Goal: Communication & Community: Answer question/provide support

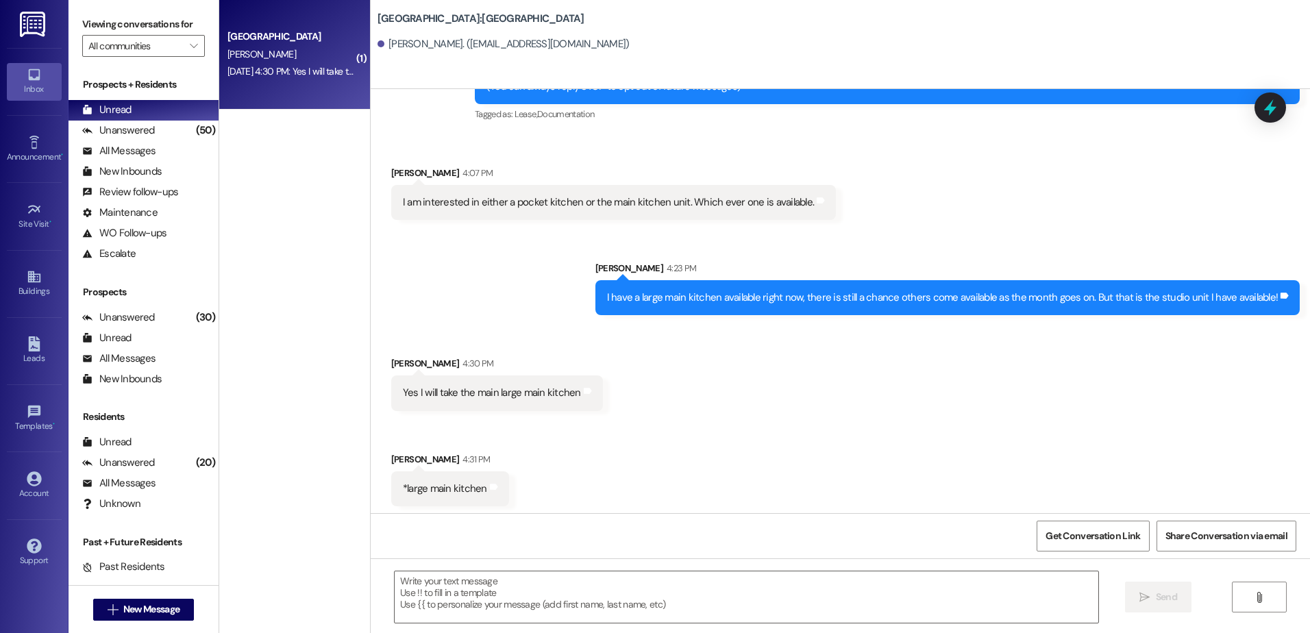
scroll to position [114, 0]
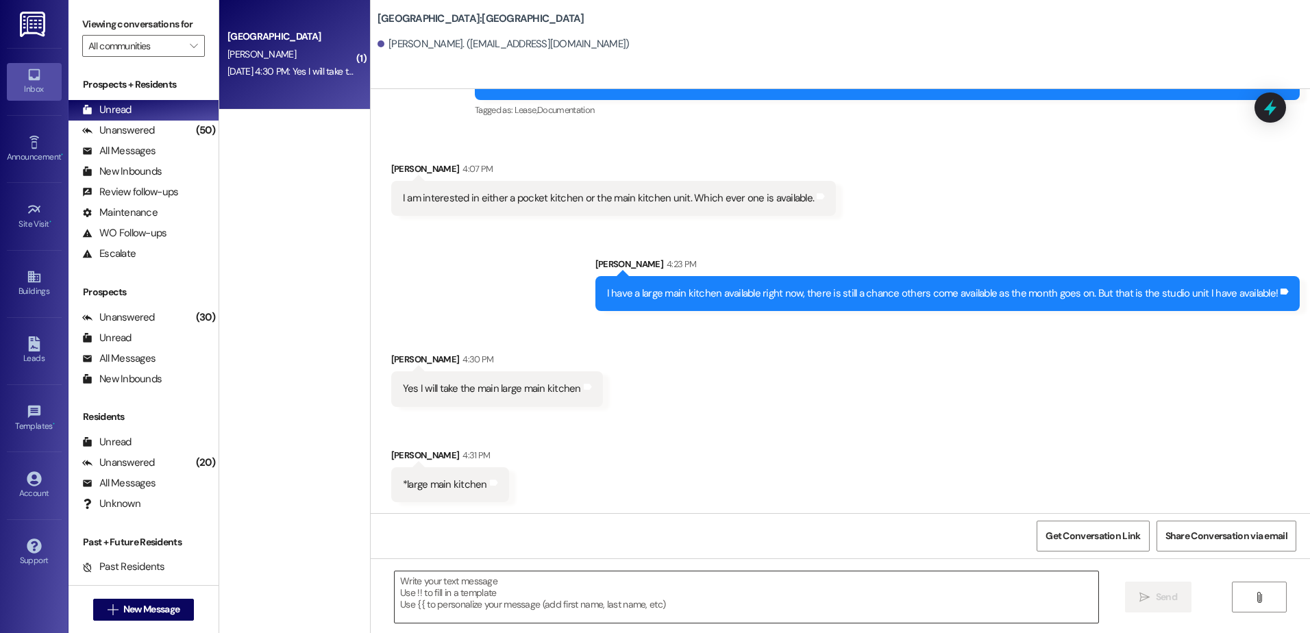
click at [532, 603] on textarea at bounding box center [746, 596] width 703 height 51
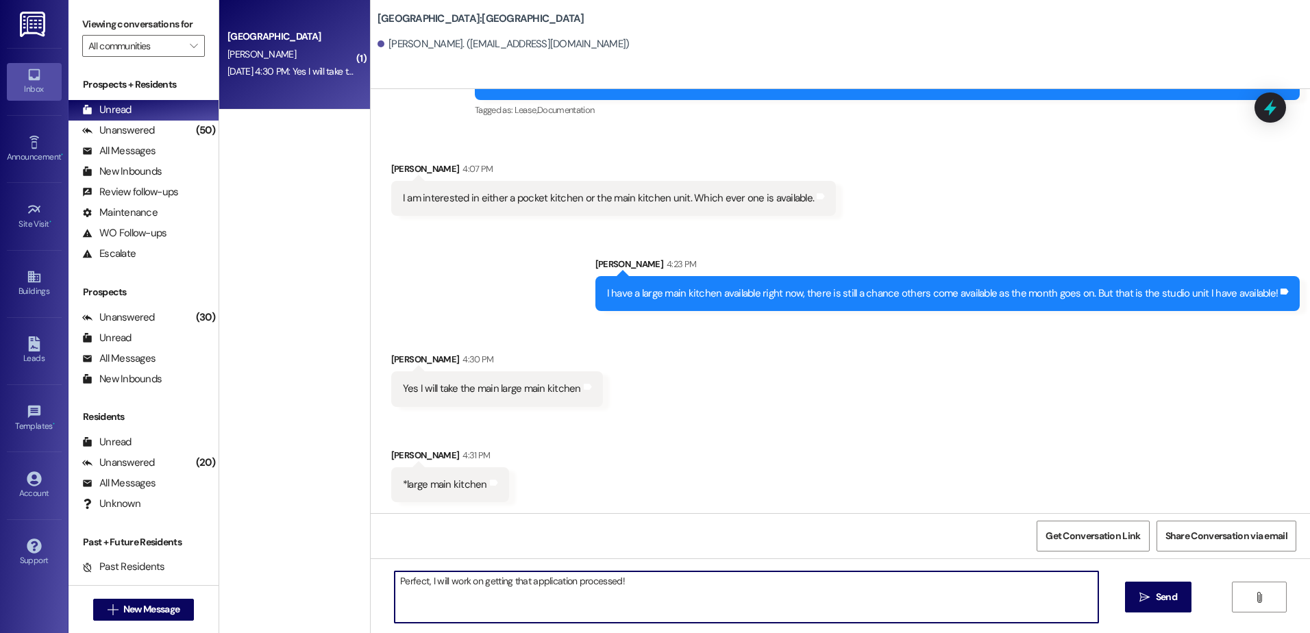
type textarea "Perfect, I will work on getting that application processed!"
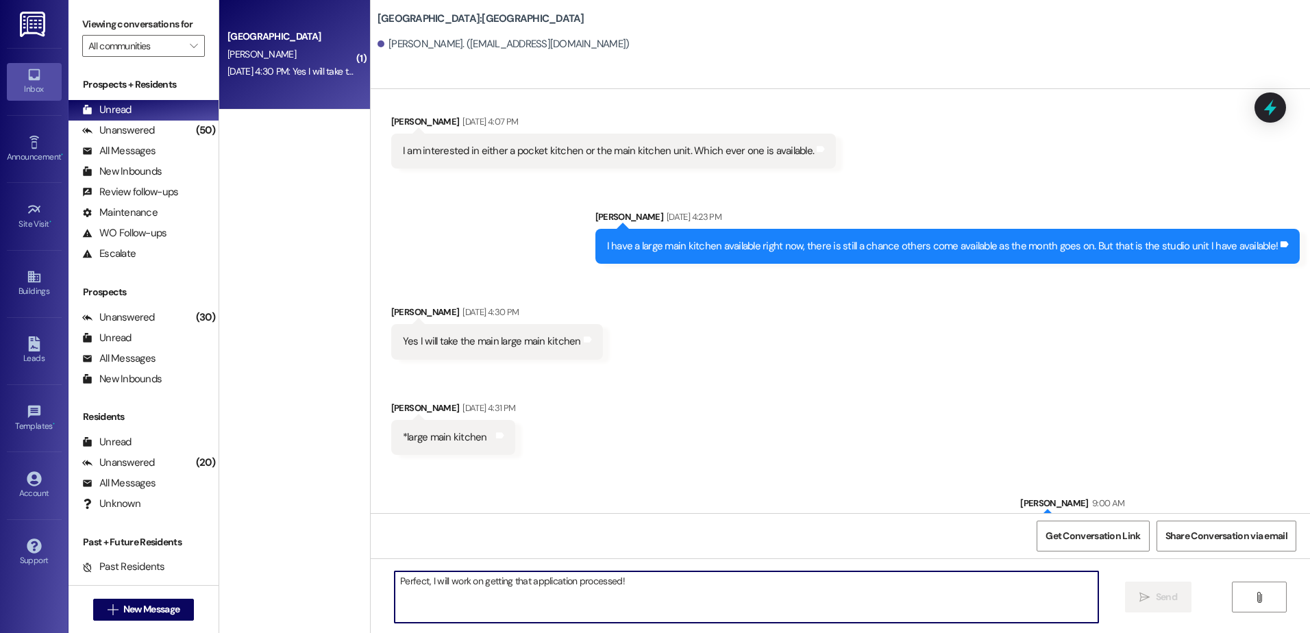
scroll to position [210, 0]
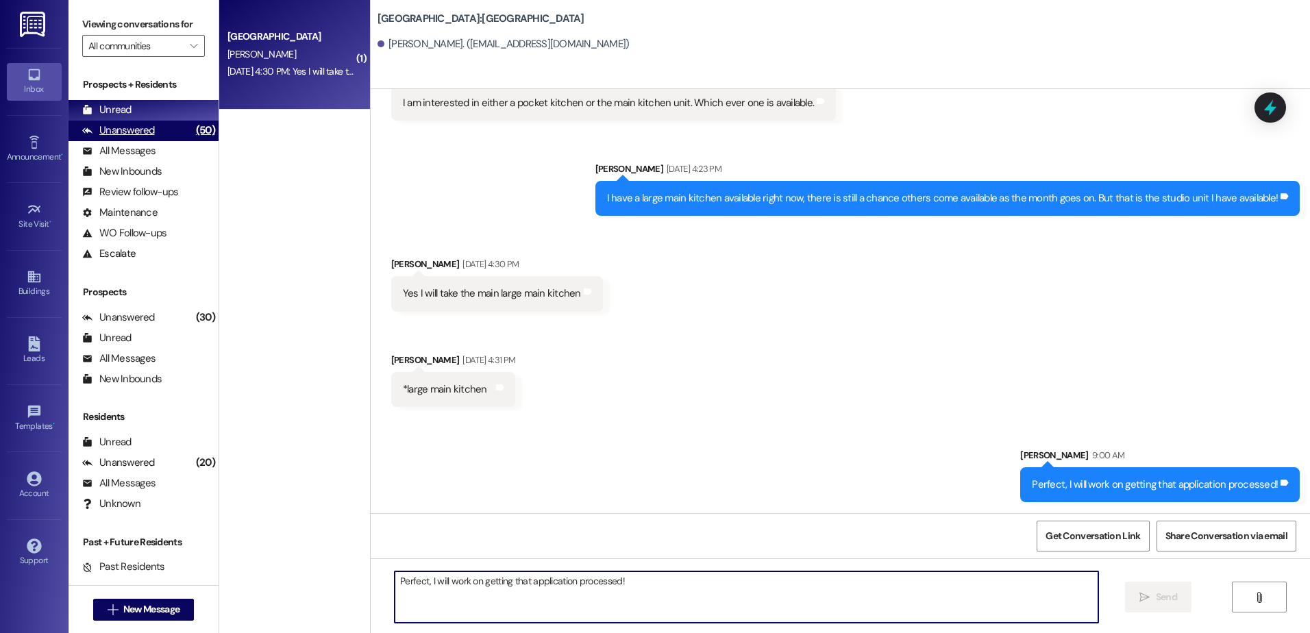
click at [162, 129] on div "Unanswered (50)" at bounding box center [143, 131] width 150 height 21
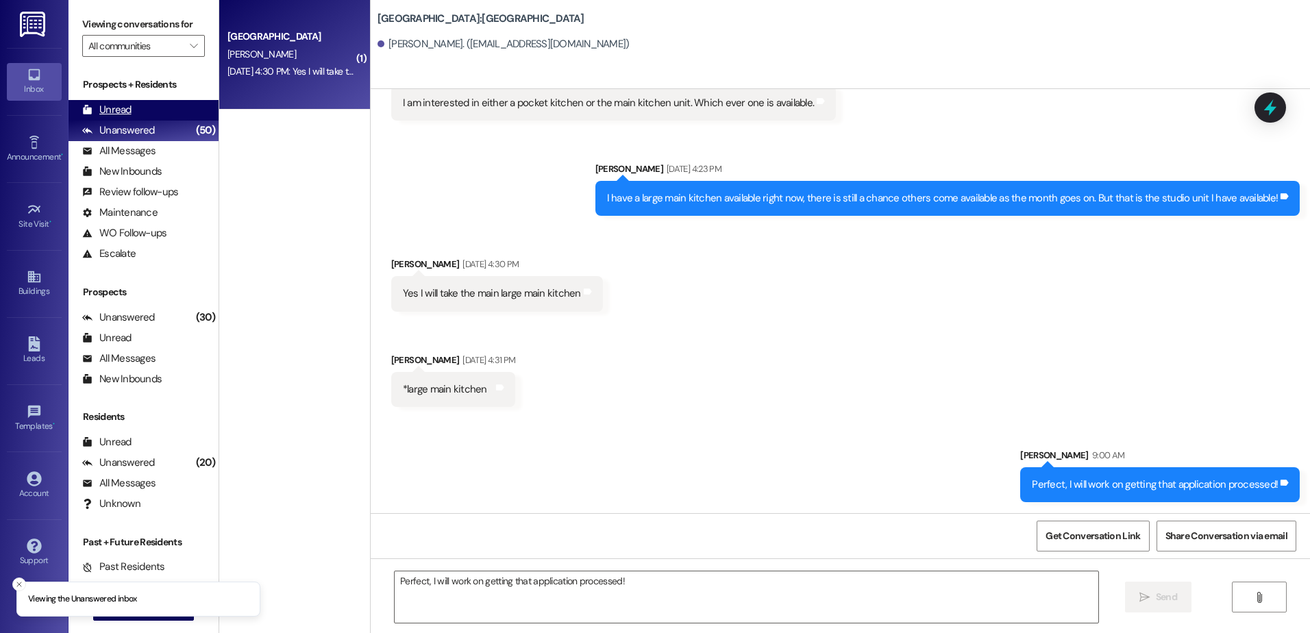
click at [162, 113] on div "Unread (0)" at bounding box center [143, 110] width 150 height 21
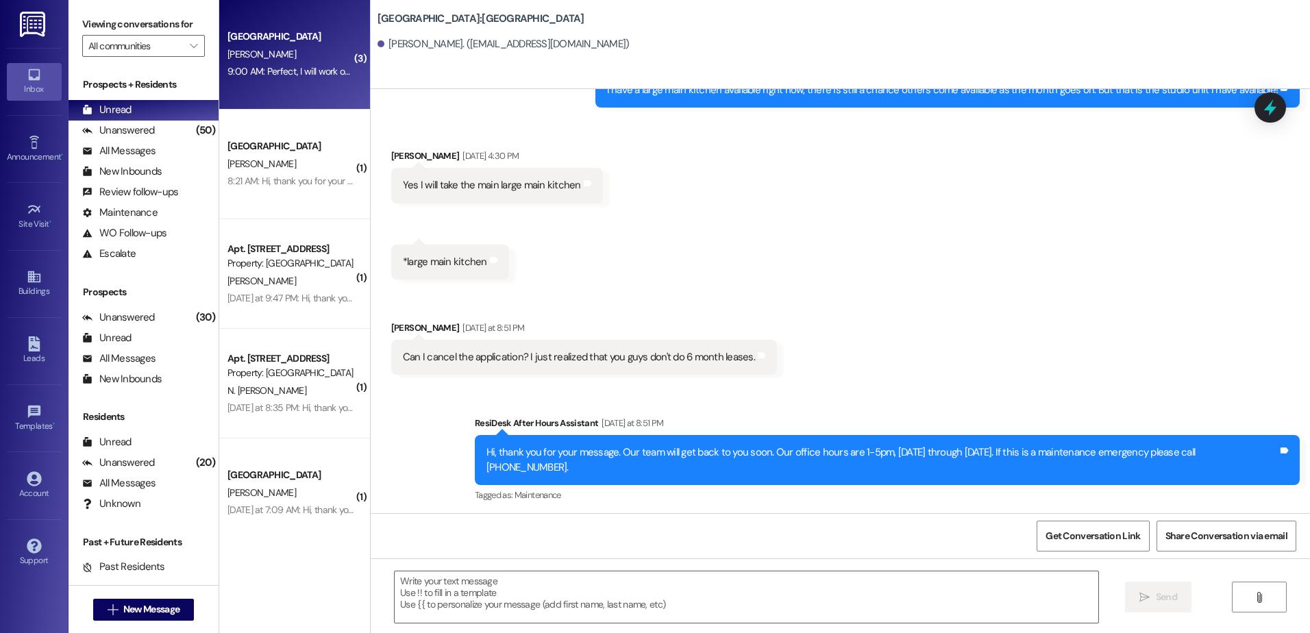
scroll to position [422, 0]
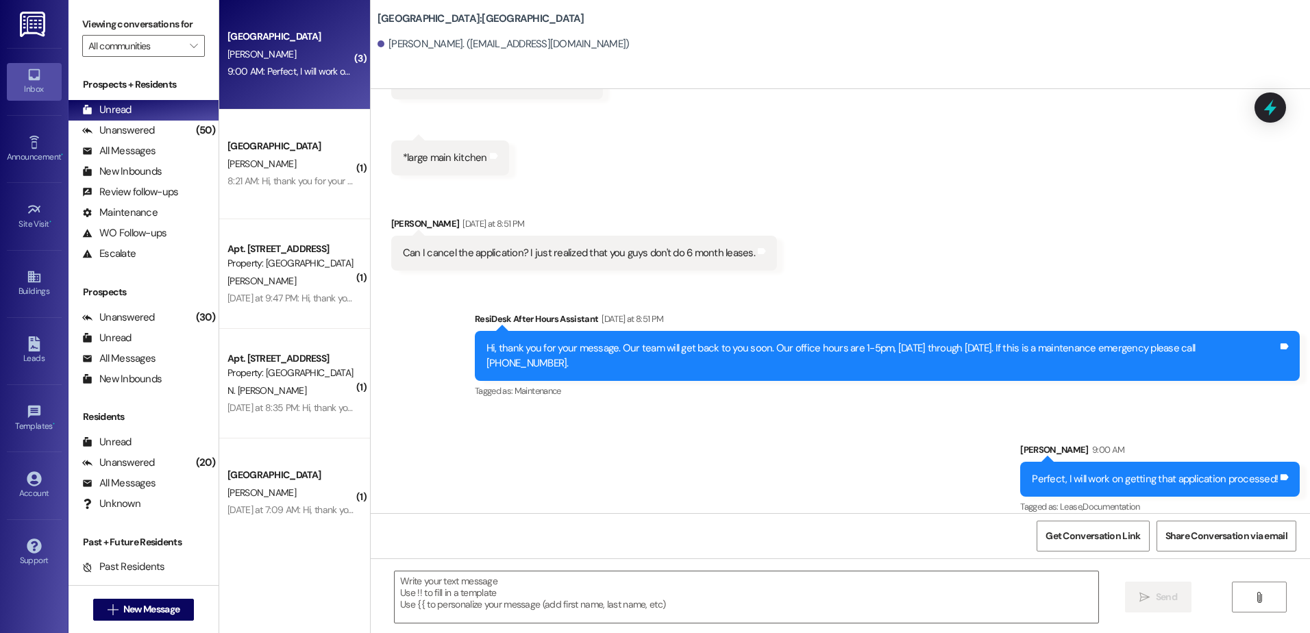
click at [549, 629] on div " Send " at bounding box center [840, 609] width 939 height 103
click at [513, 608] on textarea at bounding box center [746, 596] width 703 height 51
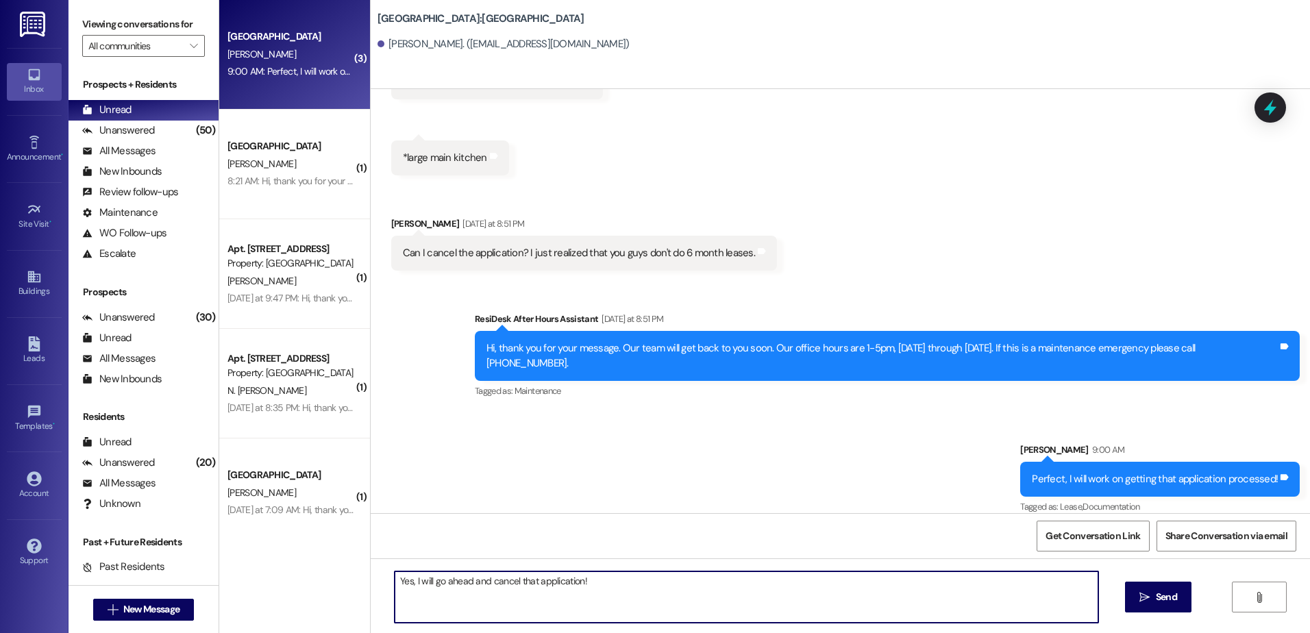
type textarea "Yes, I will go ahead and cancel that application!"
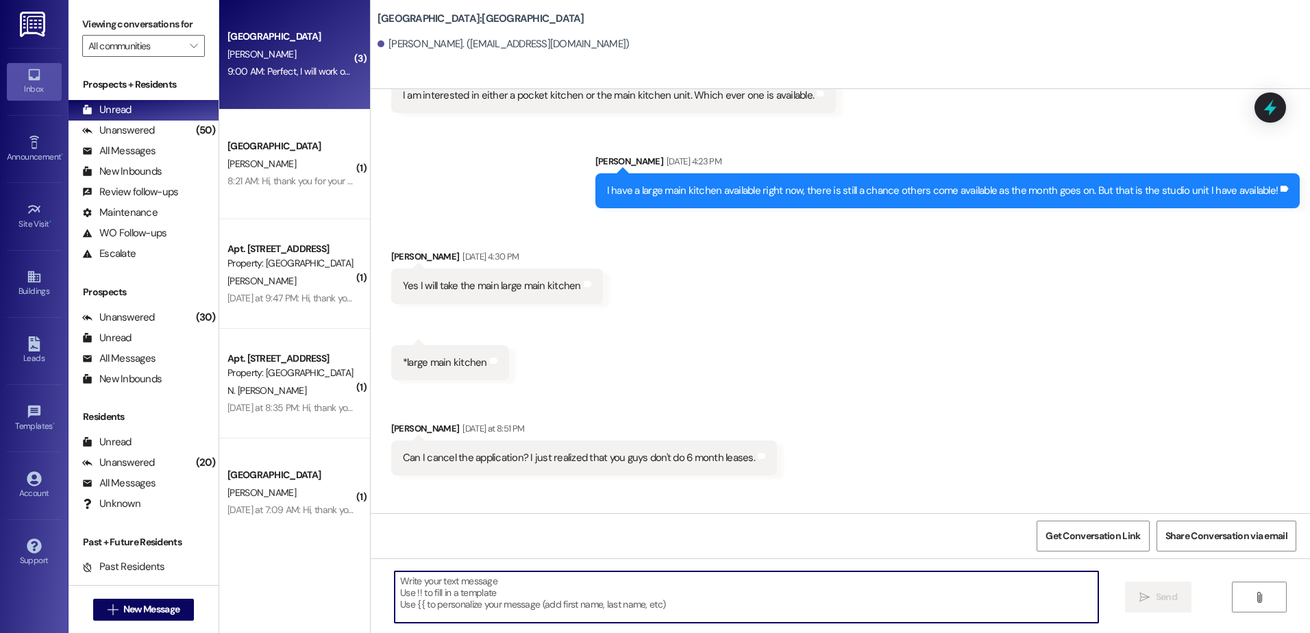
scroll to position [190, 0]
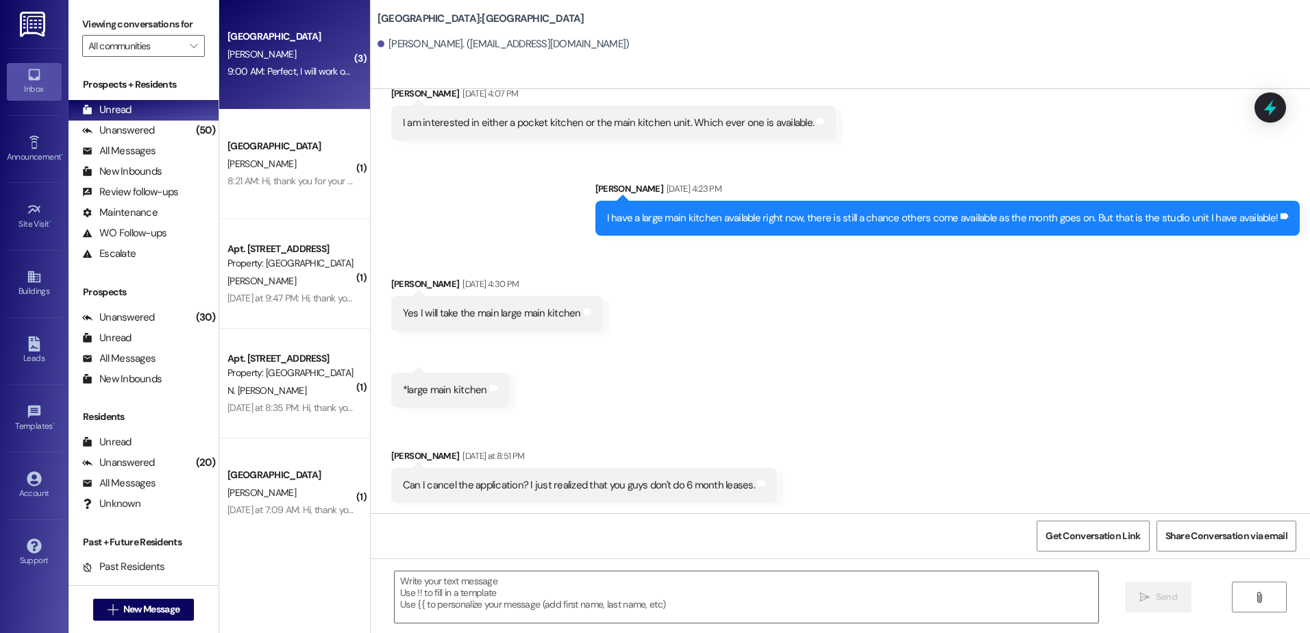
click at [329, 190] on div "[GEOGRAPHIC_DATA] [PERSON_NAME] 8:21 AM: Hi, thank you for your message. Our te…" at bounding box center [294, 165] width 151 height 110
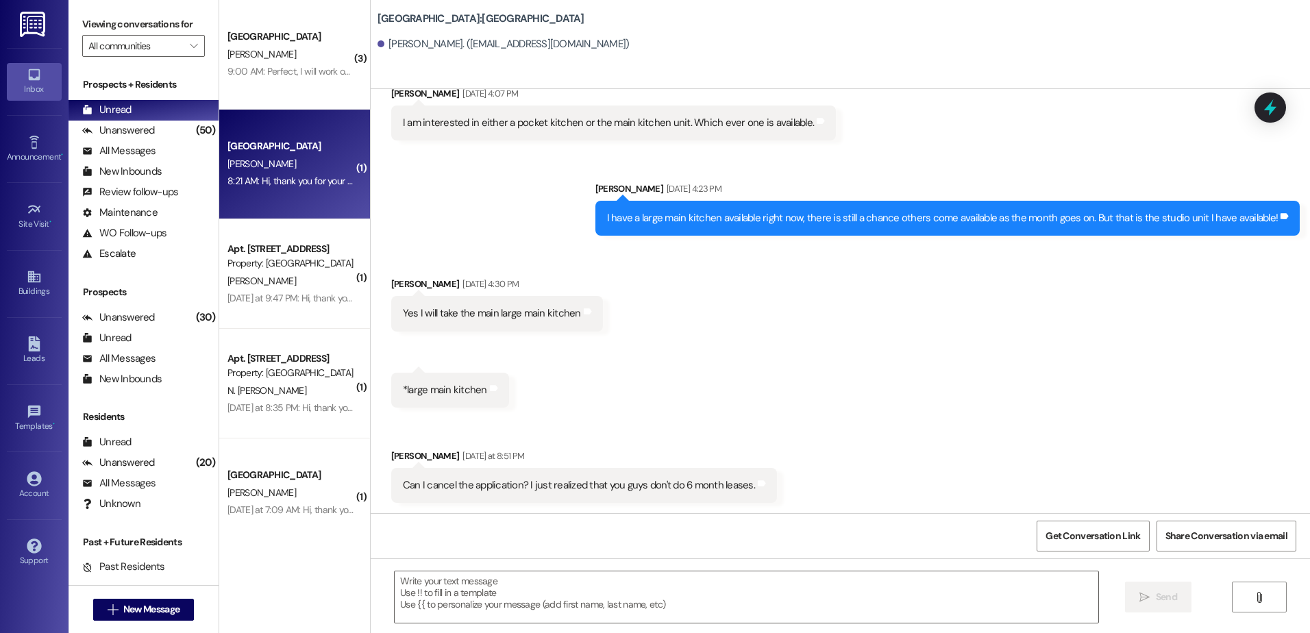
scroll to position [164, 0]
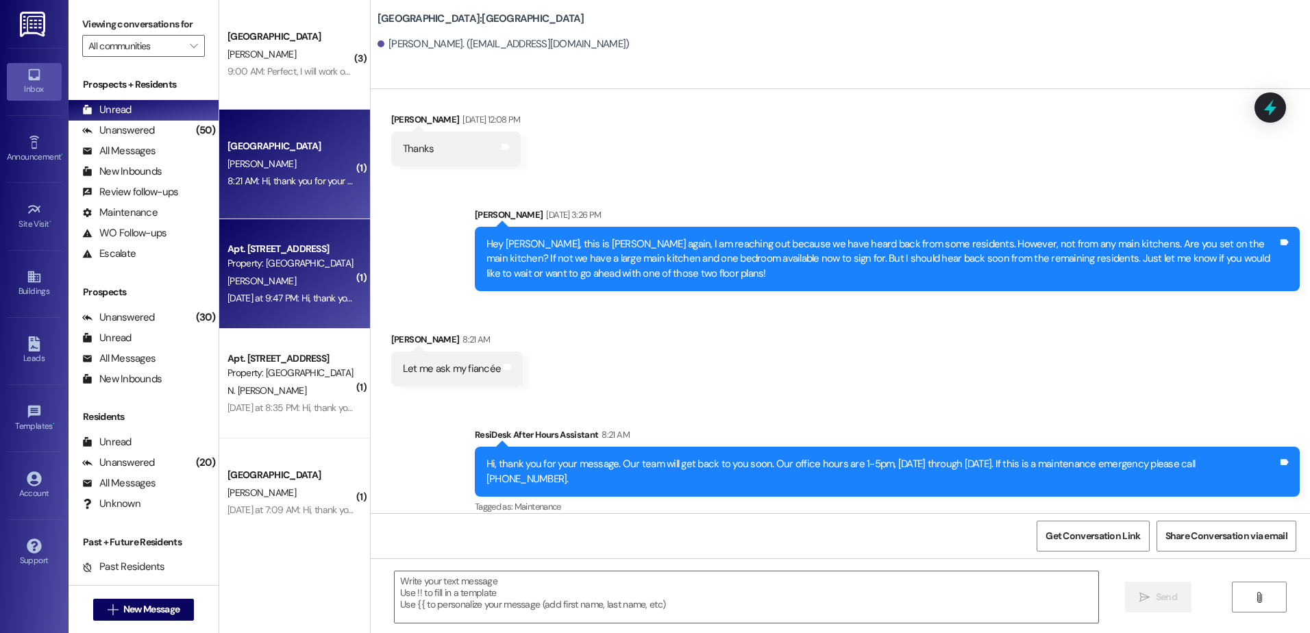
click at [296, 270] on div "Property: [GEOGRAPHIC_DATA]" at bounding box center [290, 263] width 127 height 14
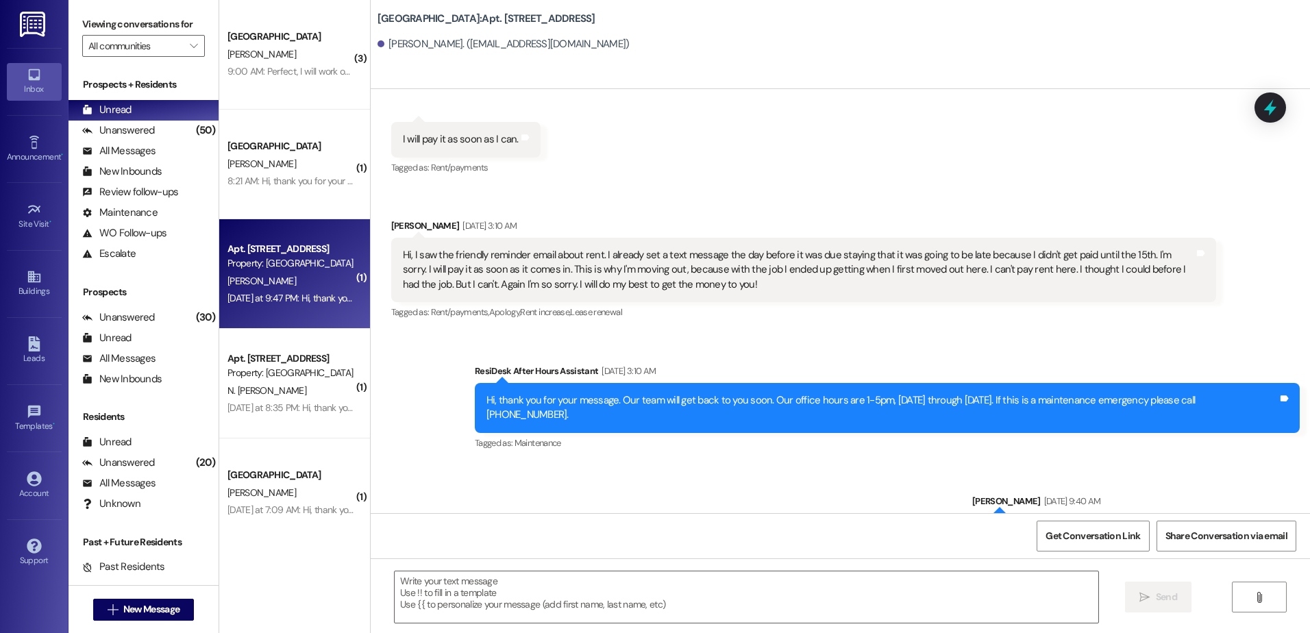
scroll to position [10202, 0]
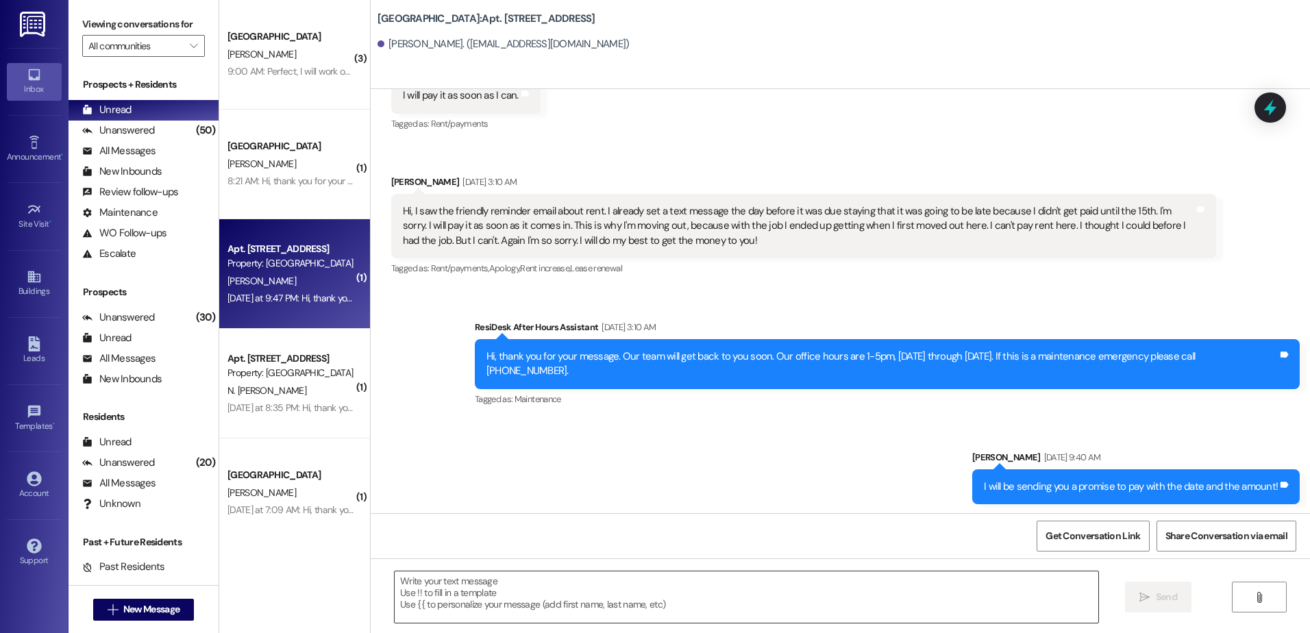
click at [488, 613] on textarea at bounding box center [746, 596] width 703 height 51
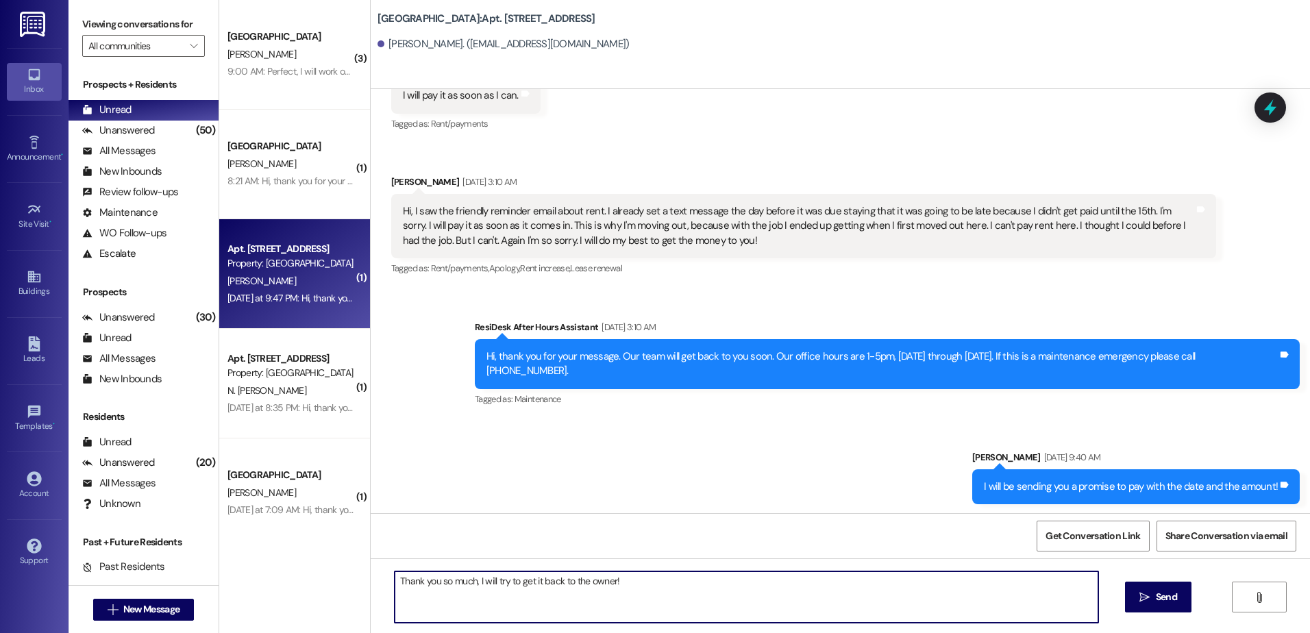
type textarea "Thank you so much, I will try to get it back to the owner!"
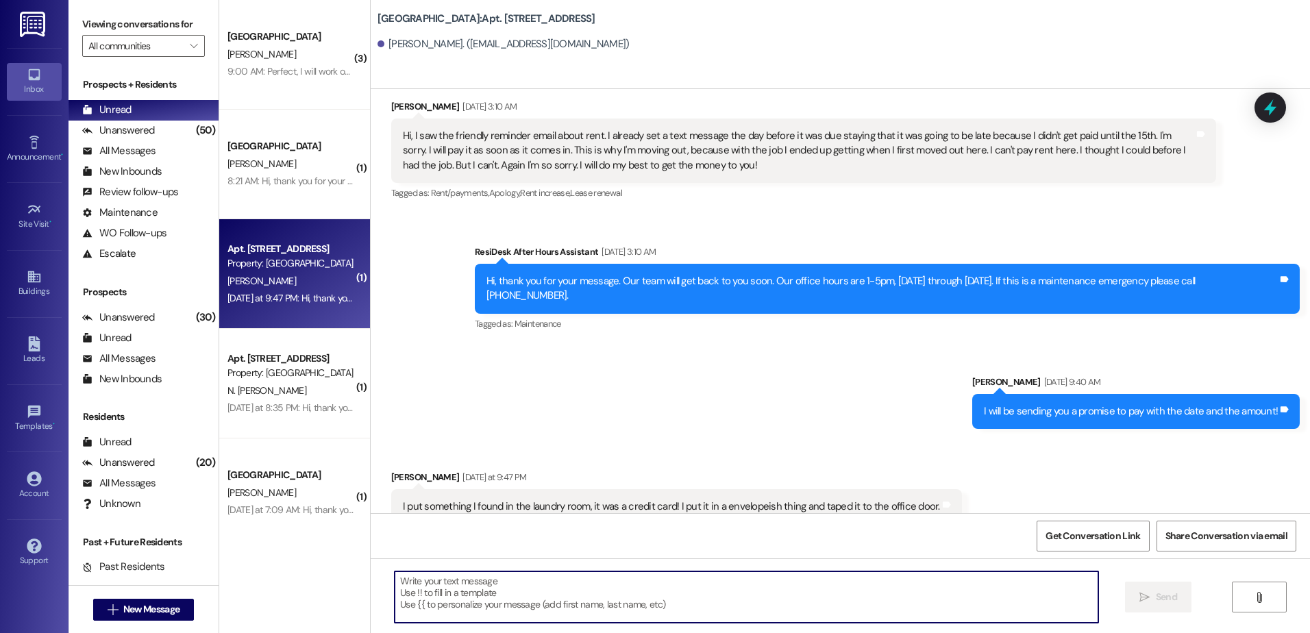
scroll to position [10414, 0]
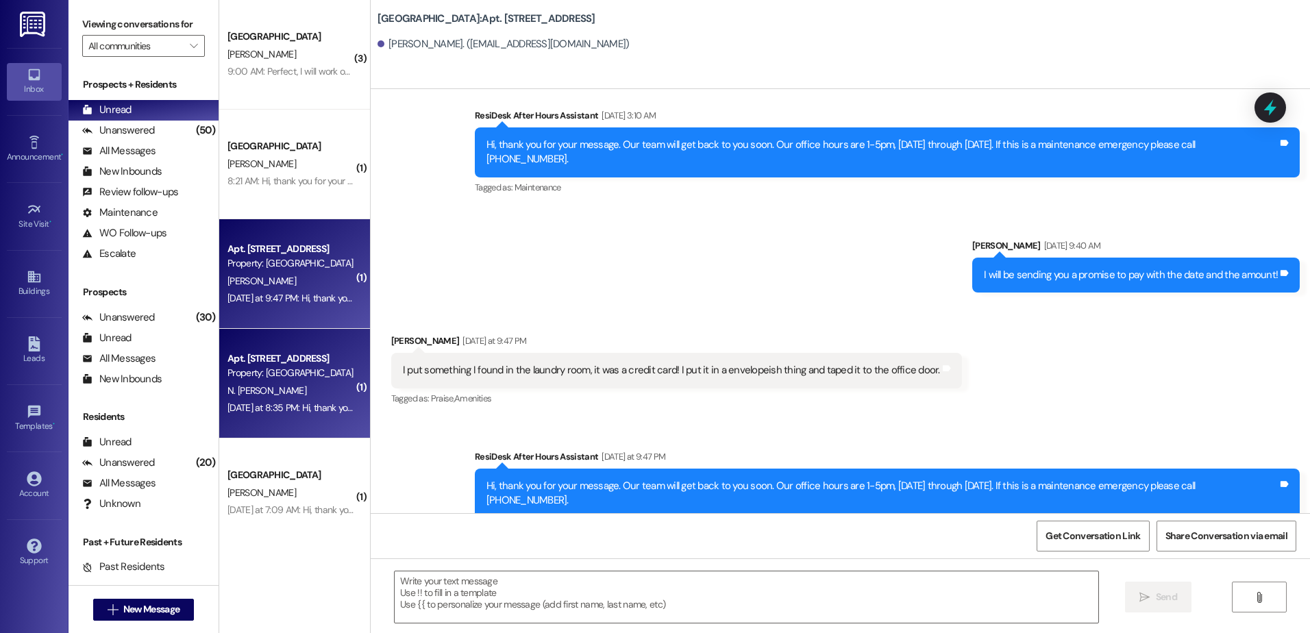
click at [275, 380] on div "Property: [GEOGRAPHIC_DATA]" at bounding box center [290, 373] width 127 height 14
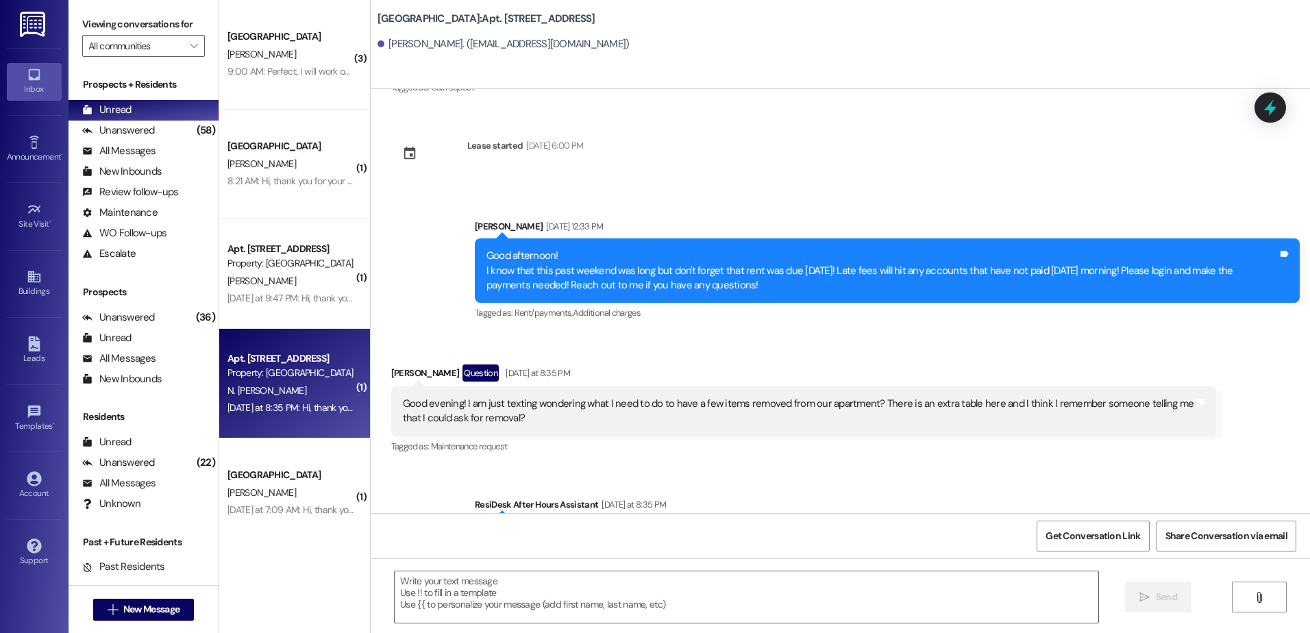
scroll to position [5879, 0]
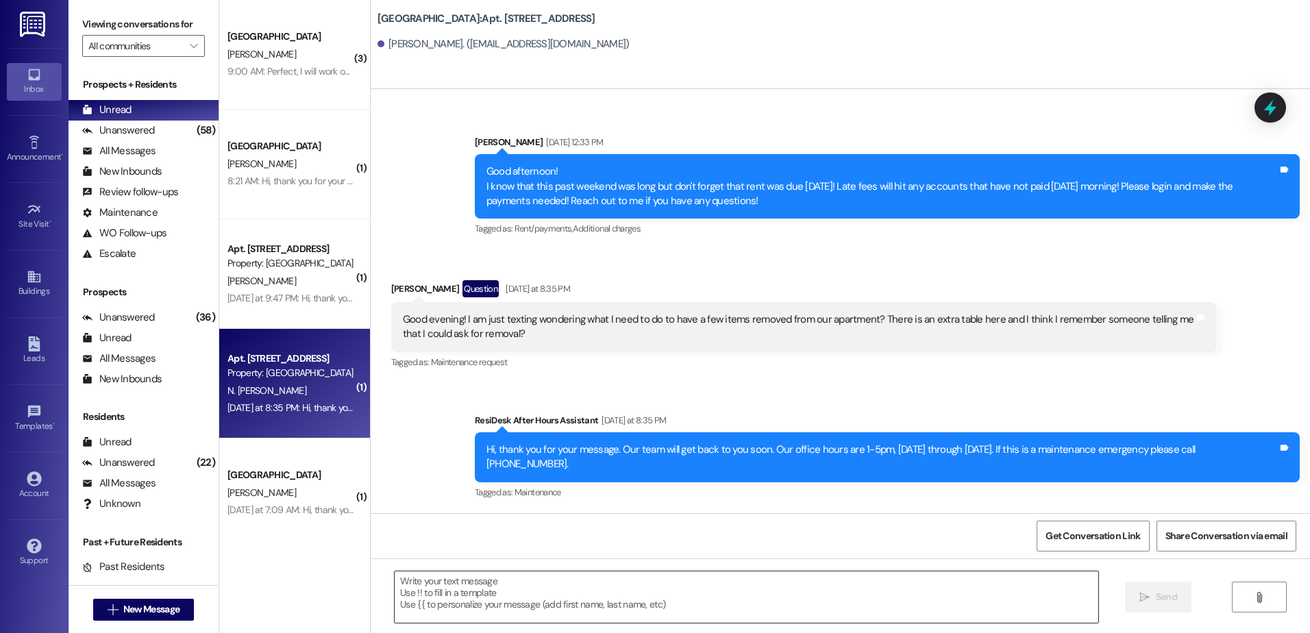
click at [458, 590] on textarea at bounding box center [746, 596] width 703 height 51
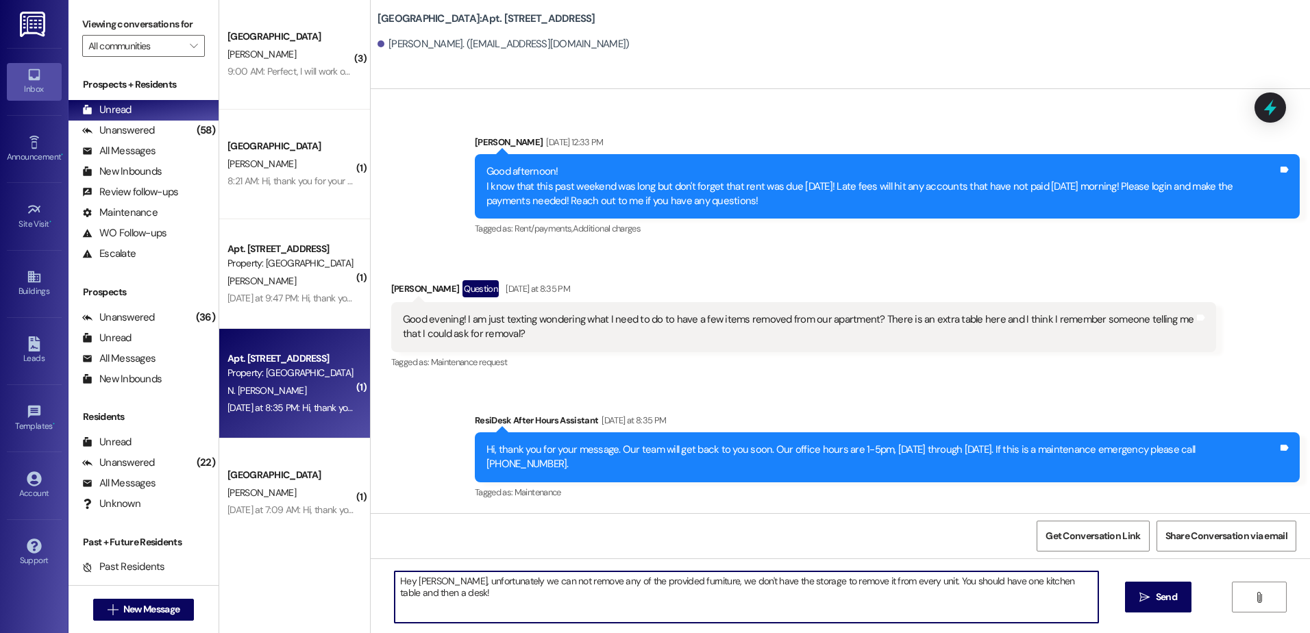
type textarea "Hey [PERSON_NAME], unfortunately we can not remove any of the provided furnitur…"
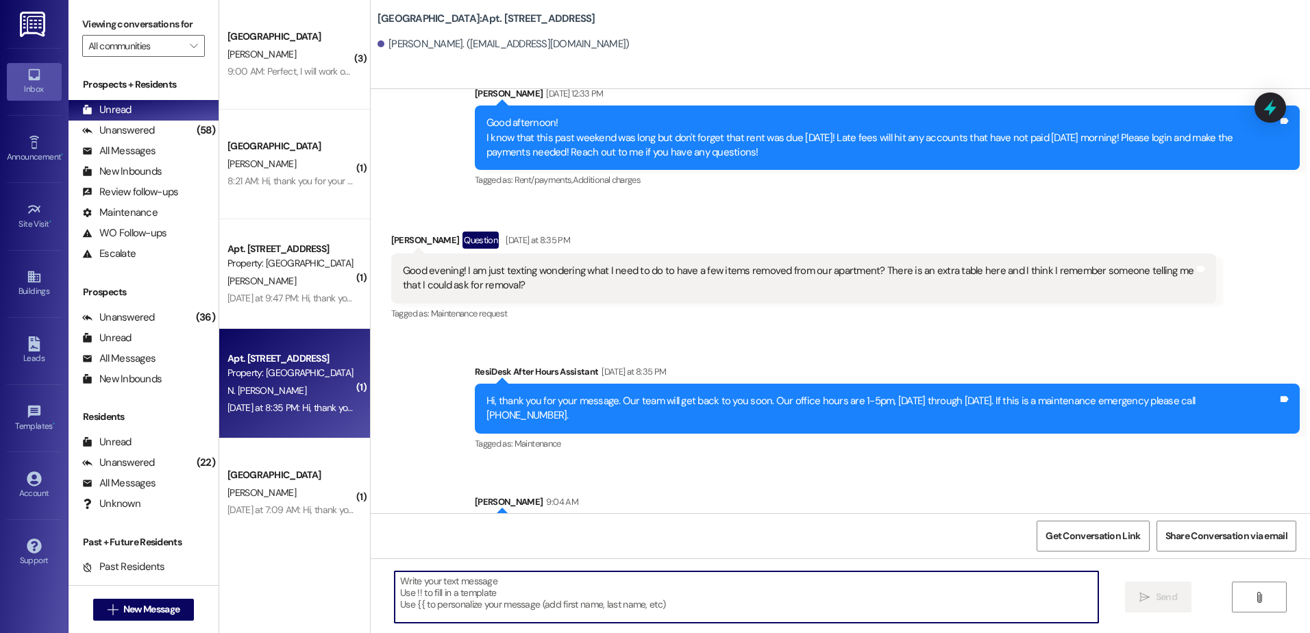
scroll to position [5975, 0]
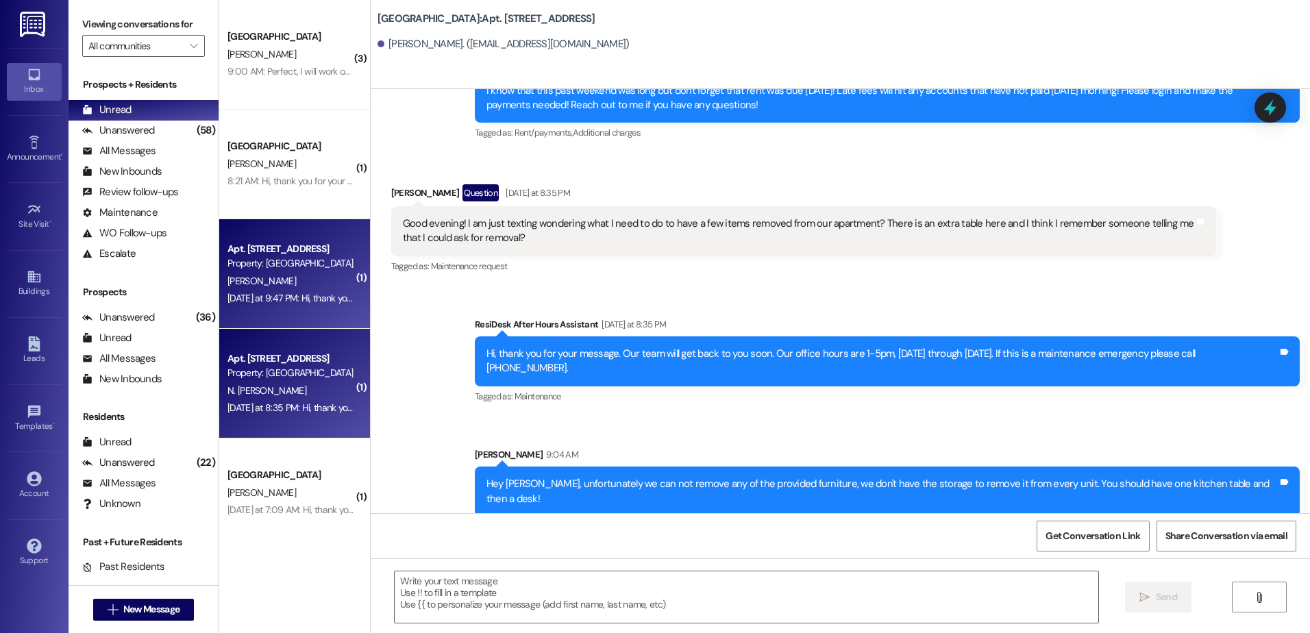
click at [310, 312] on div "Apt. [STREET_ADDRESS] Property: [GEOGRAPHIC_DATA] [PERSON_NAME] [DATE] at 9:47 …" at bounding box center [294, 274] width 151 height 110
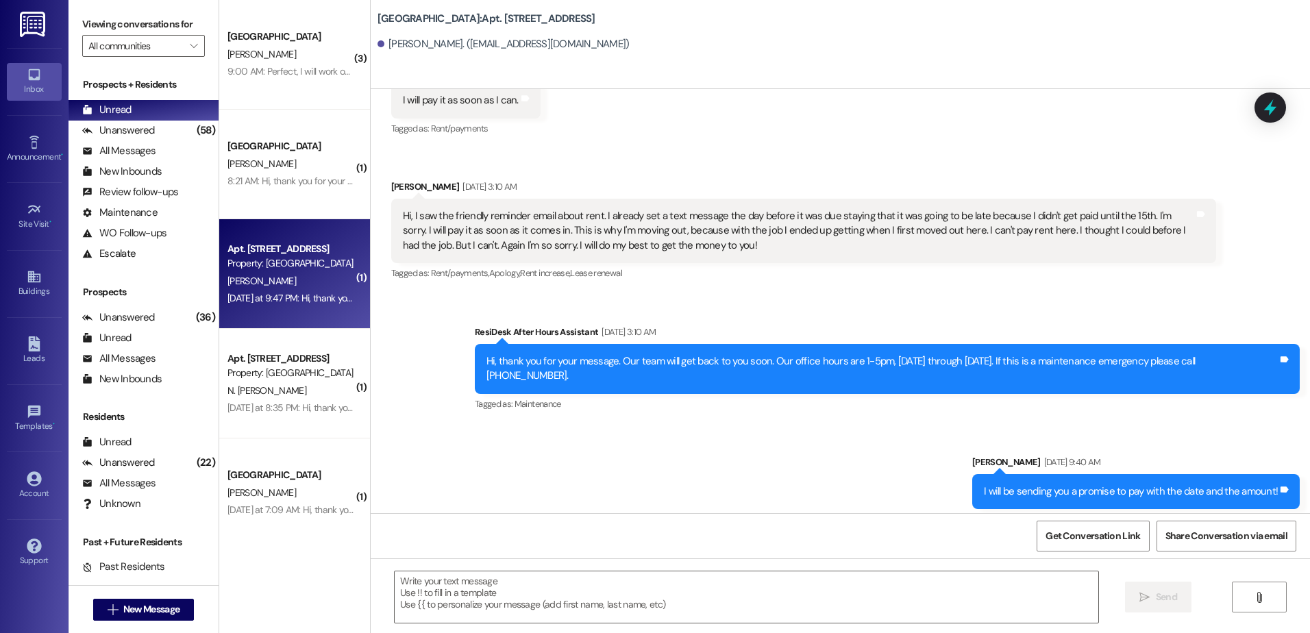
scroll to position [10202, 0]
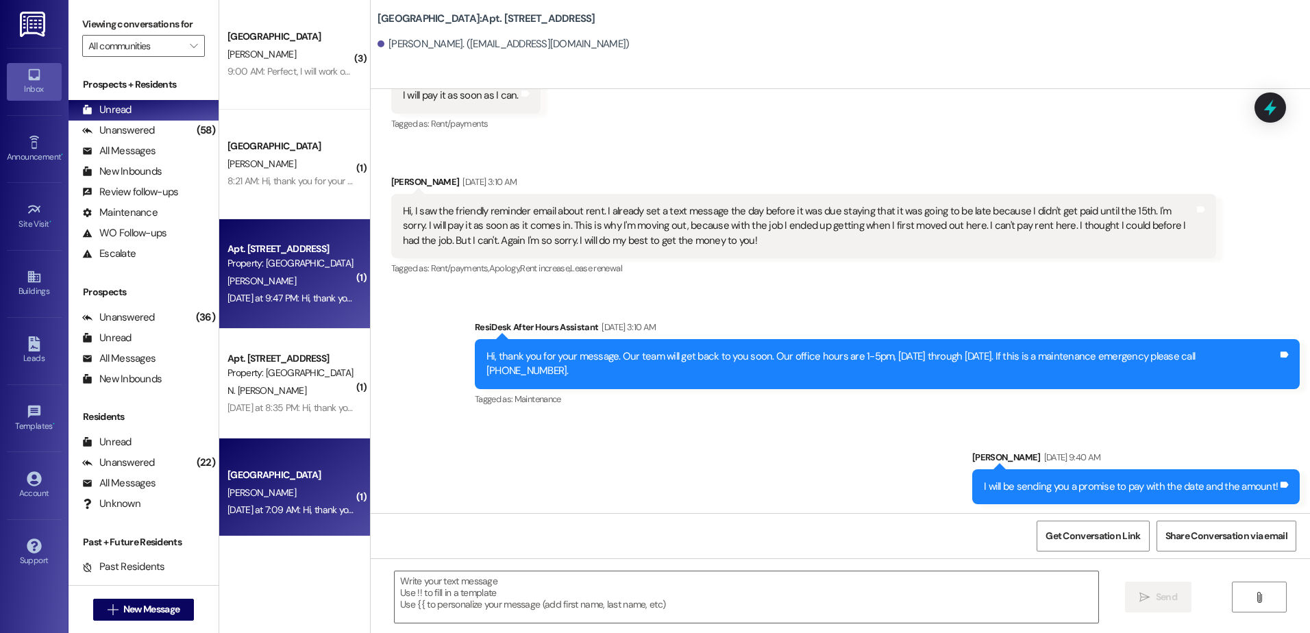
click at [271, 481] on div "[GEOGRAPHIC_DATA]" at bounding box center [290, 475] width 127 height 14
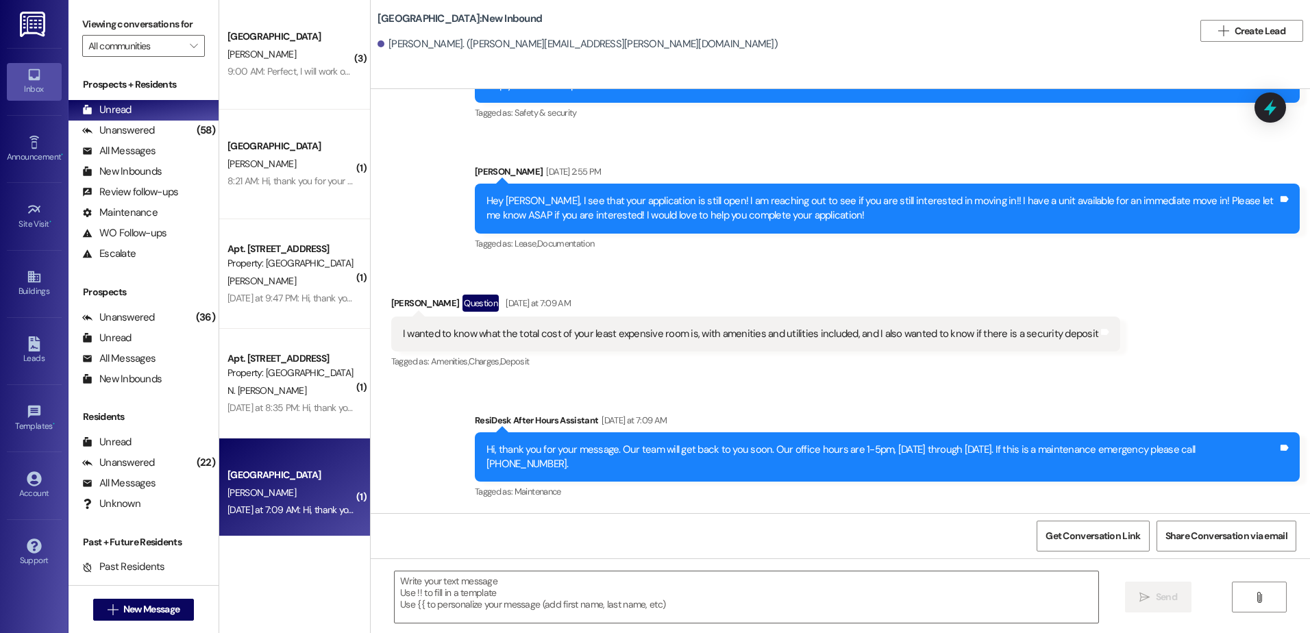
scroll to position [1759, 0]
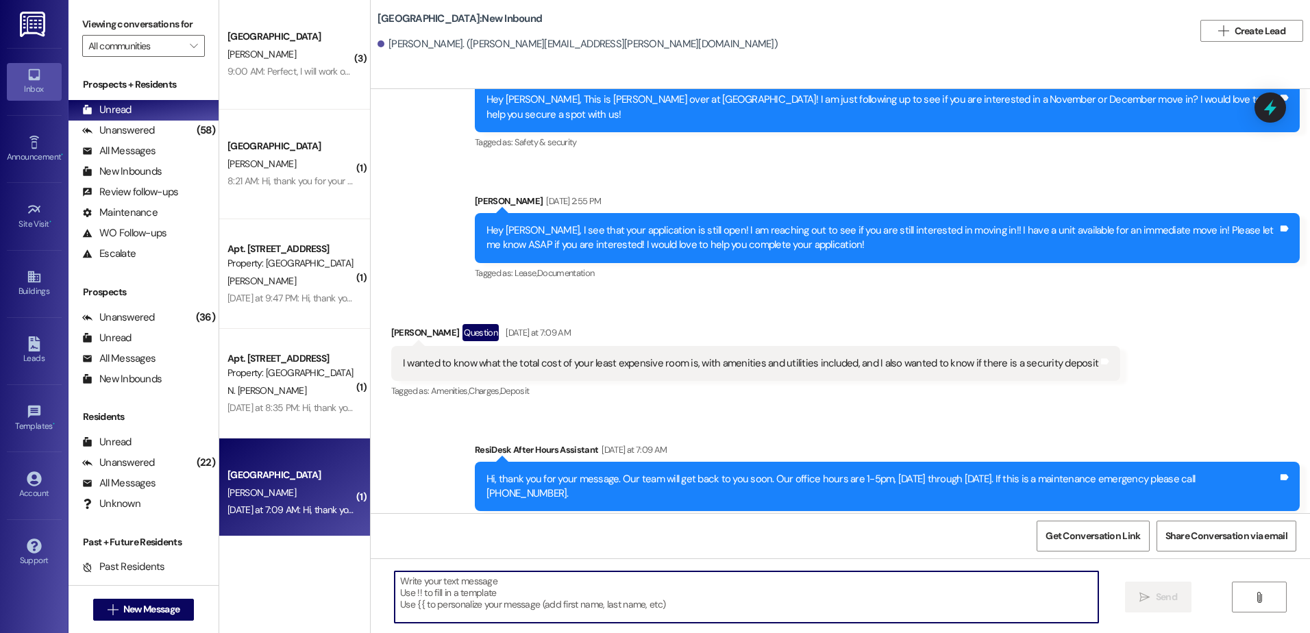
click at [445, 586] on textarea at bounding box center [746, 596] width 703 height 51
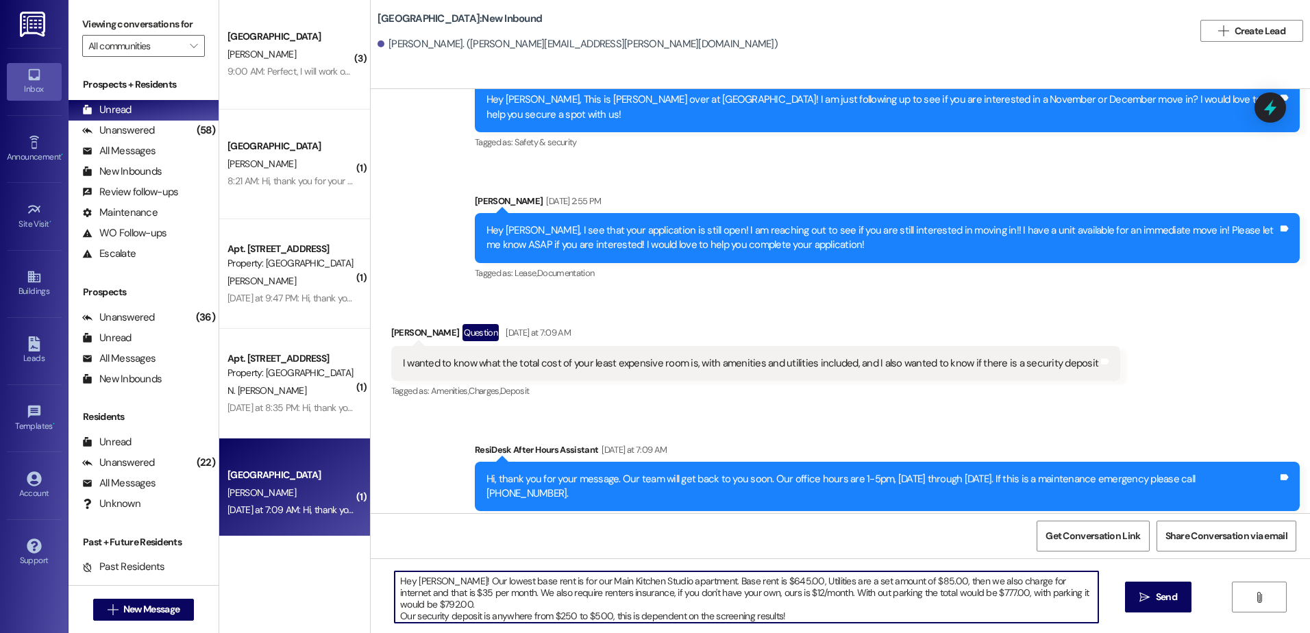
type textarea "Hey [PERSON_NAME]! Our lowest base rent is for our Main Kitchen Studio apartmen…"
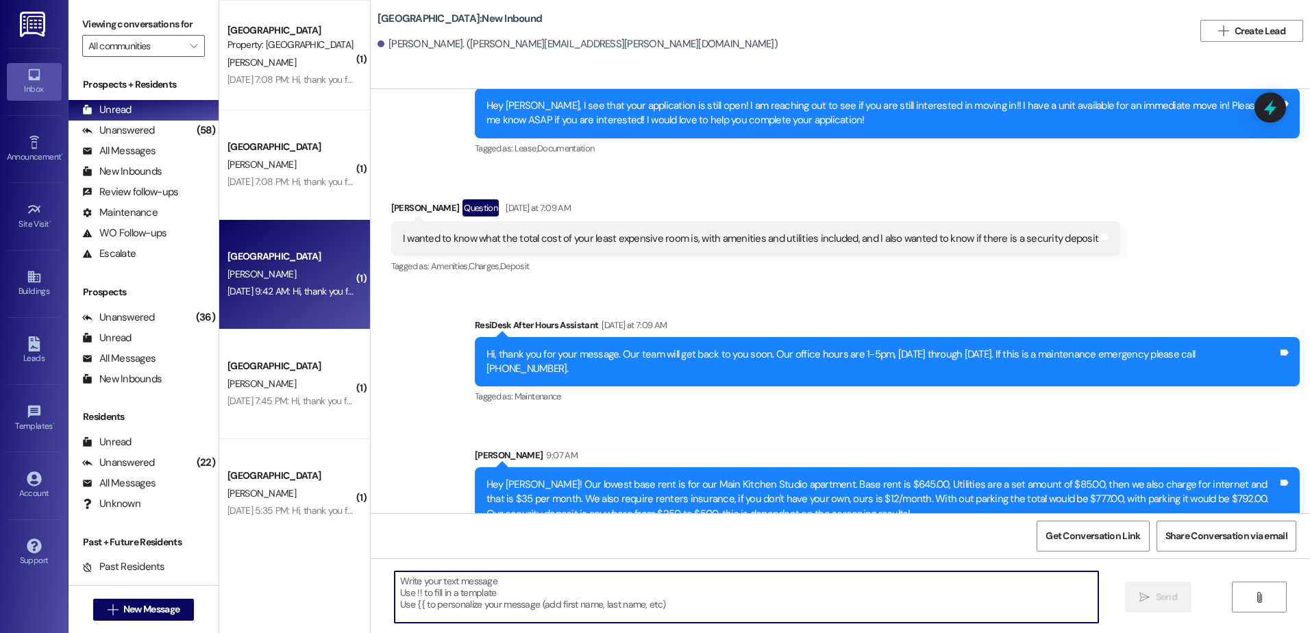
scroll to position [548, 0]
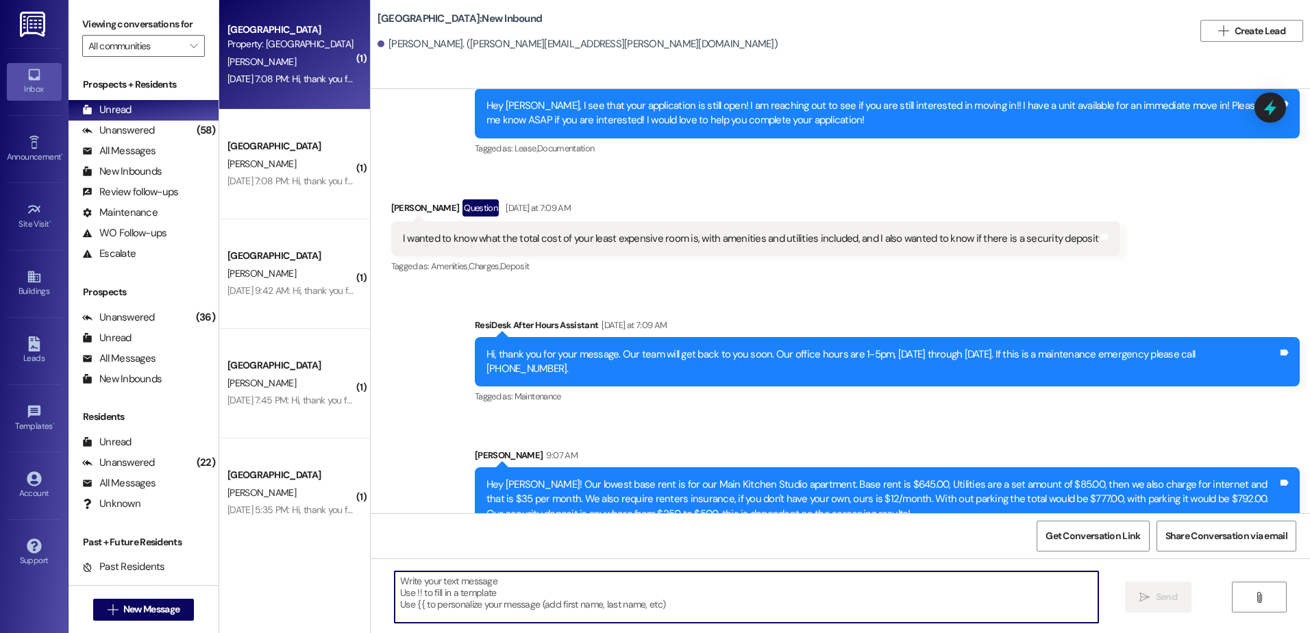
click at [263, 73] on div "[DATE] 7:08 PM: Hi, thank you for your message. Our team will get back to you s…" at bounding box center [624, 79] width 795 height 12
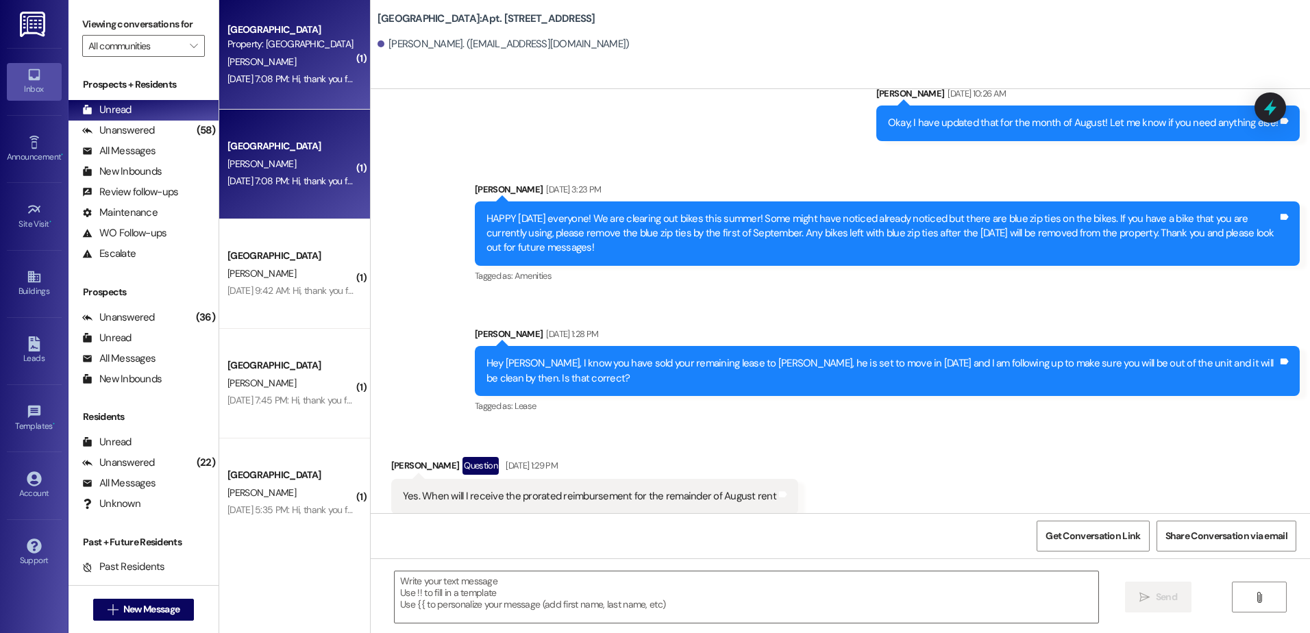
scroll to position [68110, 0]
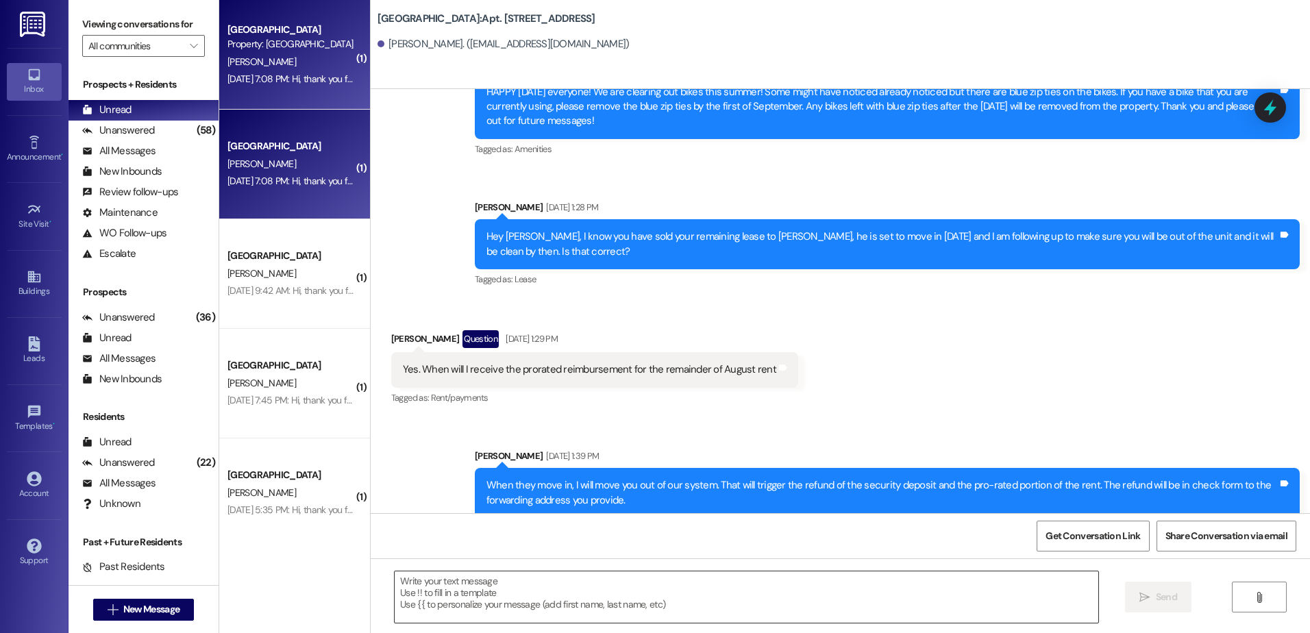
click at [507, 586] on textarea at bounding box center [746, 596] width 703 height 51
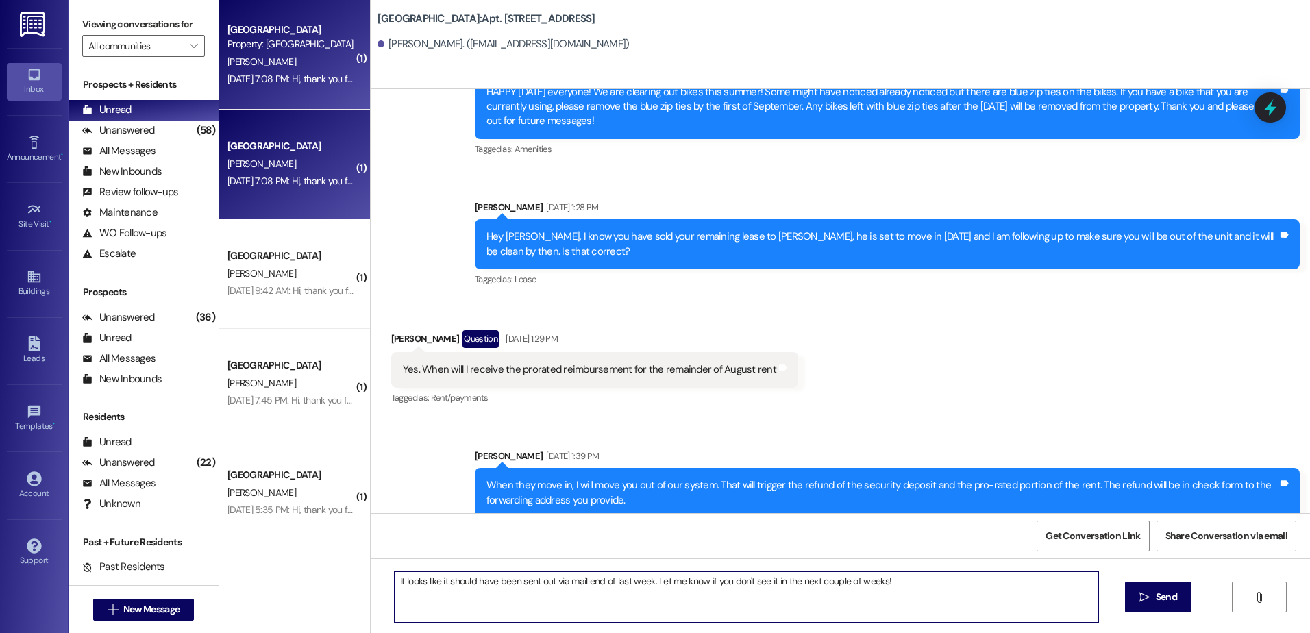
type textarea "It looks like it should have been sent out via mail end of last week. Let me kn…"
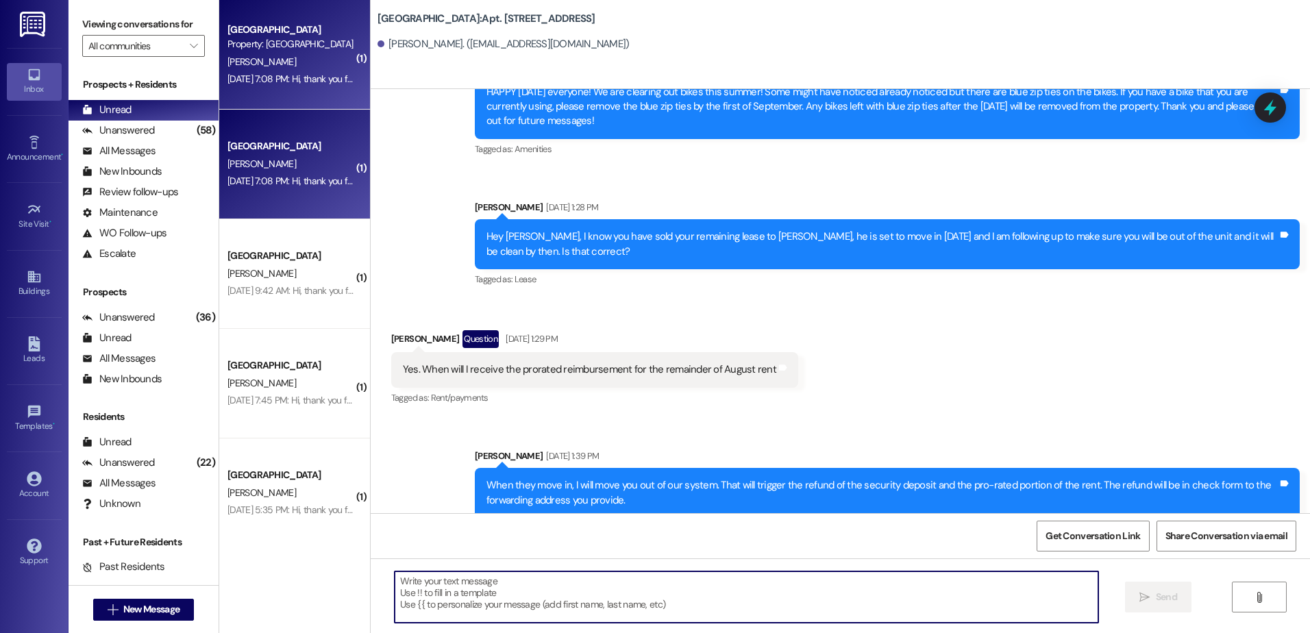
scroll to position [68206, 0]
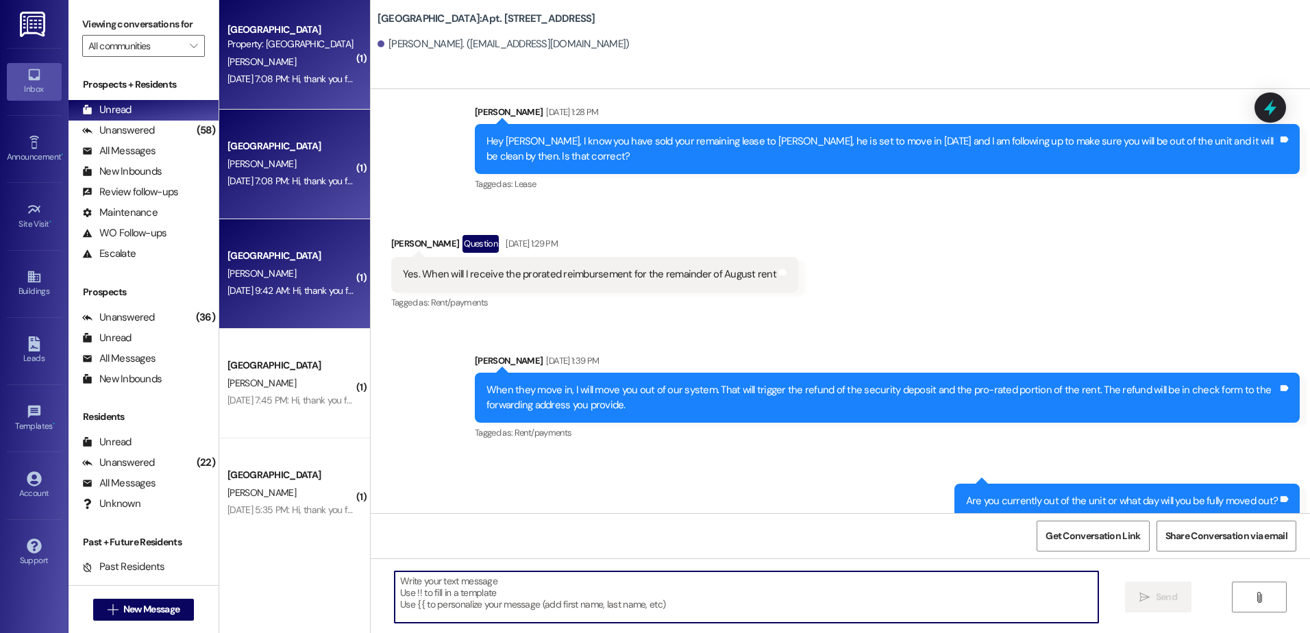
click at [298, 299] on div "[DATE] 9:42 AM: Hi, thank you for your message. Our team will get back to you s…" at bounding box center [290, 290] width 129 height 17
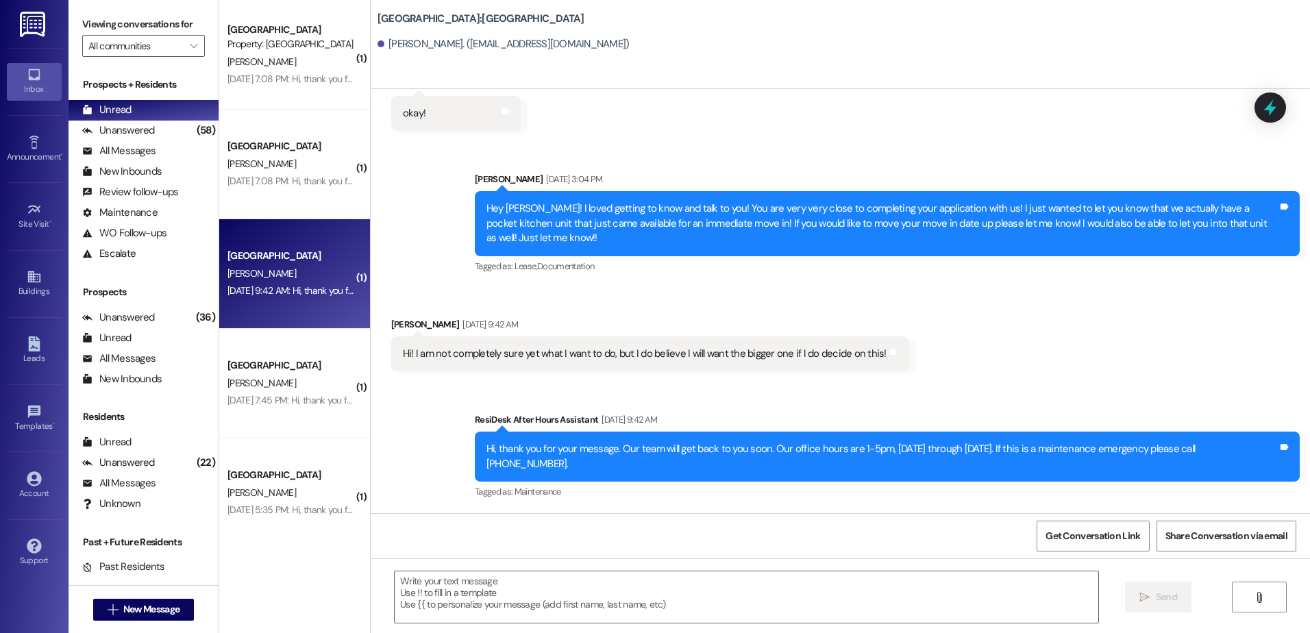
scroll to position [1715, 0]
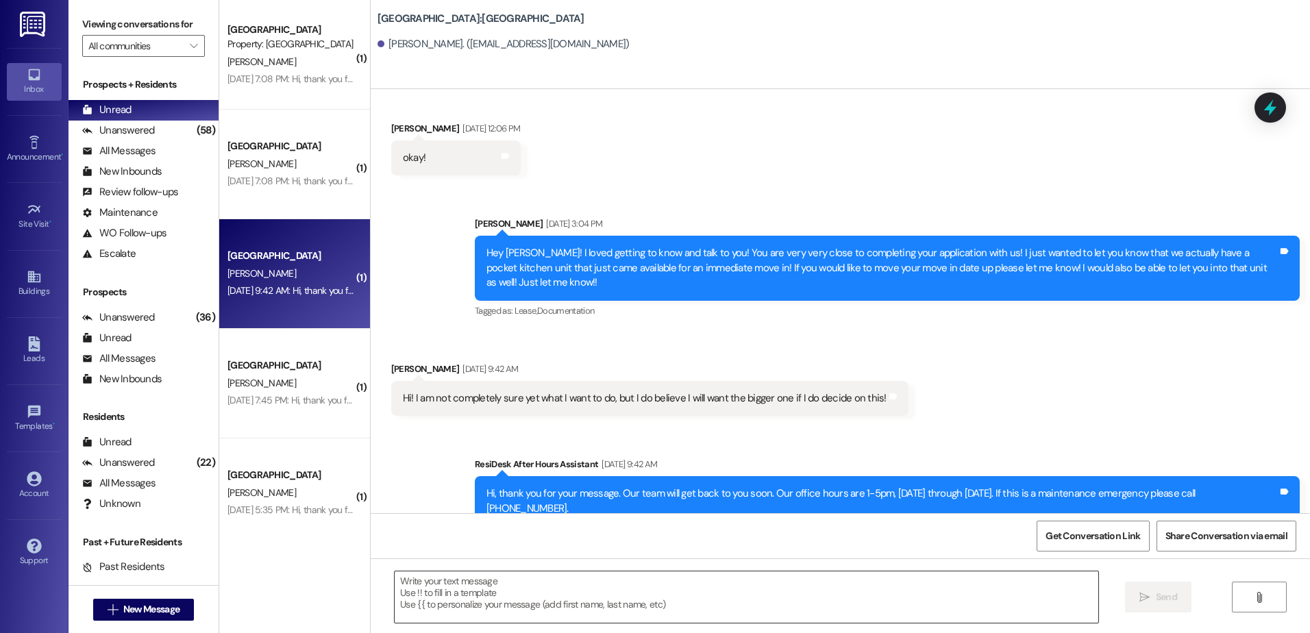
click at [469, 607] on textarea at bounding box center [746, 596] width 703 height 51
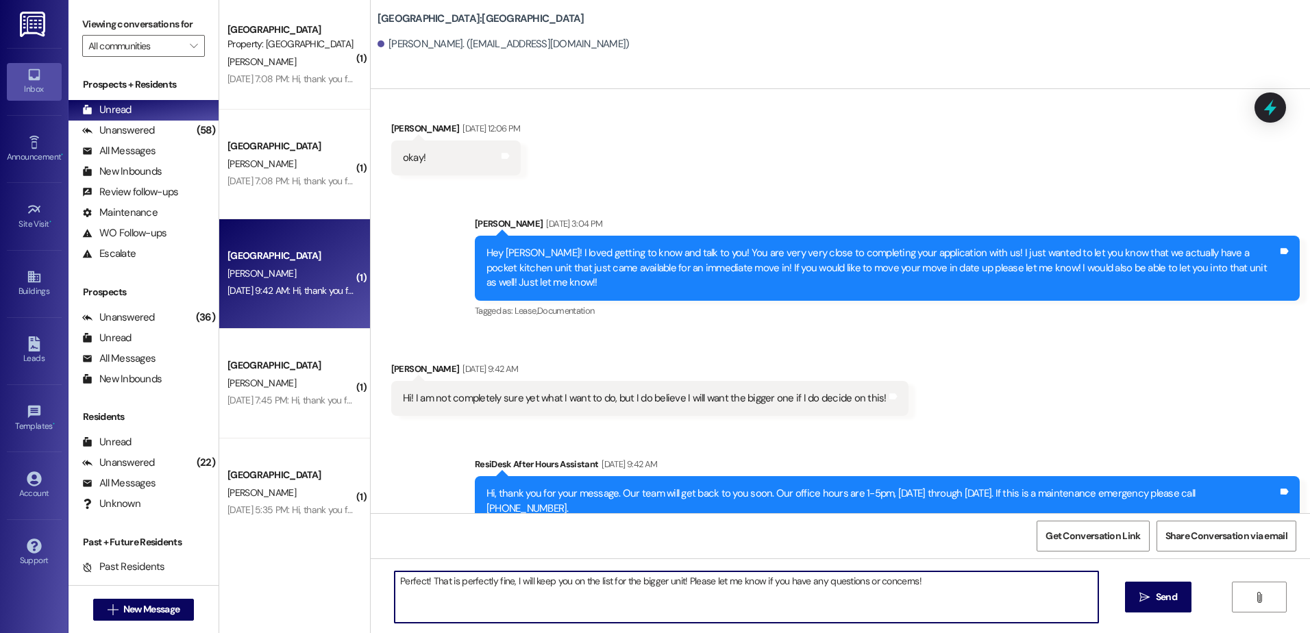
type textarea "Perfect! That is perfectly fine, I will keep you on the list for the bigger uni…"
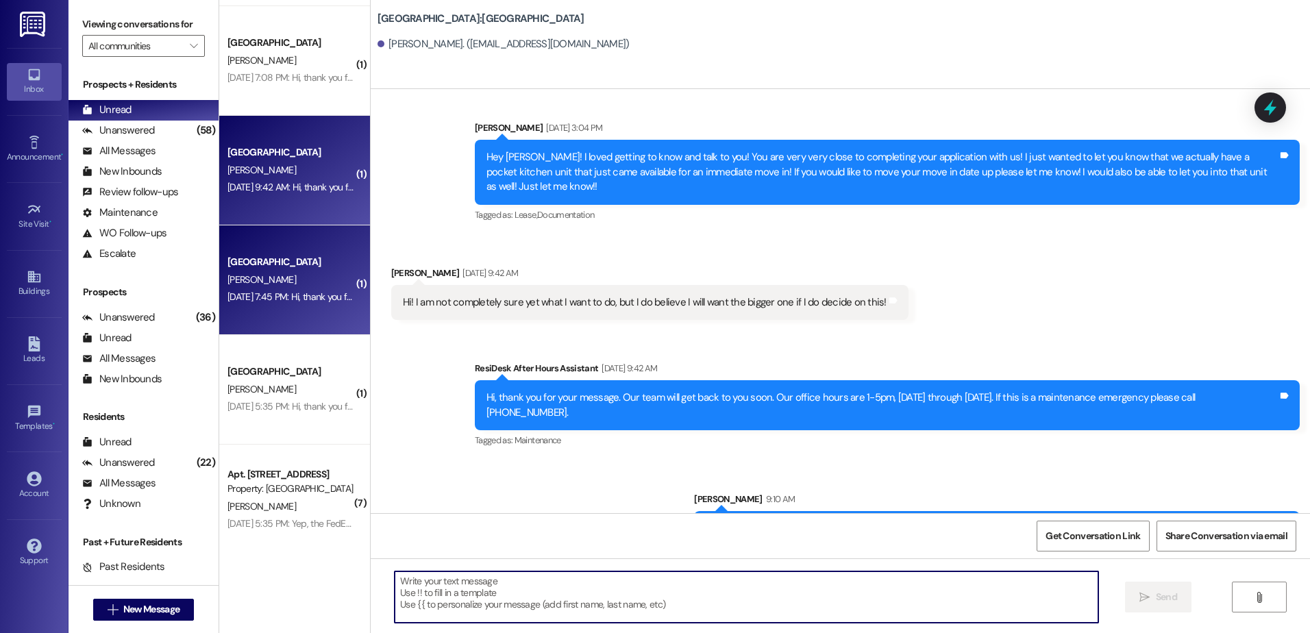
scroll to position [670, 0]
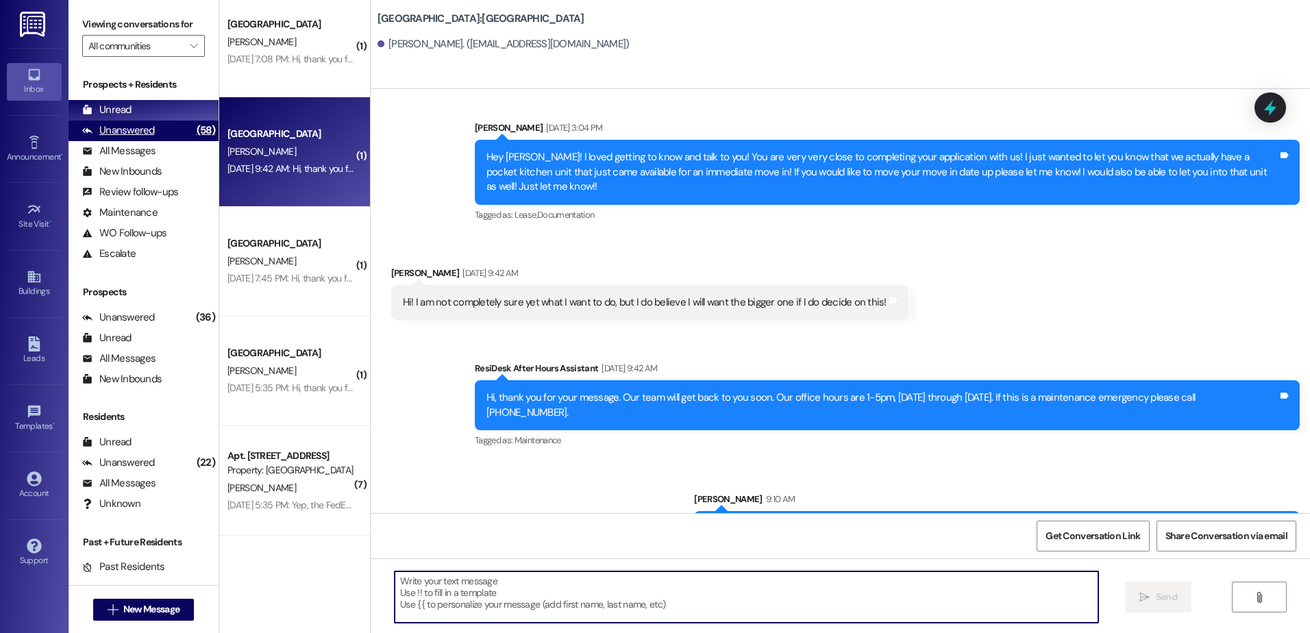
click at [153, 123] on div "Unanswered (58)" at bounding box center [143, 131] width 150 height 21
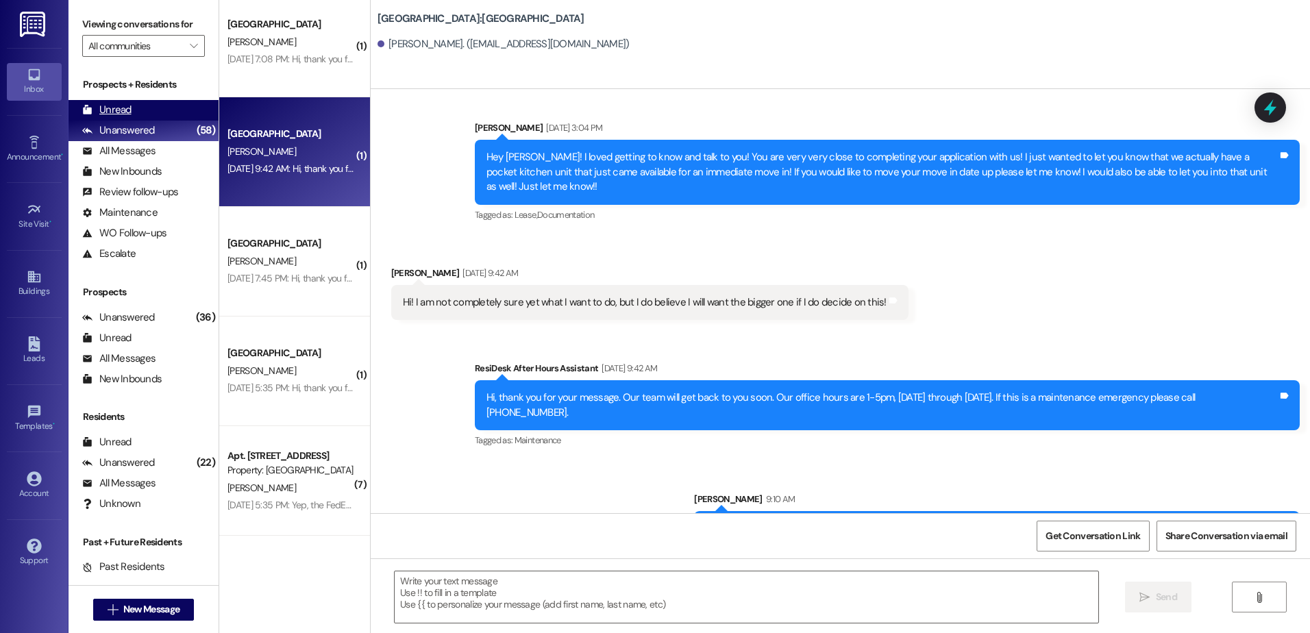
click at [149, 107] on div "Unread (0)" at bounding box center [143, 110] width 150 height 21
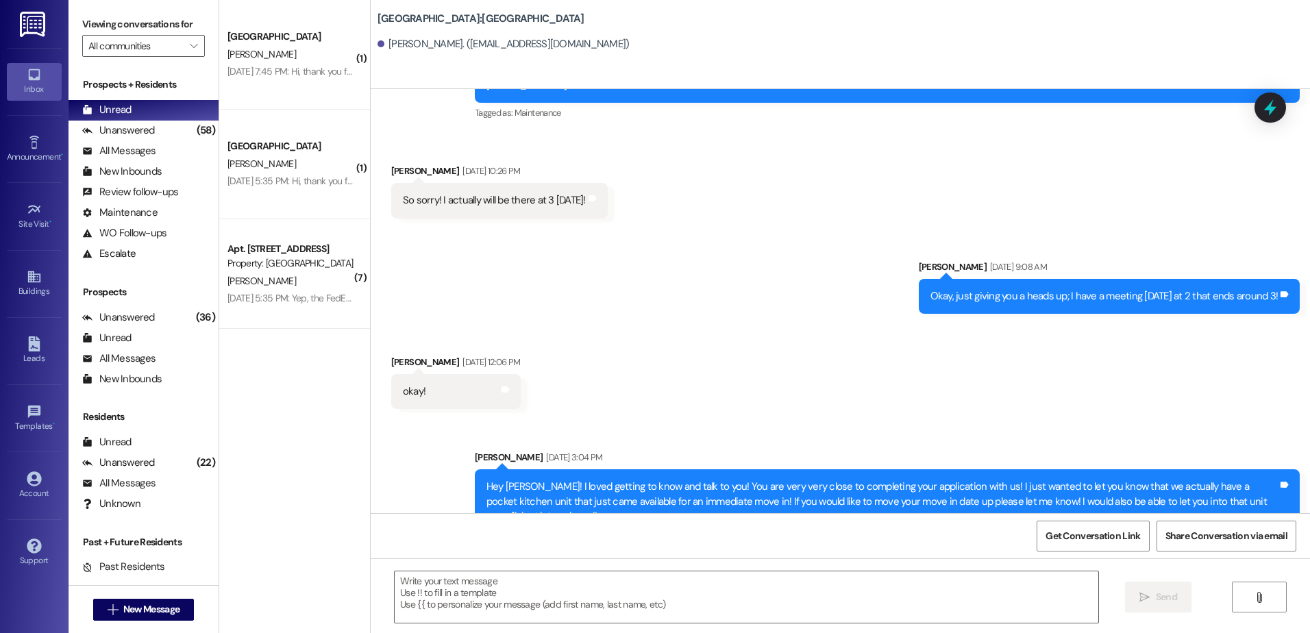
scroll to position [1599, 0]
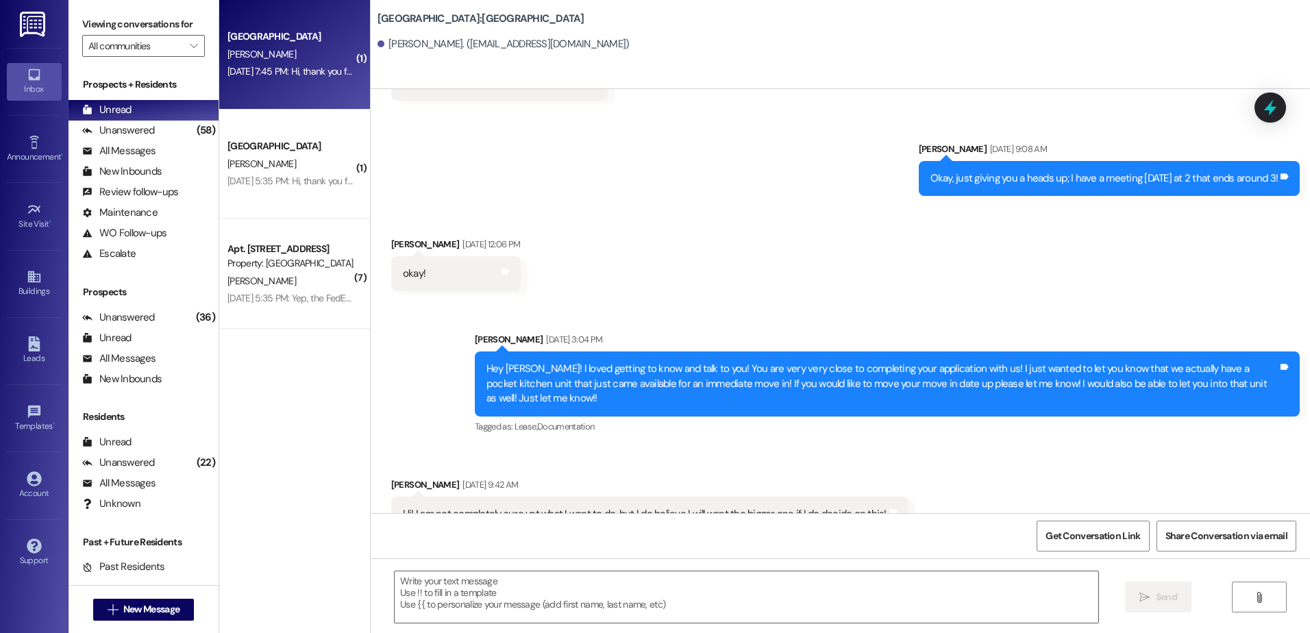
click at [274, 72] on div "[DATE] 7:45 PM: Hi, thank you for your message. Our team will get back to you s…" at bounding box center [624, 71] width 794 height 12
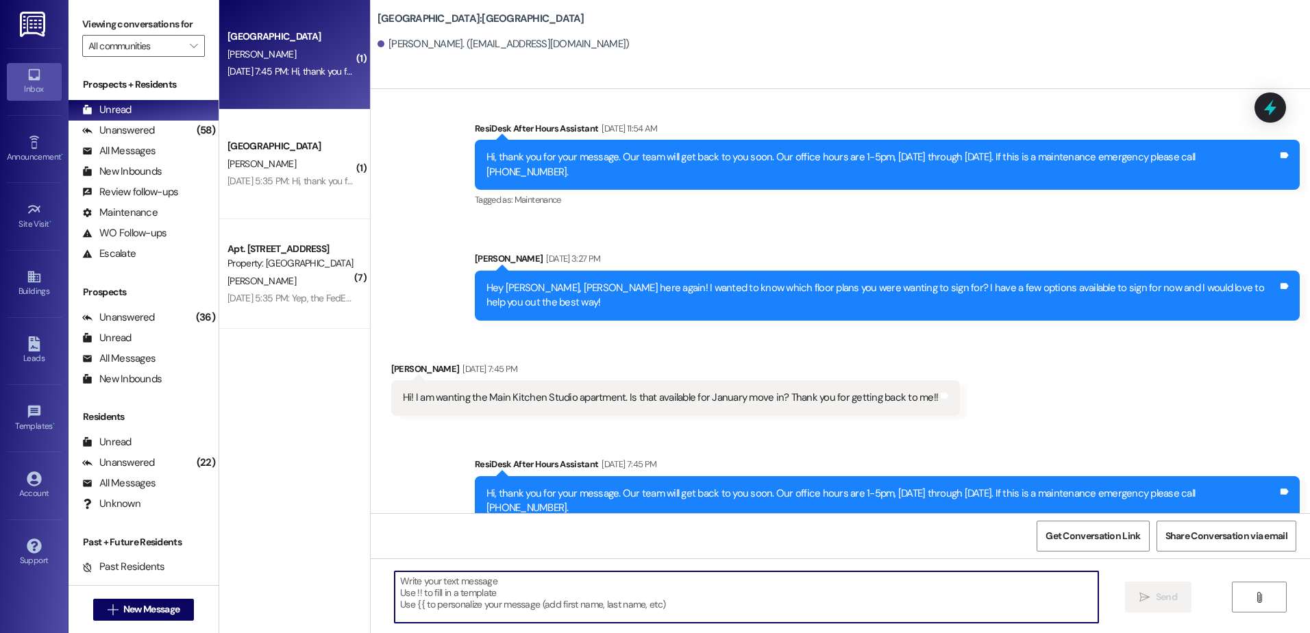
click at [588, 595] on textarea at bounding box center [746, 596] width 703 height 51
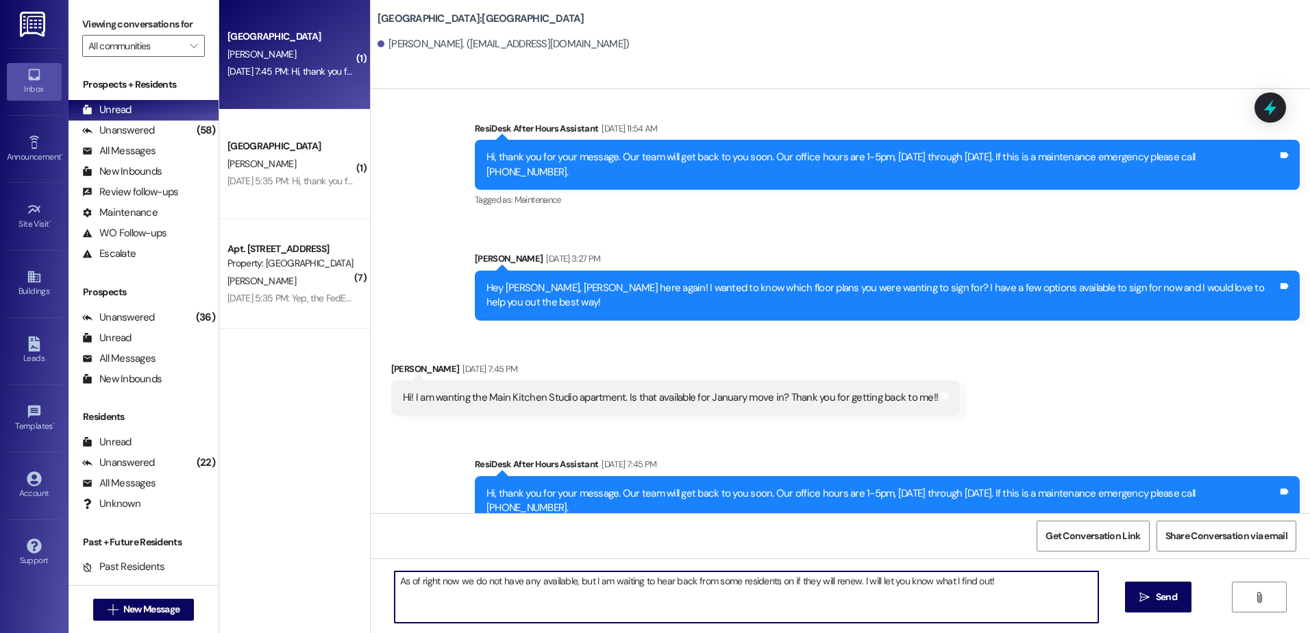
type textarea "As of right now we do not have any available, but I am waiting to hear back fro…"
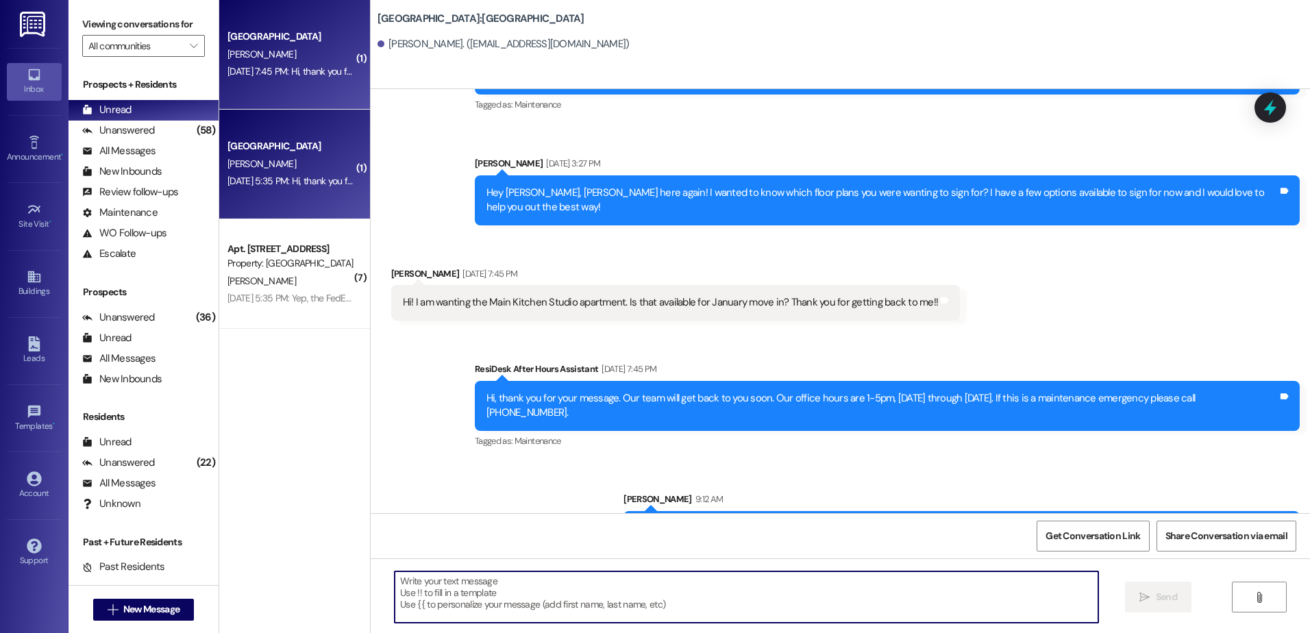
click at [351, 162] on div "[GEOGRAPHIC_DATA] [PERSON_NAME] [DATE] 5:35 PM: Hi, thank you for your message.…" at bounding box center [294, 165] width 151 height 110
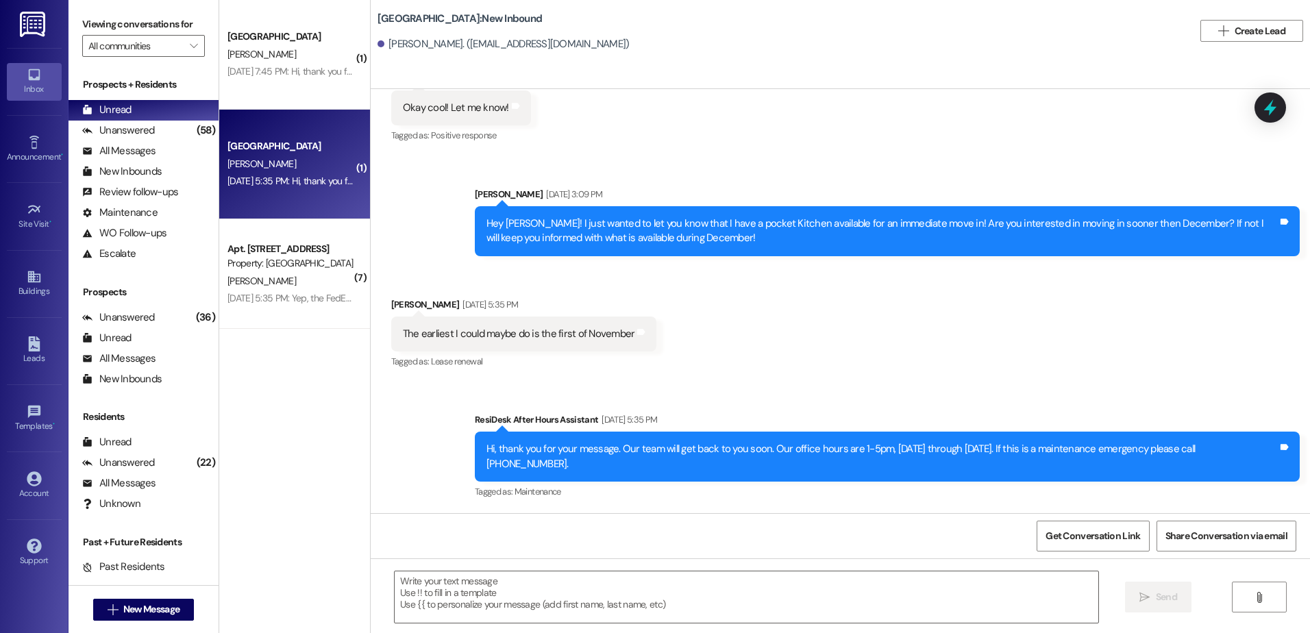
scroll to position [496, 0]
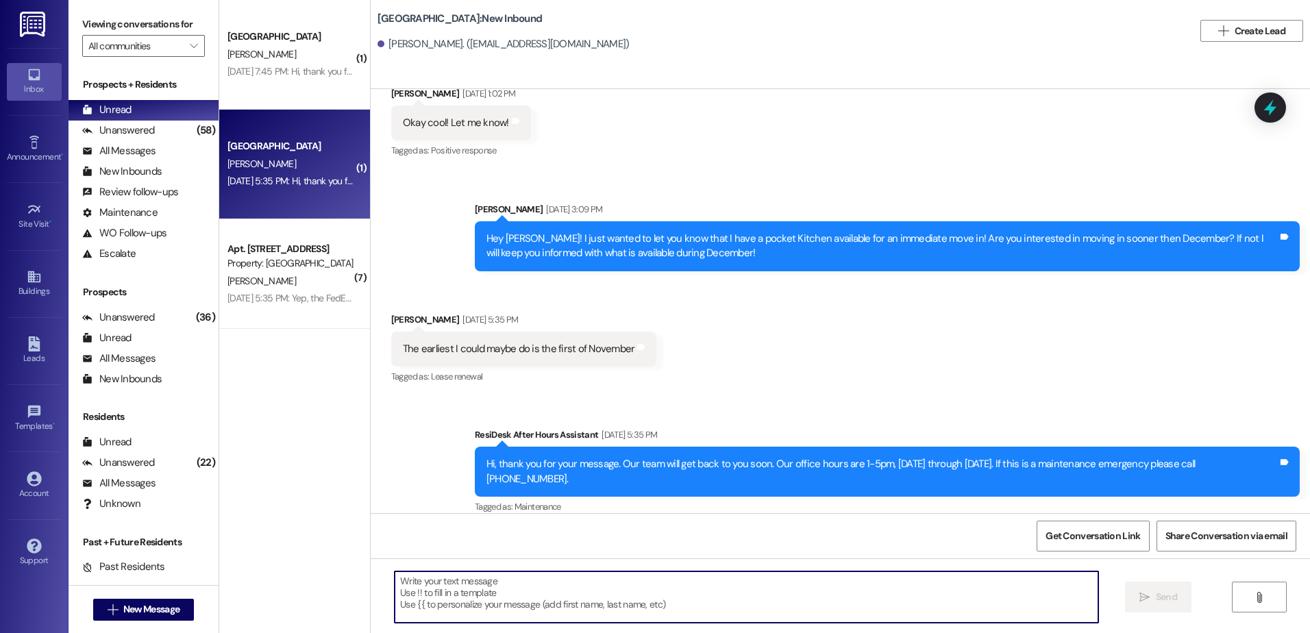
click at [439, 585] on textarea at bounding box center [746, 596] width 703 height 51
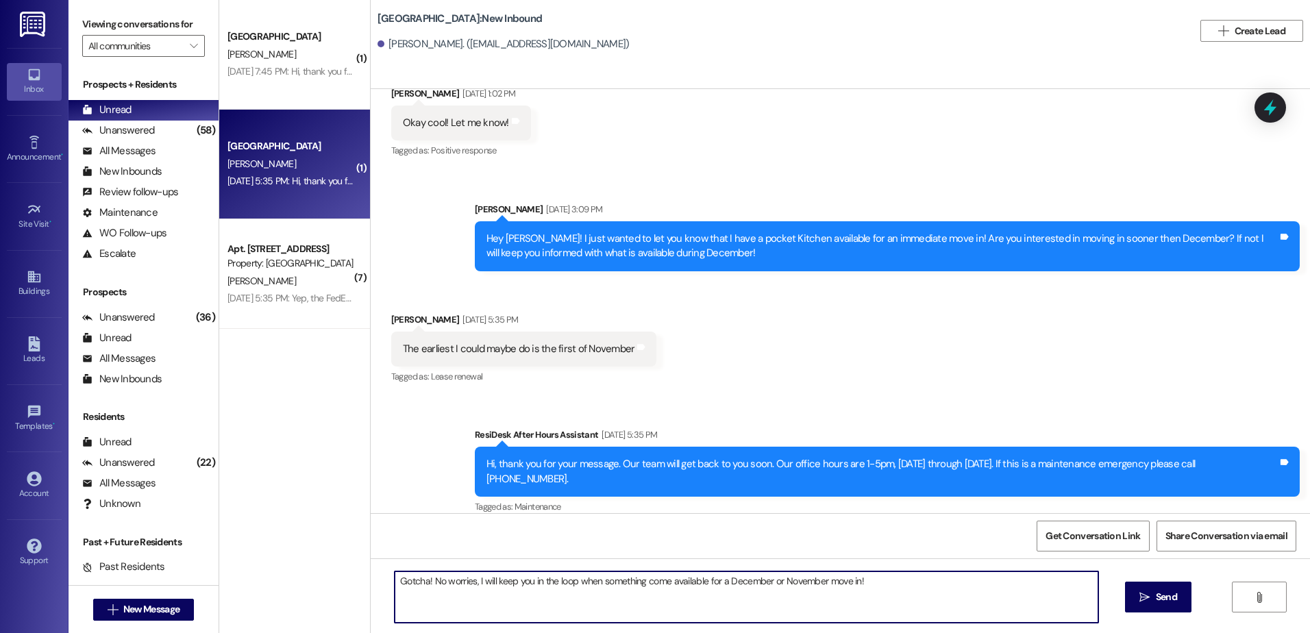
type textarea "Gotcha! No worries, I will keep you in the loop when something come available f…"
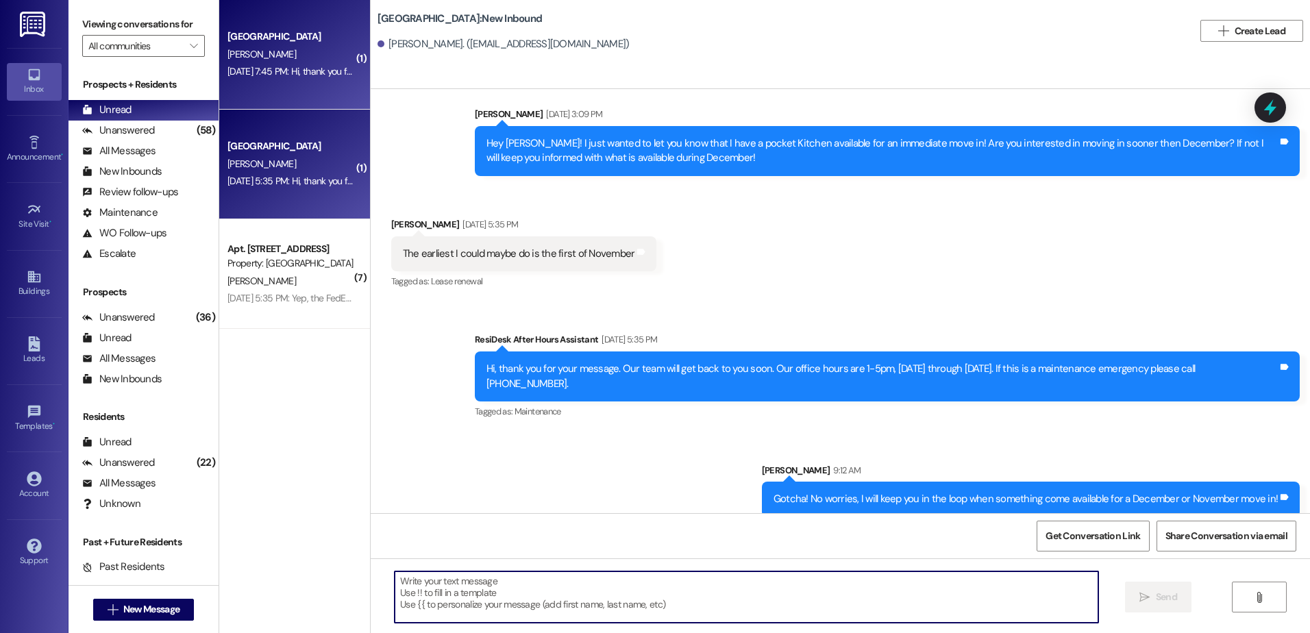
click at [320, 29] on div "[GEOGRAPHIC_DATA]" at bounding box center [290, 36] width 127 height 14
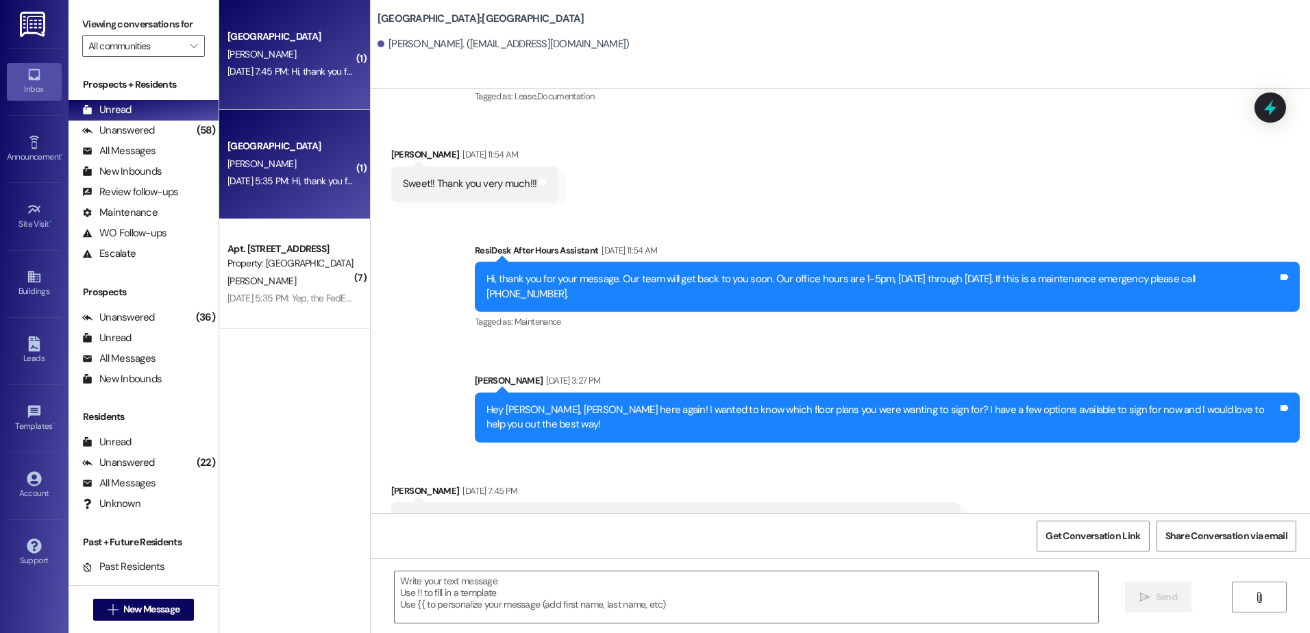
scroll to position [806, 0]
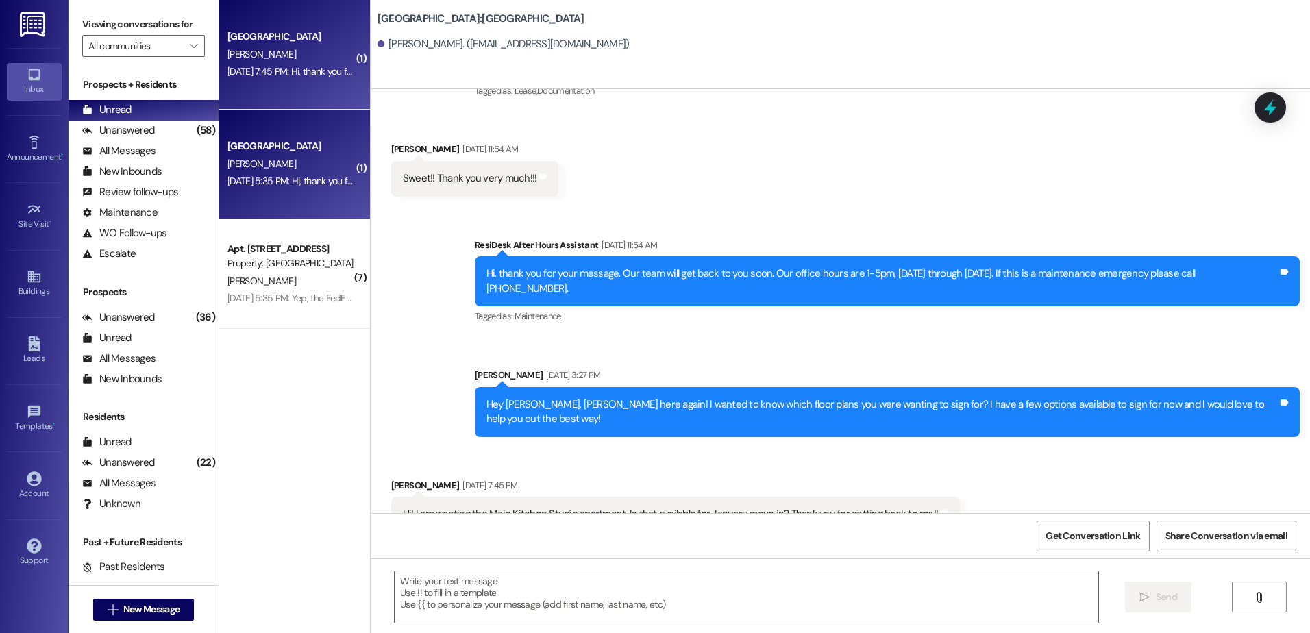
click at [306, 212] on div "[GEOGRAPHIC_DATA] [PERSON_NAME] [DATE] 5:35 PM: Hi, thank you for your message.…" at bounding box center [294, 165] width 151 height 110
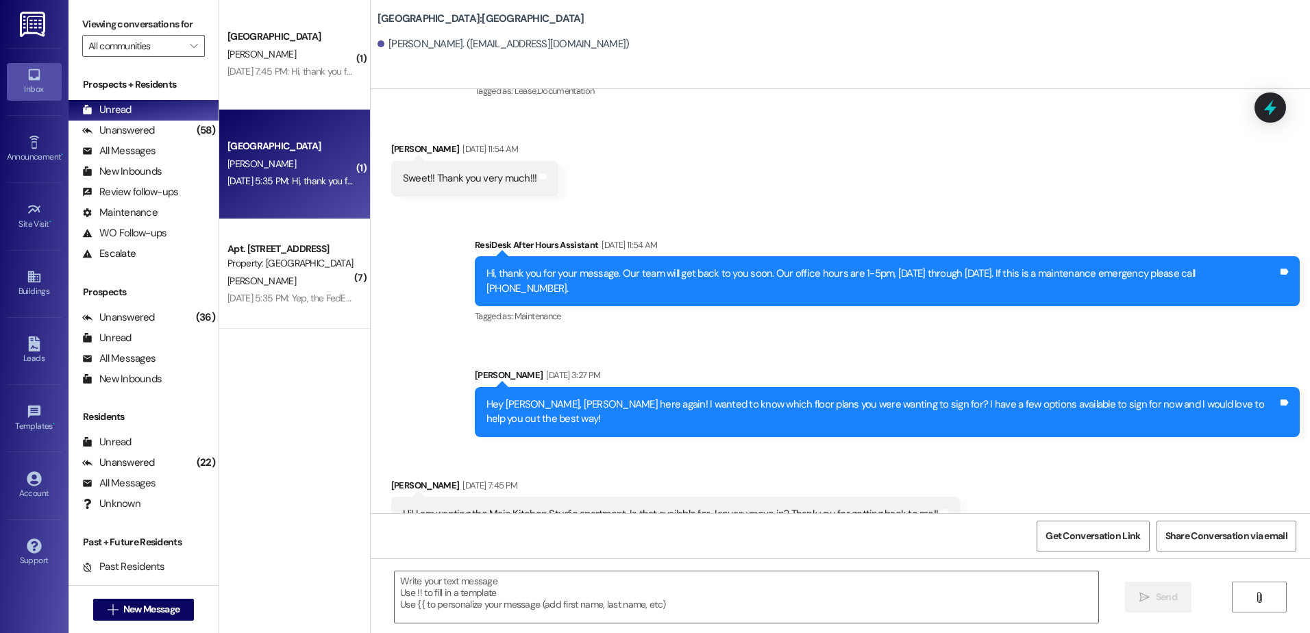
scroll to position [591, 0]
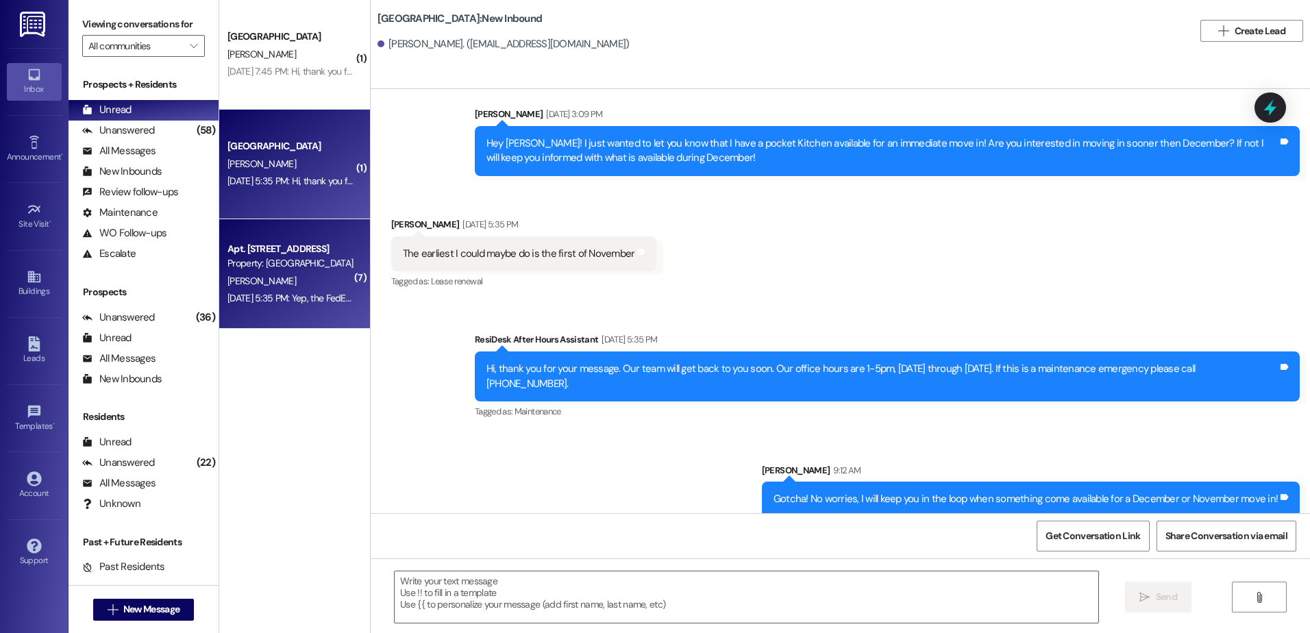
click at [321, 301] on div "[DATE] 5:35 PM: Yep, the FedEx guy dropped it off for us [DATE] 5:35 PM: Yep, t…" at bounding box center [338, 298] width 223 height 12
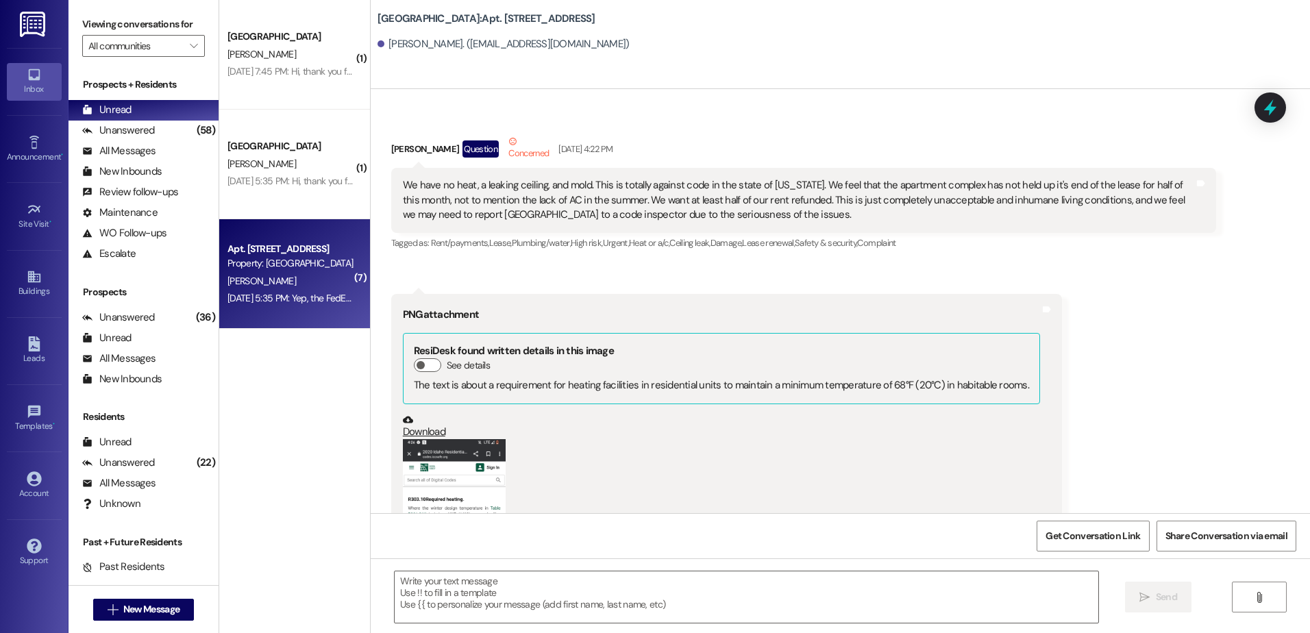
scroll to position [688, 0]
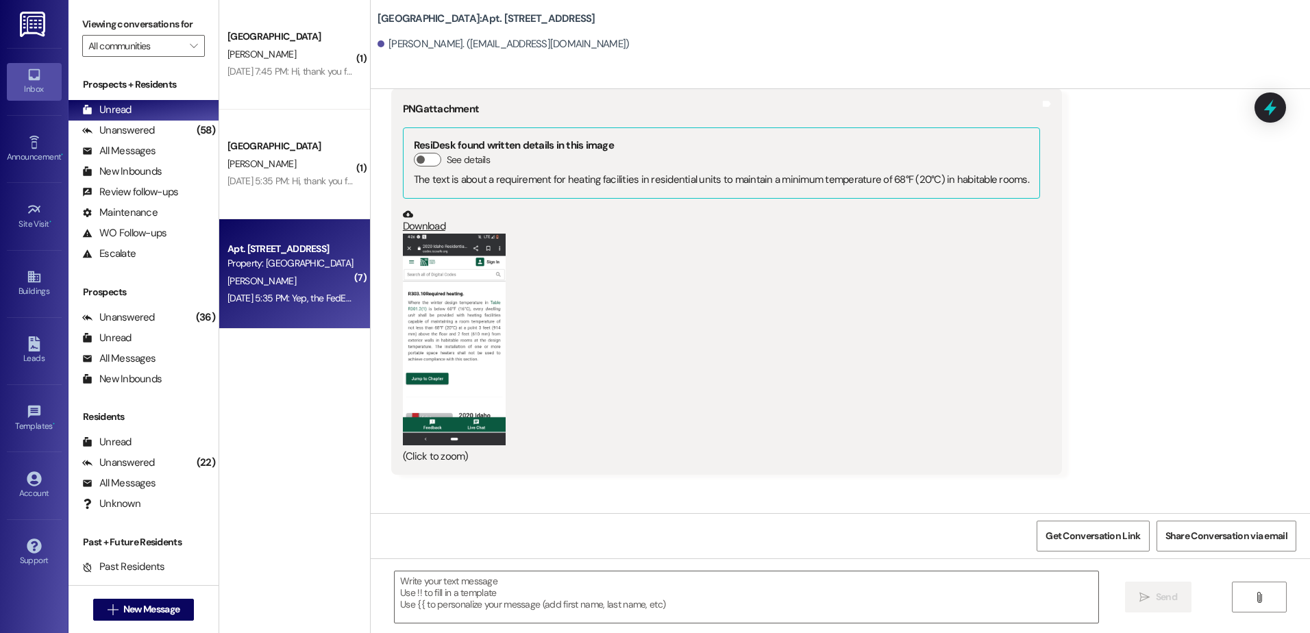
click at [442, 327] on button "Zoom image" at bounding box center [454, 340] width 103 height 212
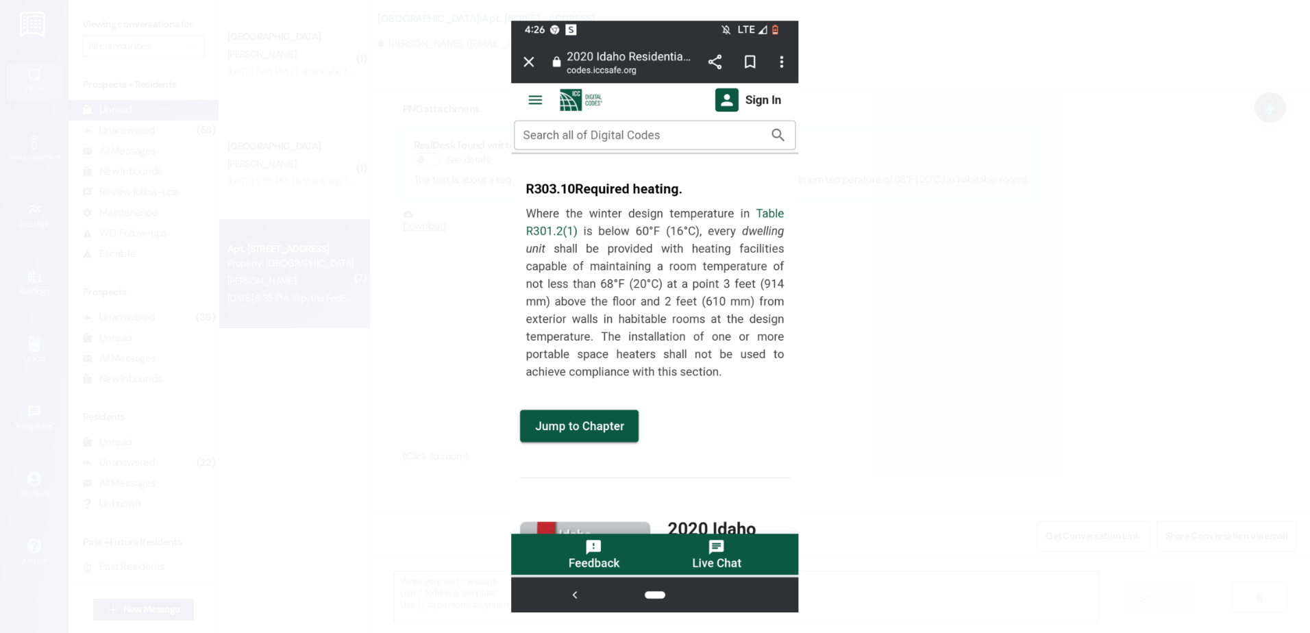
click at [444, 327] on button "Unzoom image" at bounding box center [655, 316] width 1310 height 633
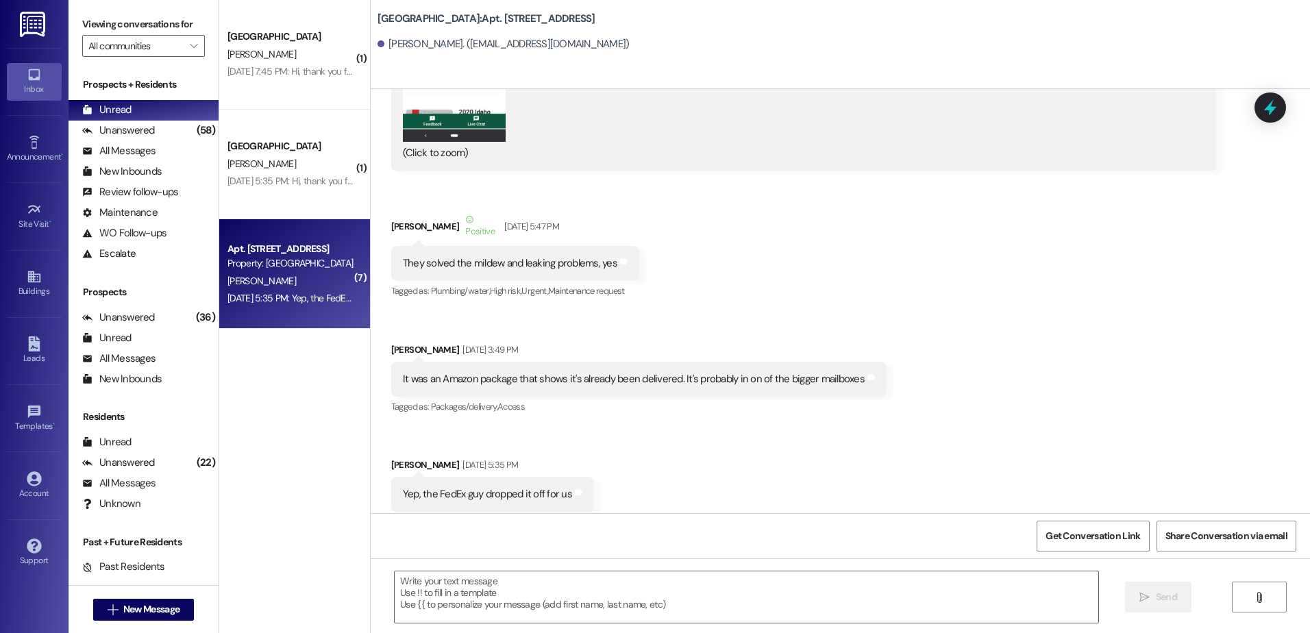
scroll to position [1578, 0]
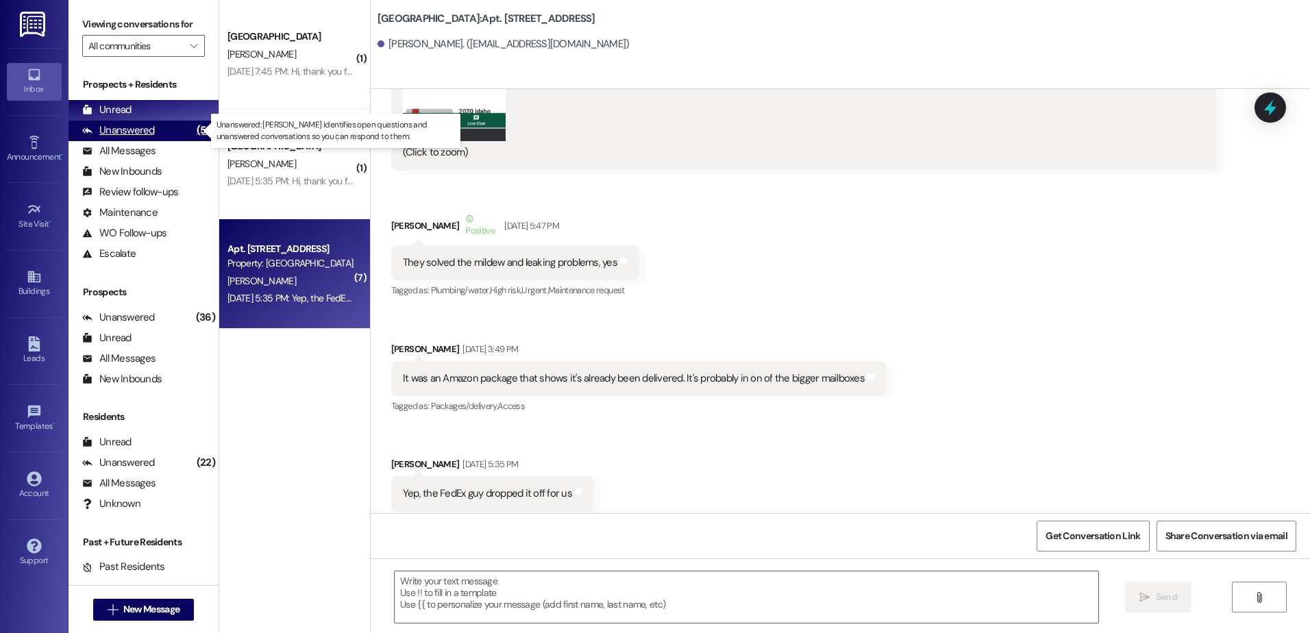
click at [138, 124] on div "Unanswered" at bounding box center [118, 130] width 73 height 14
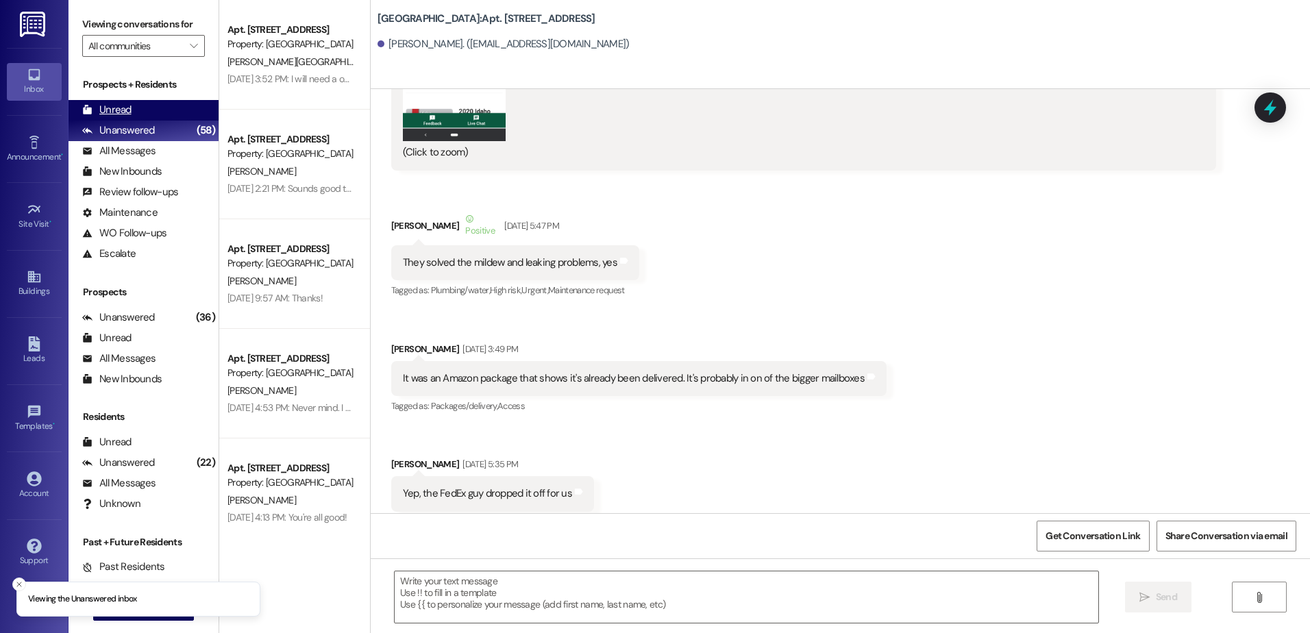
click at [138, 114] on div "Unread (0)" at bounding box center [143, 110] width 150 height 21
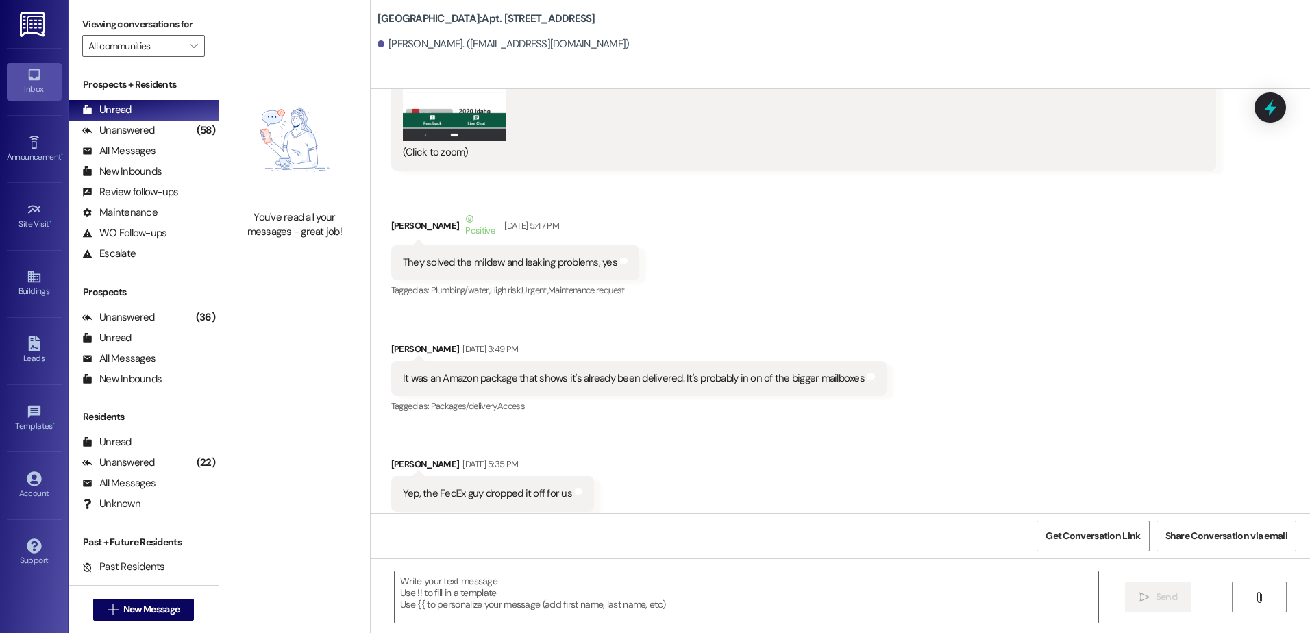
click at [151, 621] on div " New Message" at bounding box center [143, 610] width 101 height 34
click at [156, 608] on span "New Message" at bounding box center [151, 609] width 56 height 14
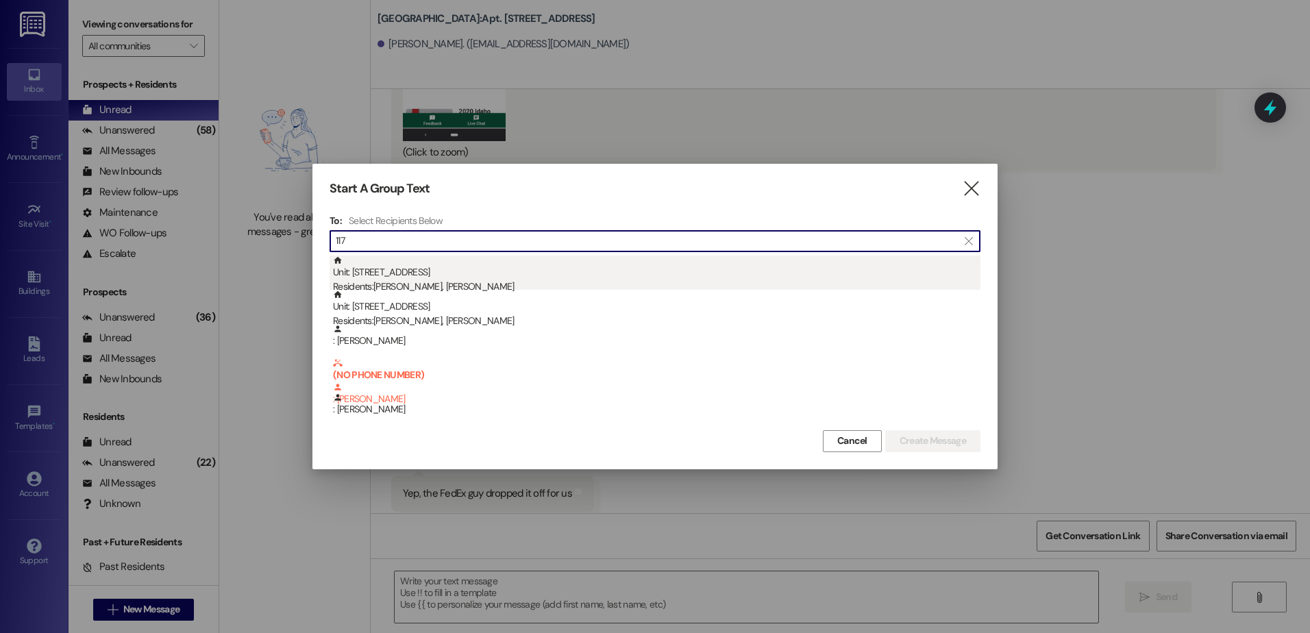
type input "117"
click at [383, 280] on div "Residents: [PERSON_NAME], [PERSON_NAME]" at bounding box center [656, 286] width 647 height 14
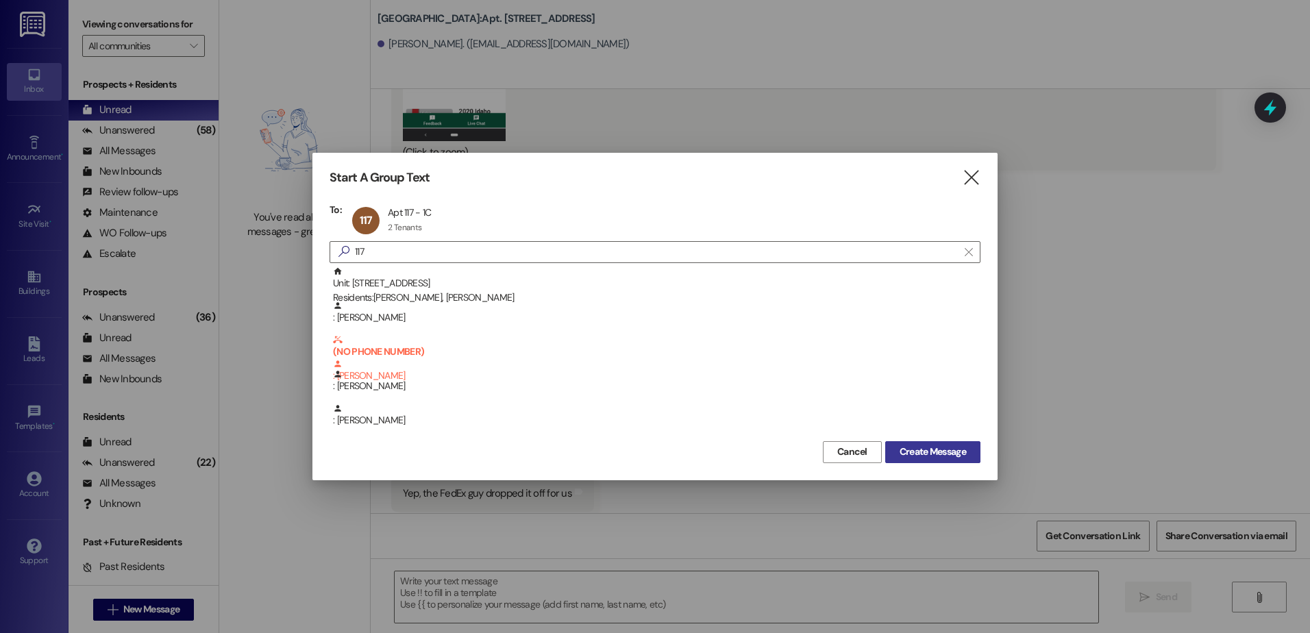
click at [933, 447] on span "Create Message" at bounding box center [932, 452] width 66 height 14
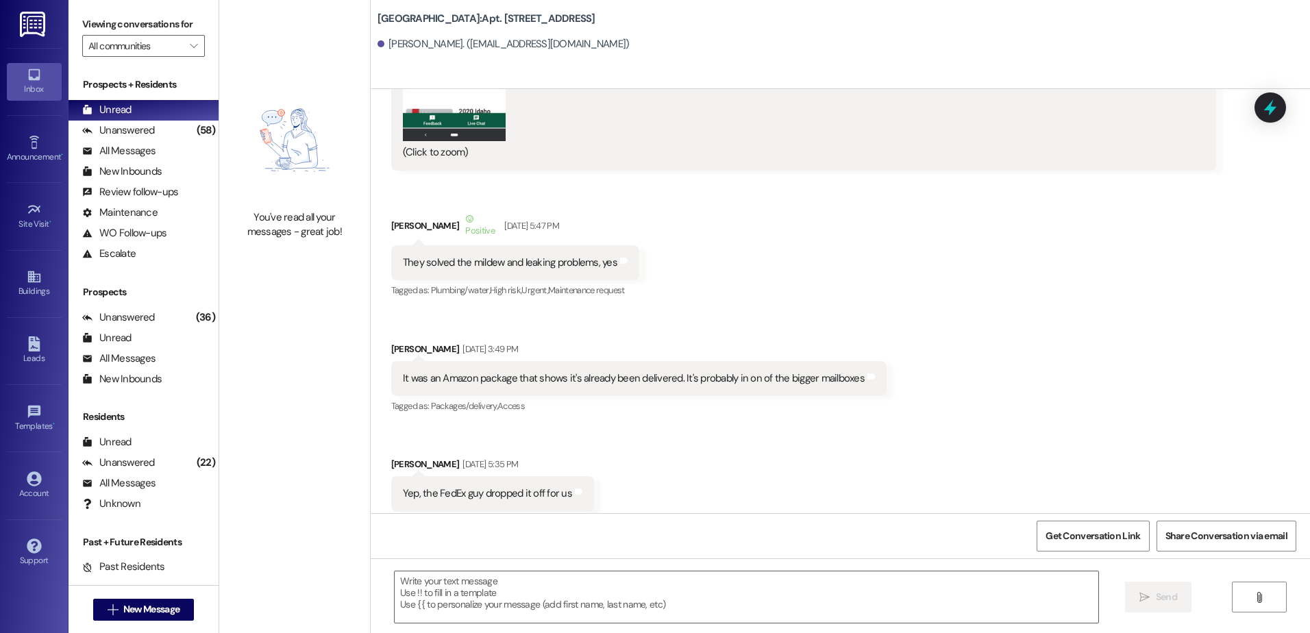
scroll to position [0, 0]
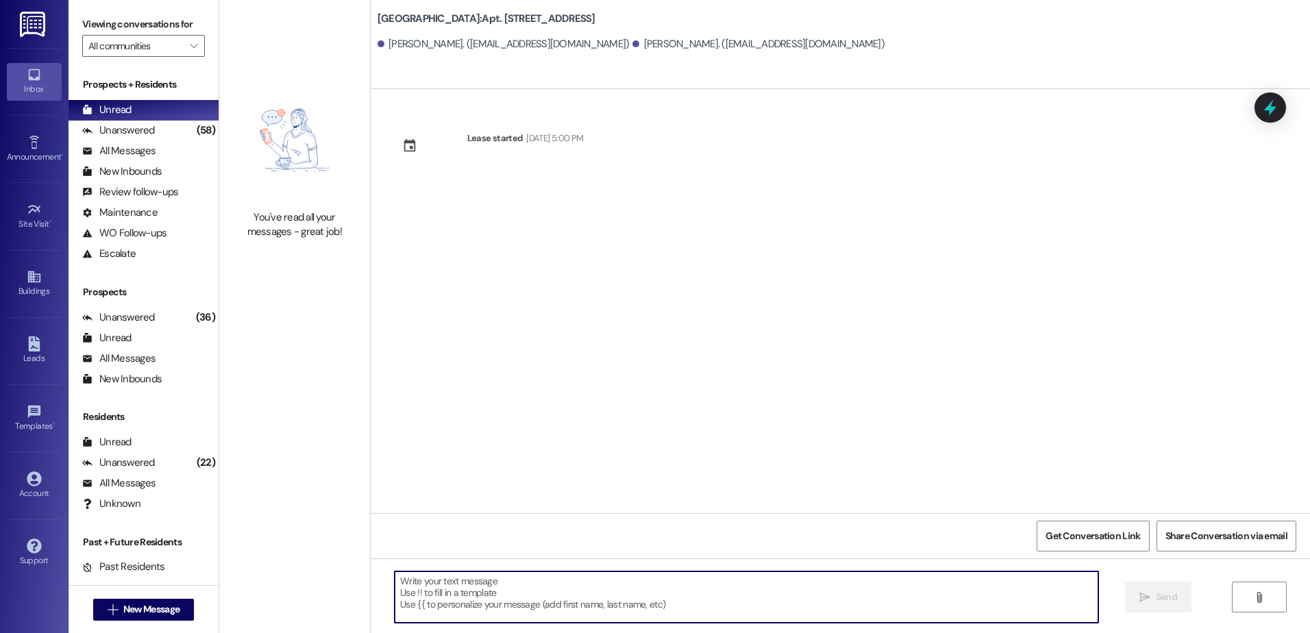
click at [489, 583] on textarea at bounding box center [746, 596] width 703 height 51
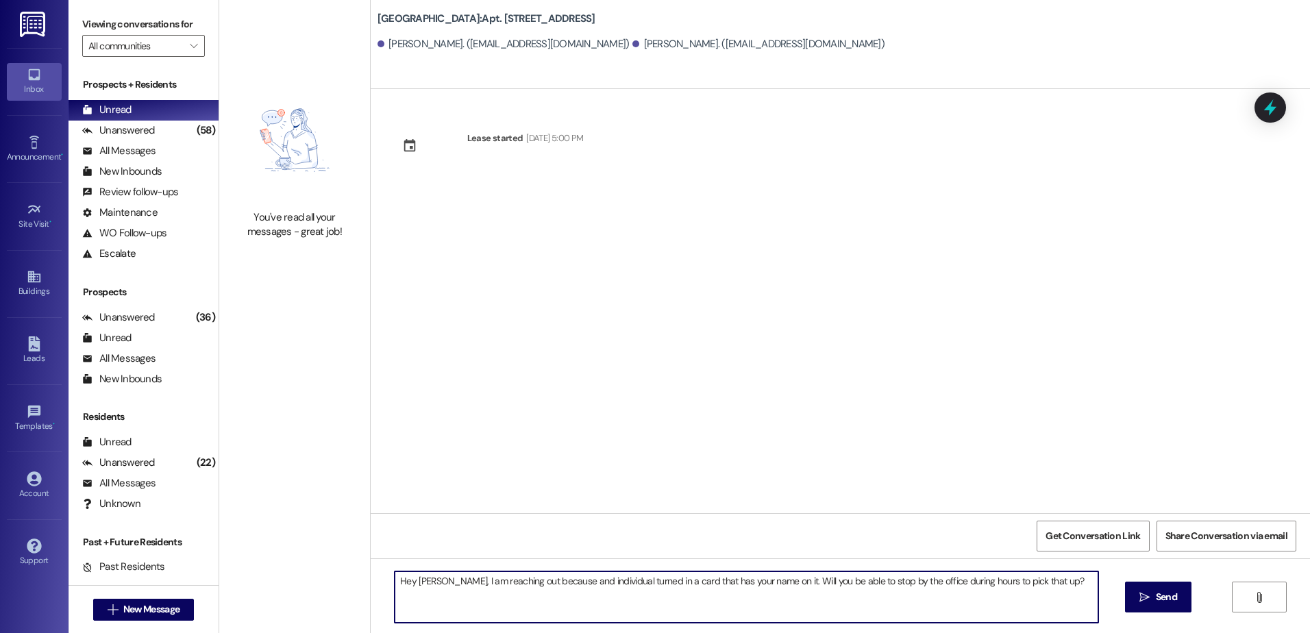
type textarea "Hey [PERSON_NAME], I am reaching out because and individual turned in a card th…"
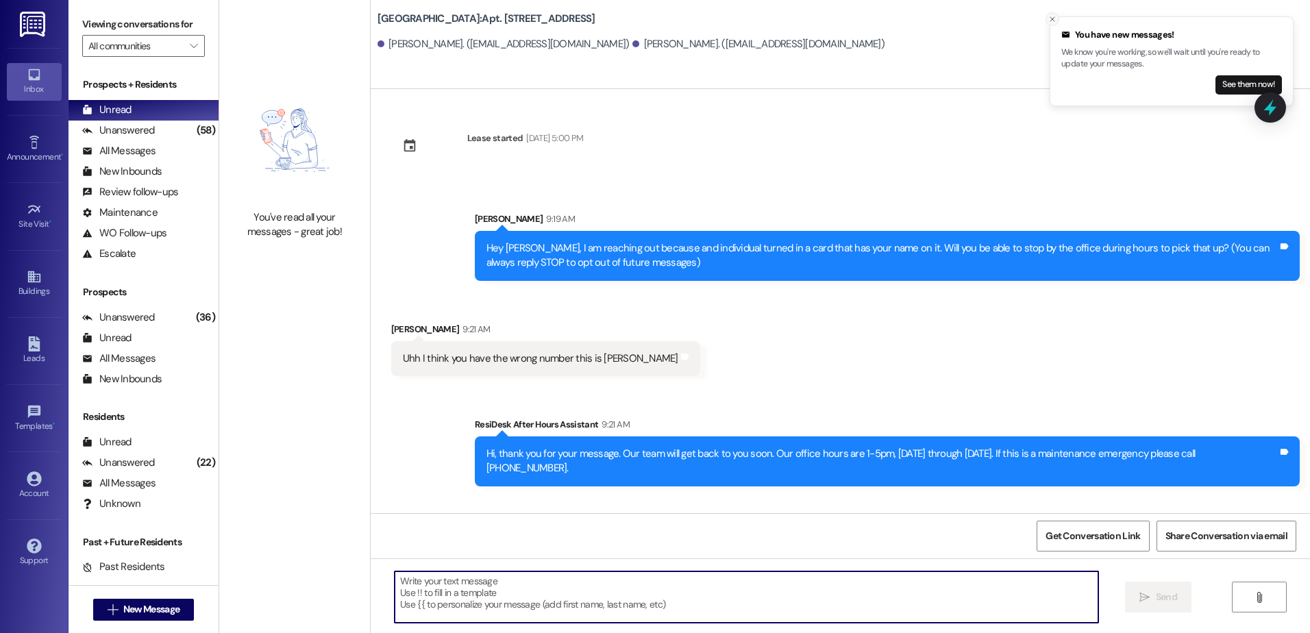
click at [1055, 14] on button "Close toast" at bounding box center [1052, 19] width 14 height 14
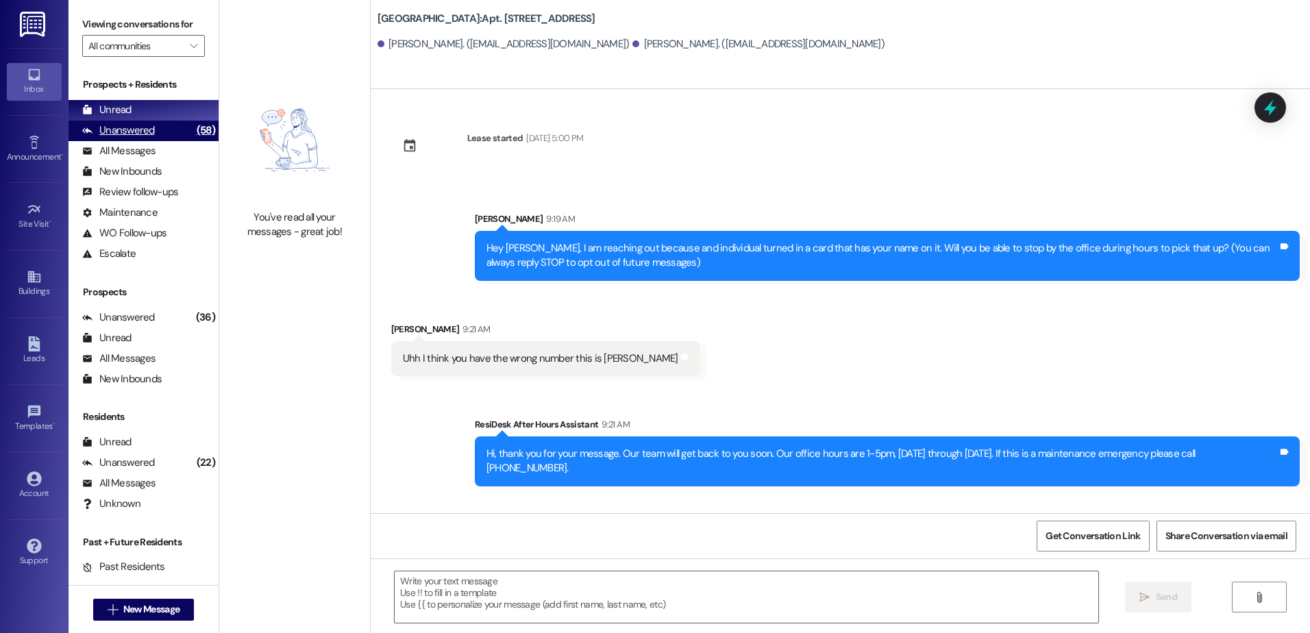
click at [172, 128] on div "Unanswered (58)" at bounding box center [143, 131] width 150 height 21
click at [166, 108] on div "Unread (0)" at bounding box center [143, 110] width 150 height 21
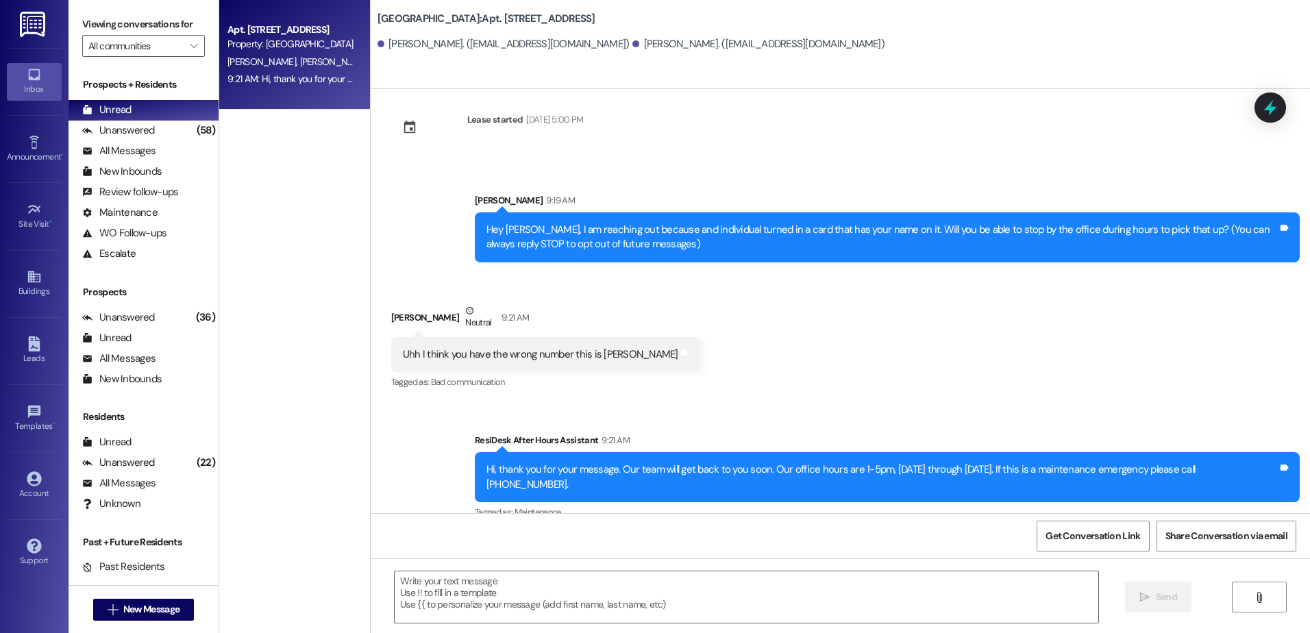
scroll to position [24, 0]
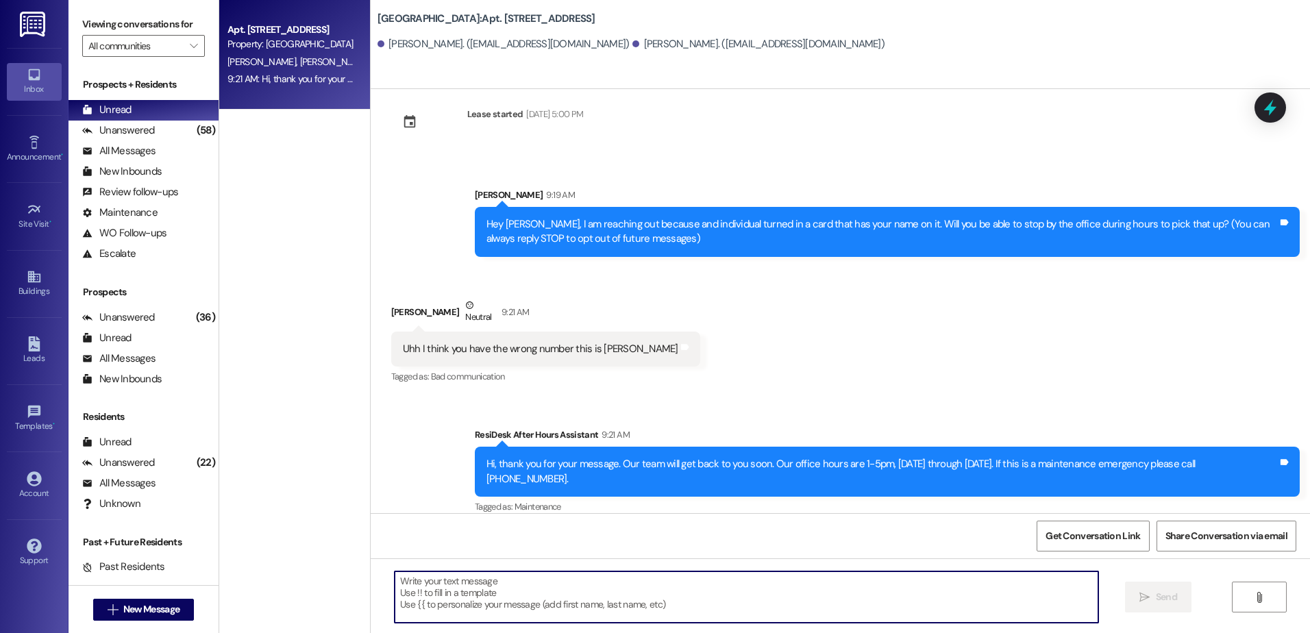
click at [441, 590] on textarea at bounding box center [746, 596] width 703 height 51
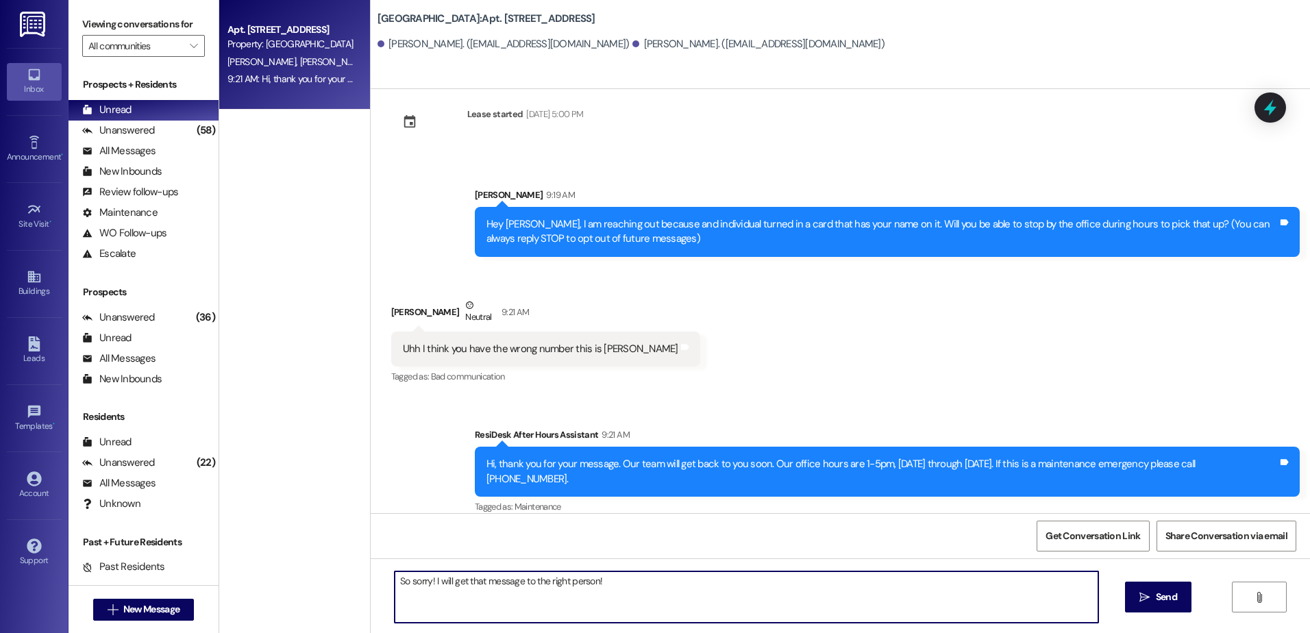
type textarea "So sorry! I will get that message to the right person!"
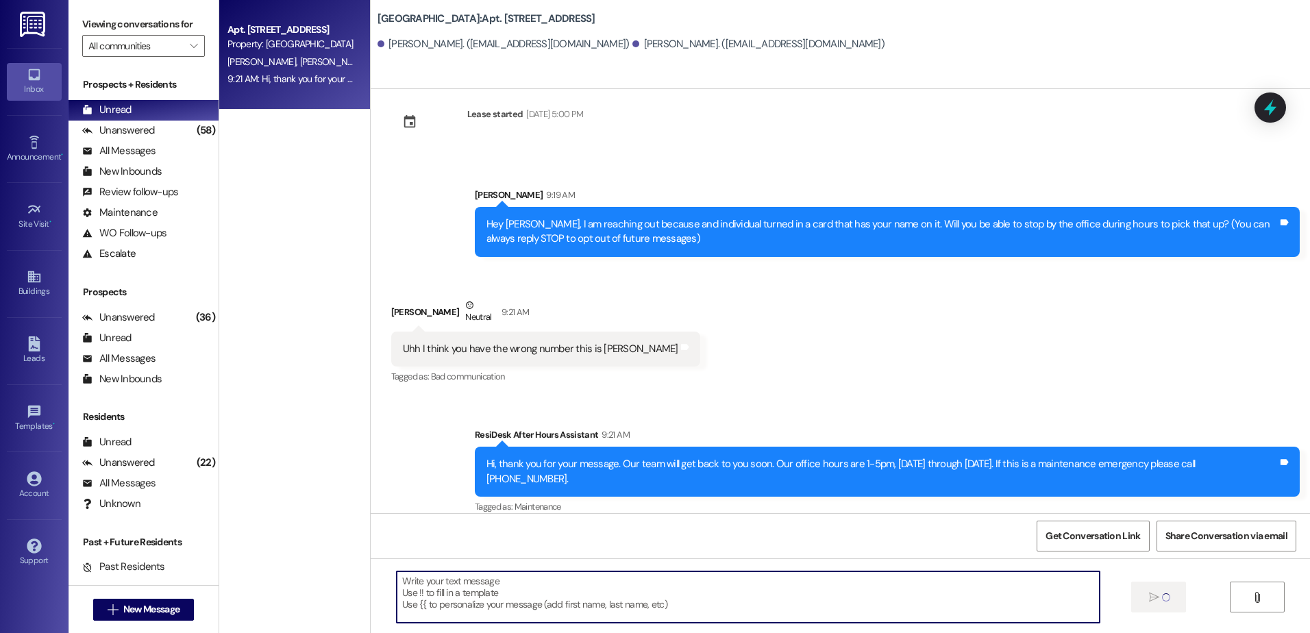
scroll to position [0, 0]
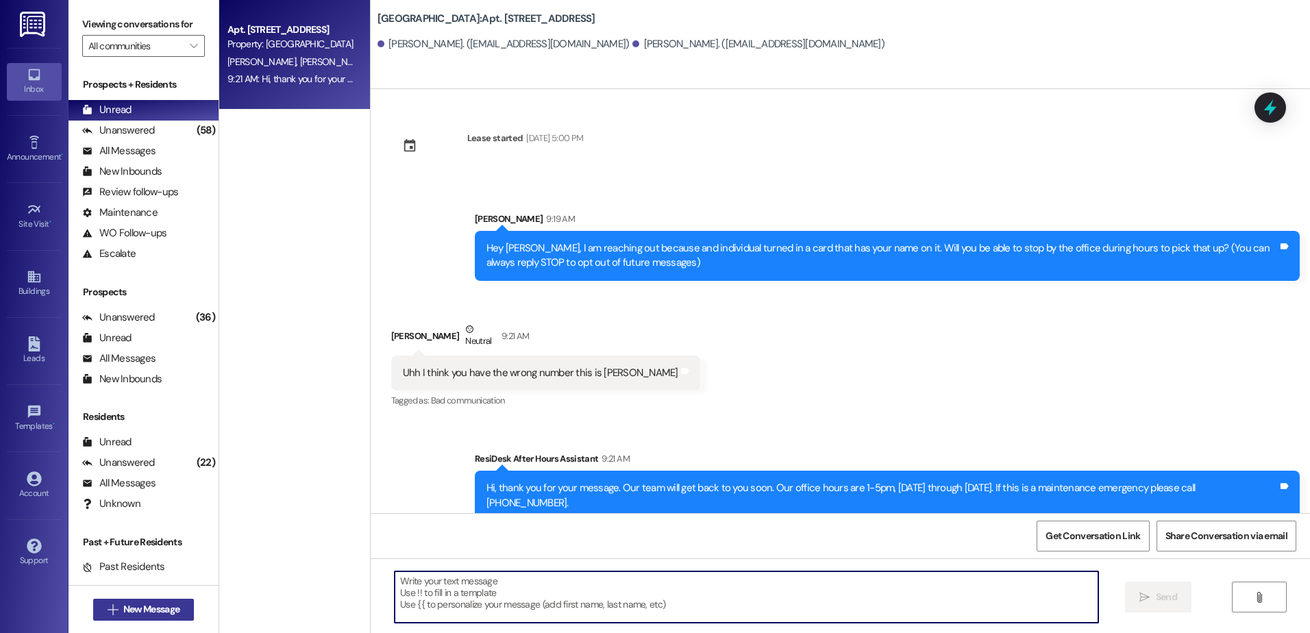
click at [123, 606] on span "New Message" at bounding box center [151, 609] width 56 height 14
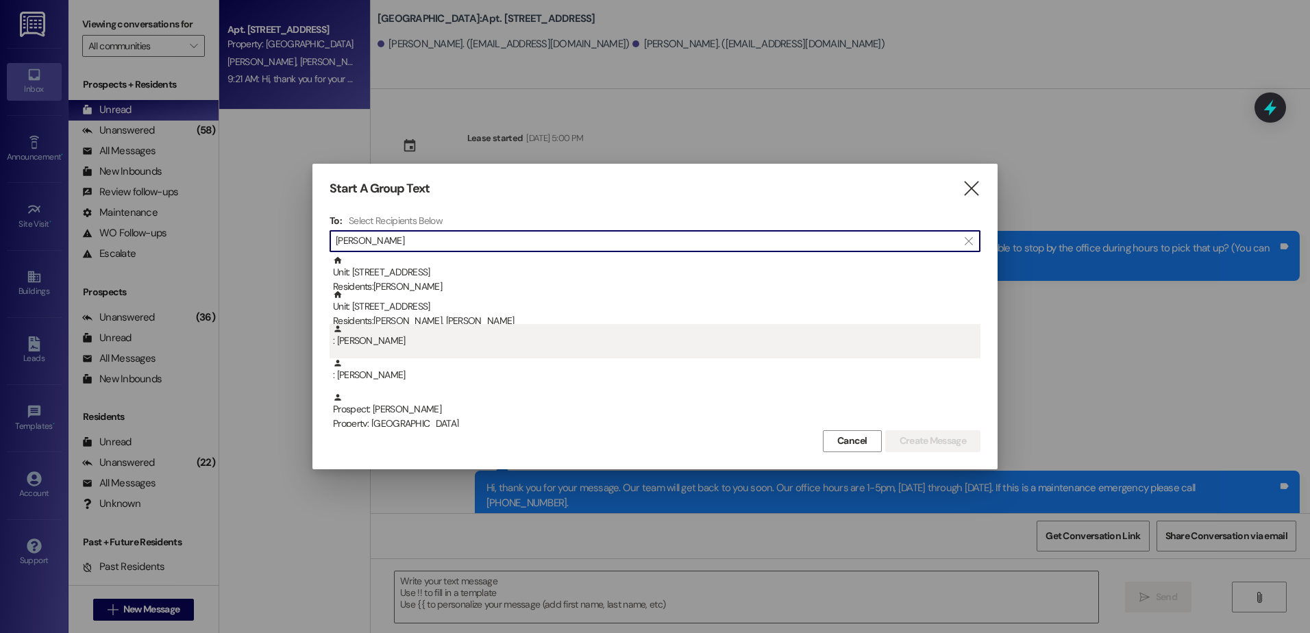
type input "[PERSON_NAME]"
click at [416, 354] on div ": [PERSON_NAME]" at bounding box center [654, 341] width 651 height 34
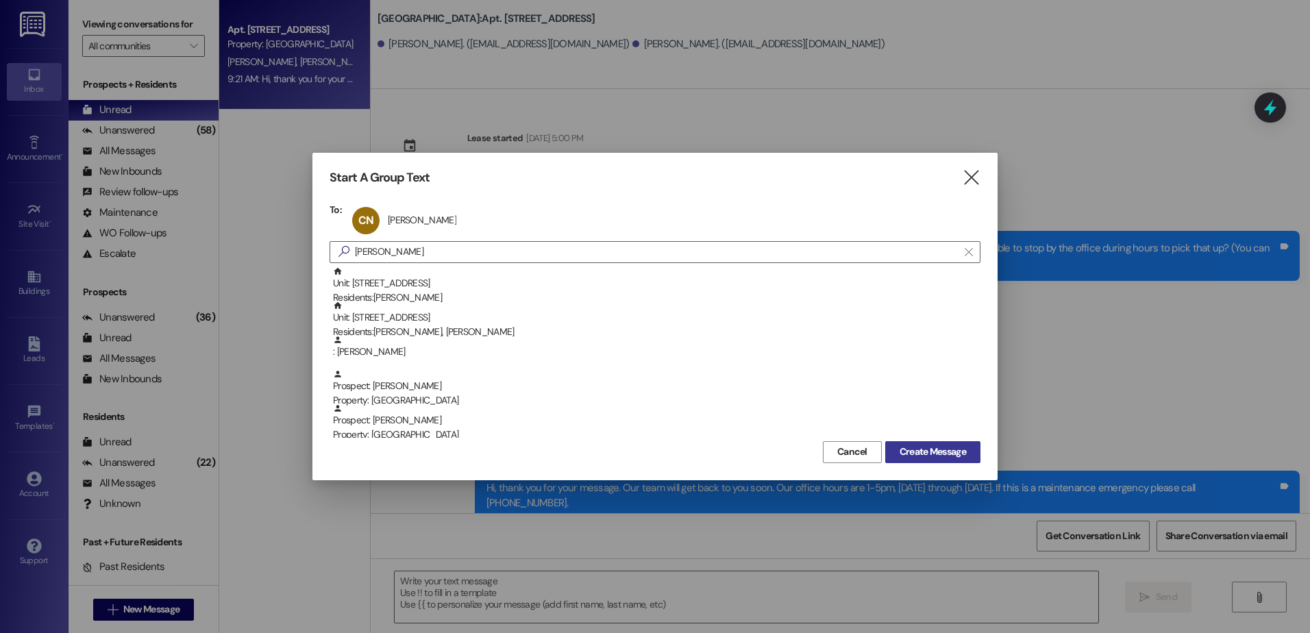
click at [944, 453] on span "Create Message" at bounding box center [932, 452] width 66 height 14
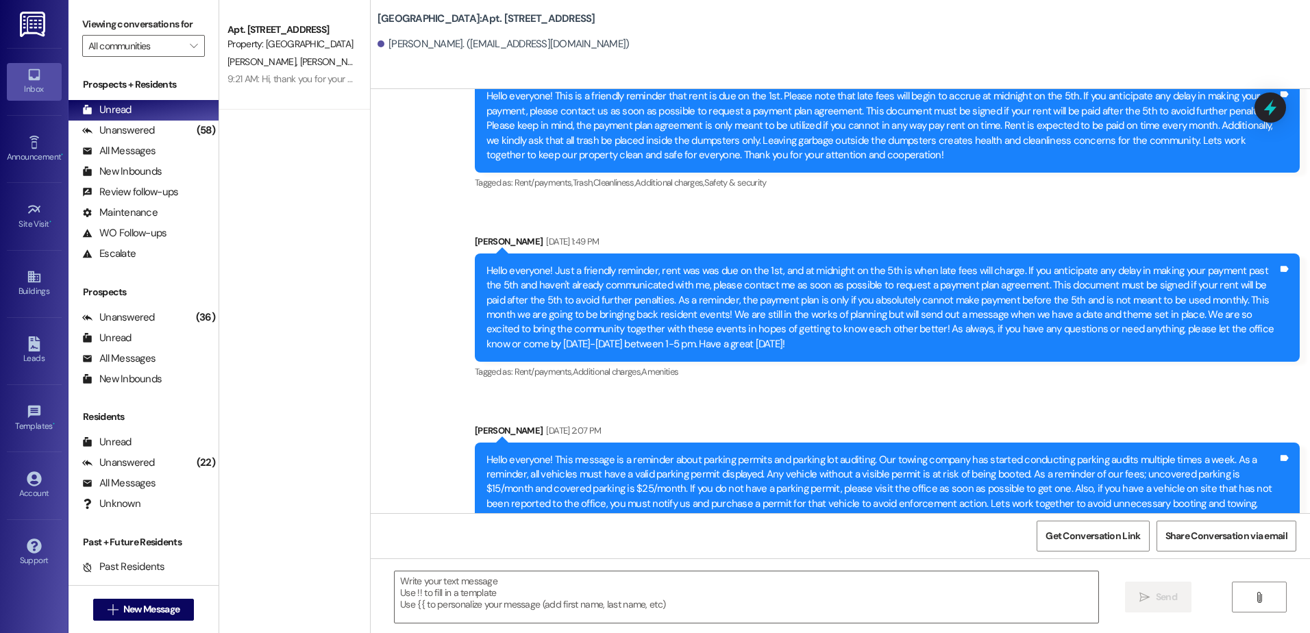
scroll to position [9804, 0]
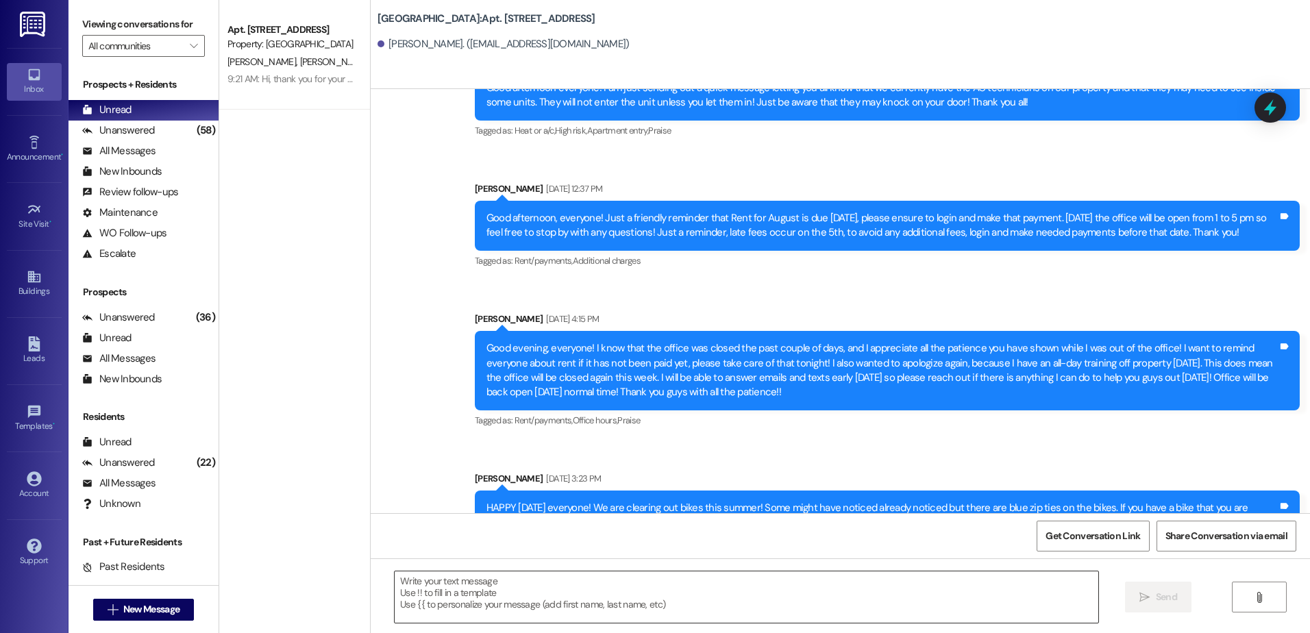
click at [446, 592] on textarea at bounding box center [746, 596] width 703 height 51
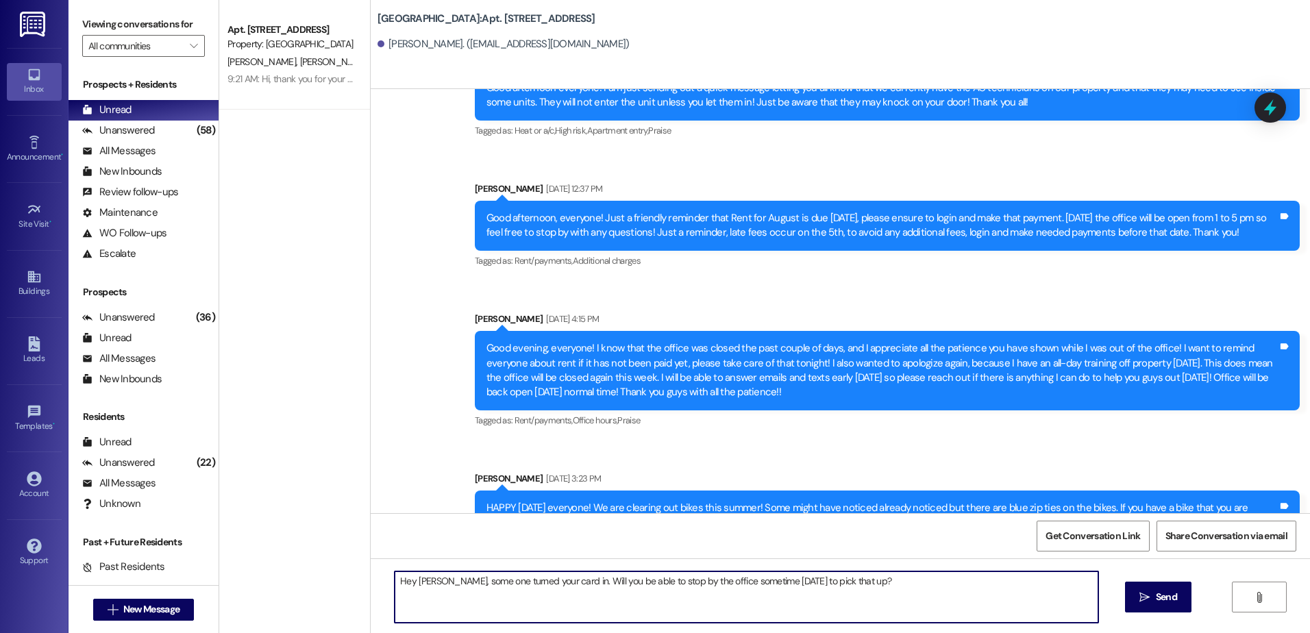
type textarea "Hey [PERSON_NAME], some one turned your card in. Will you be able to stop by th…"
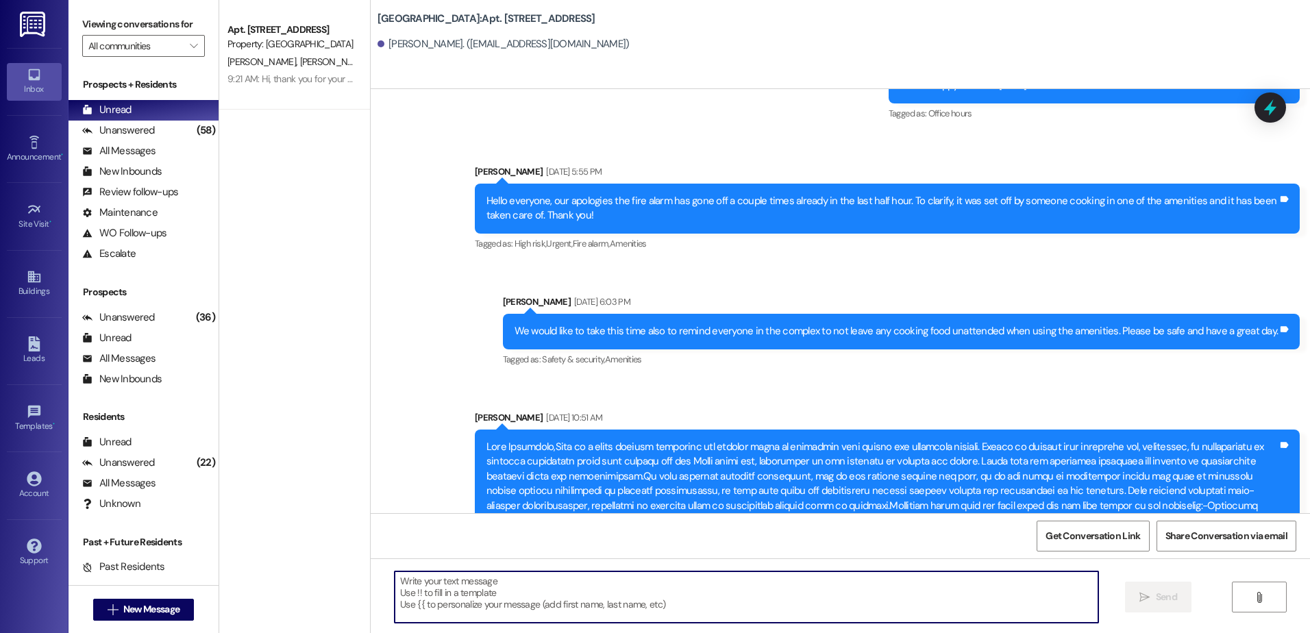
scroll to position [9425, 0]
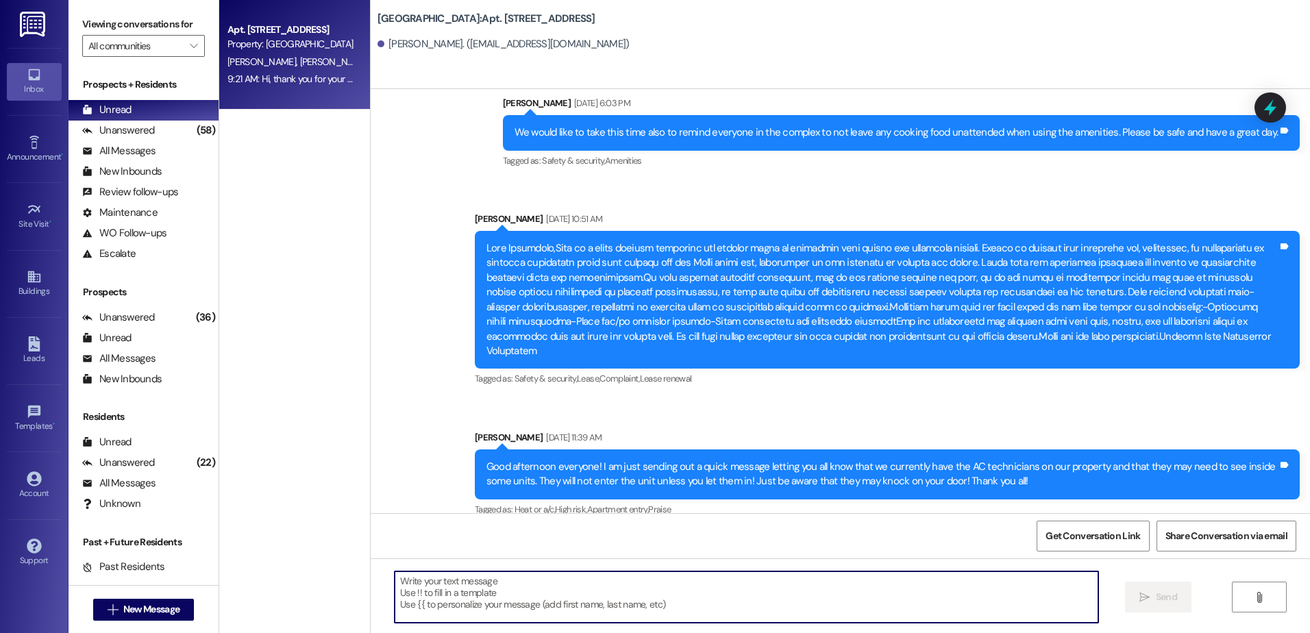
click at [243, 82] on div "9:21 AM: Hi, thank you for your message. Our team will get back to you soon. Ou…" at bounding box center [609, 79] width 764 height 12
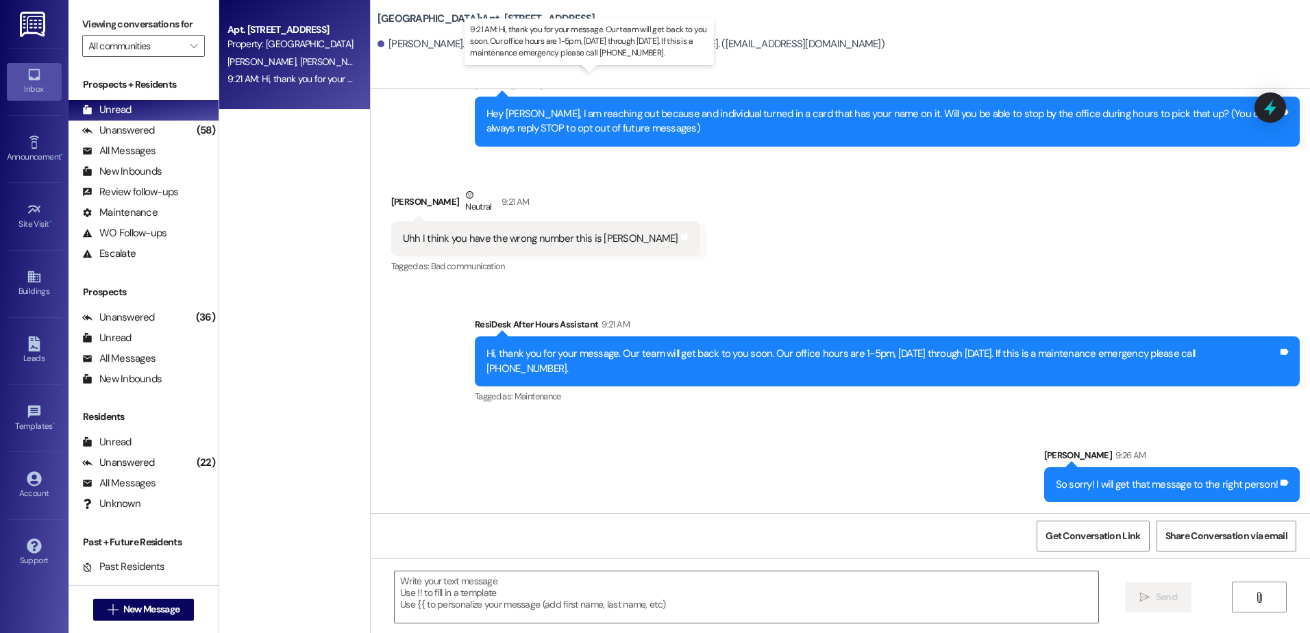
scroll to position [120, 0]
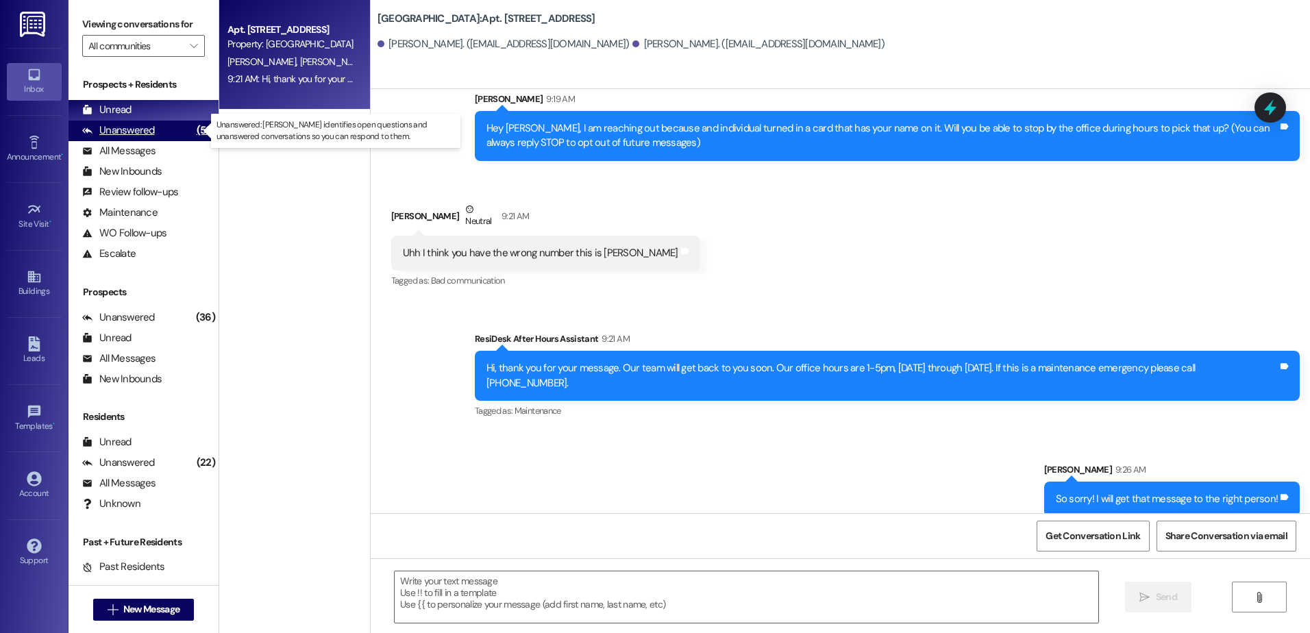
click at [123, 127] on div "Unanswered" at bounding box center [118, 130] width 73 height 14
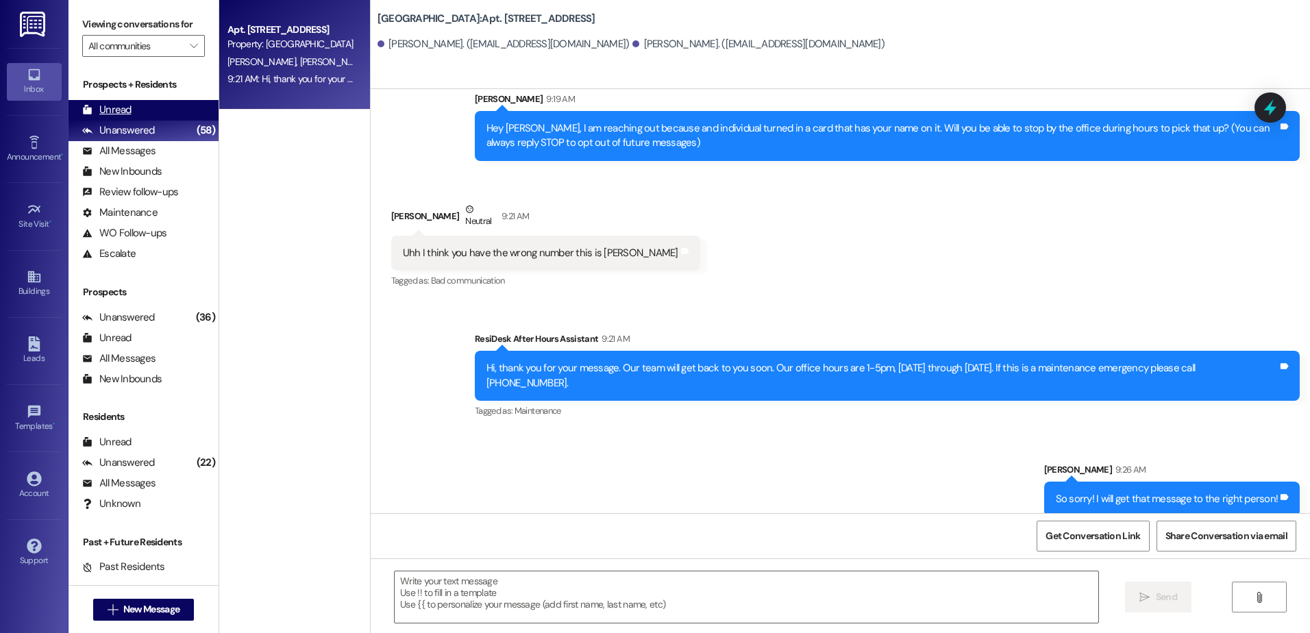
click at [130, 103] on div "Unread" at bounding box center [106, 110] width 49 height 14
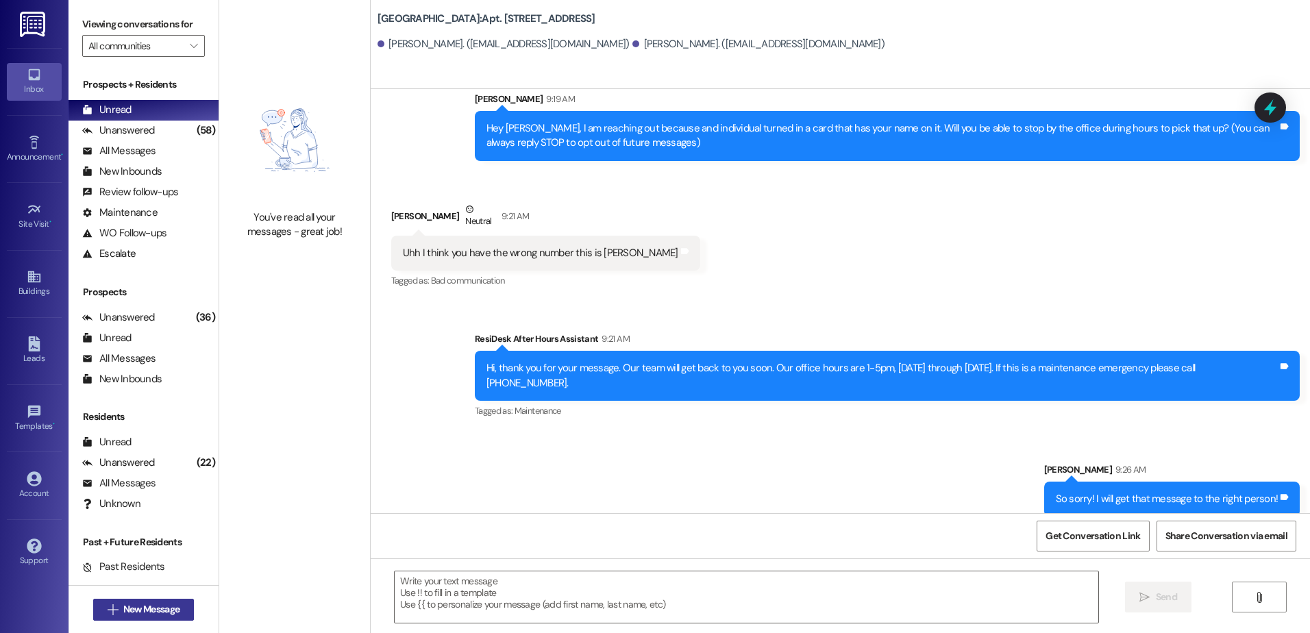
click at [174, 608] on span "New Message" at bounding box center [151, 609] width 56 height 14
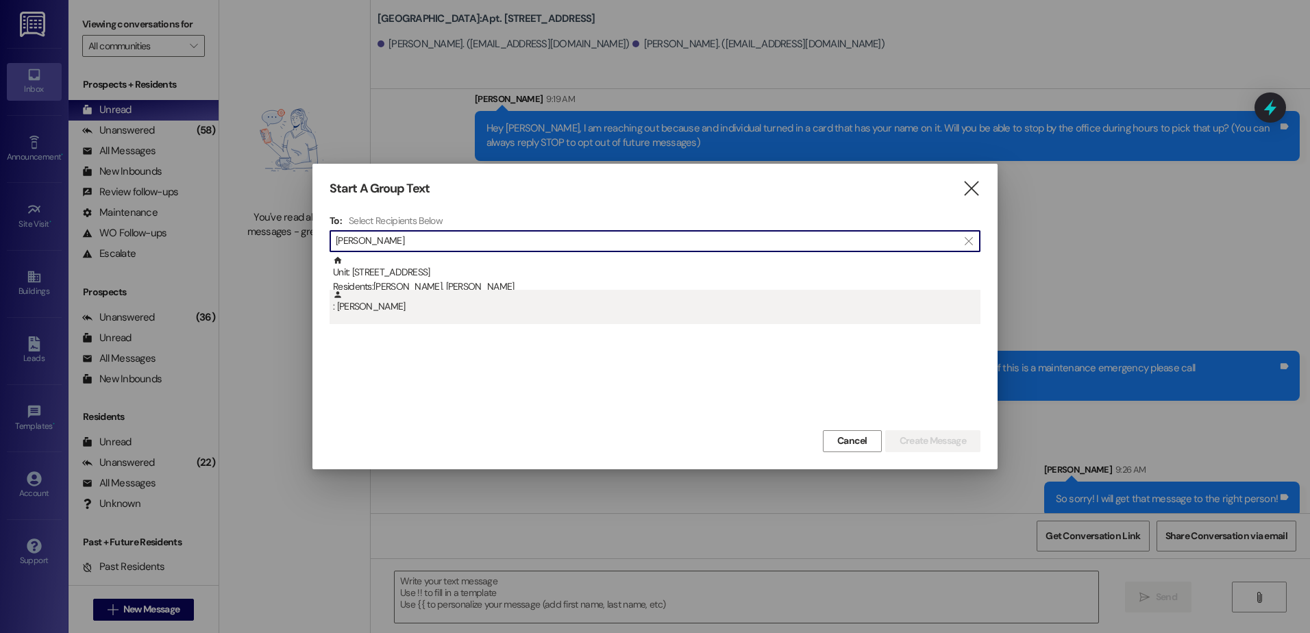
type input "[PERSON_NAME]"
click at [436, 303] on div ": [PERSON_NAME]" at bounding box center [656, 302] width 647 height 24
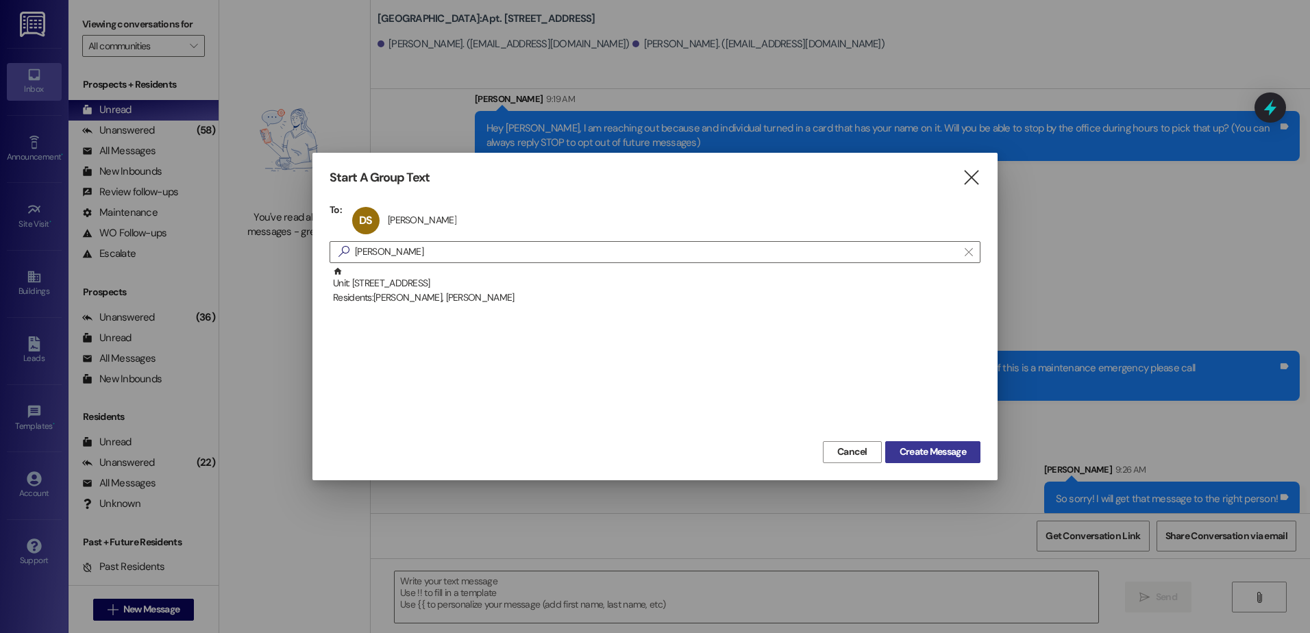
click at [910, 444] on button "Create Message" at bounding box center [932, 452] width 95 height 22
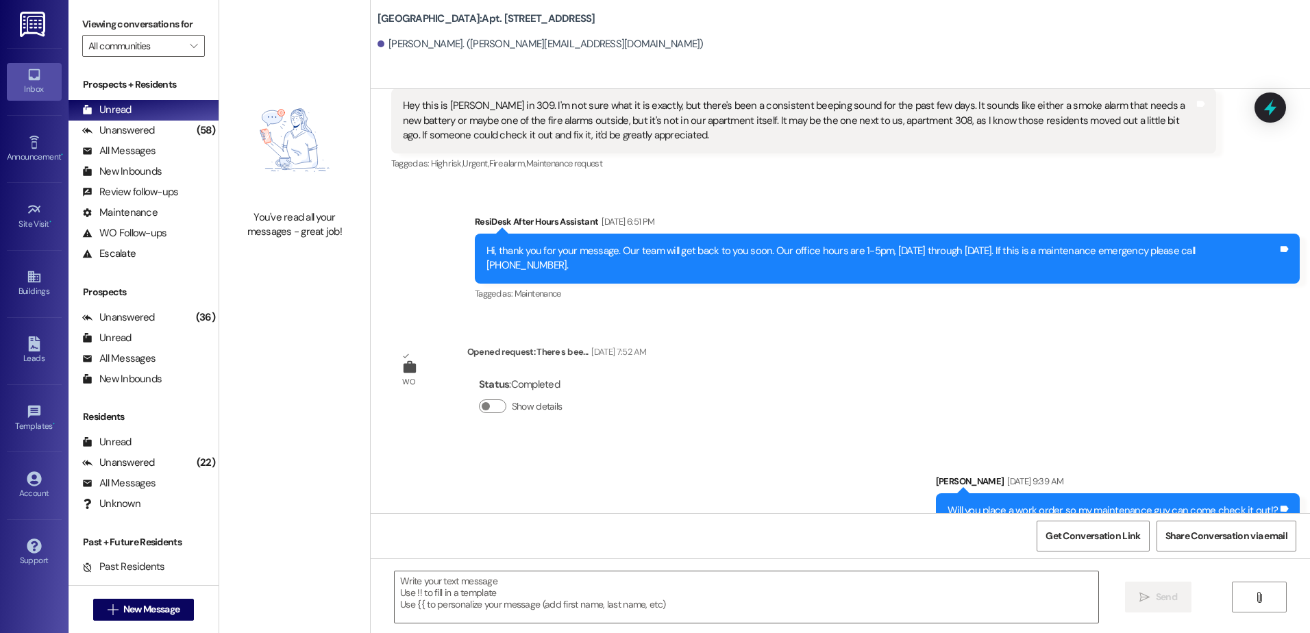
scroll to position [2551, 0]
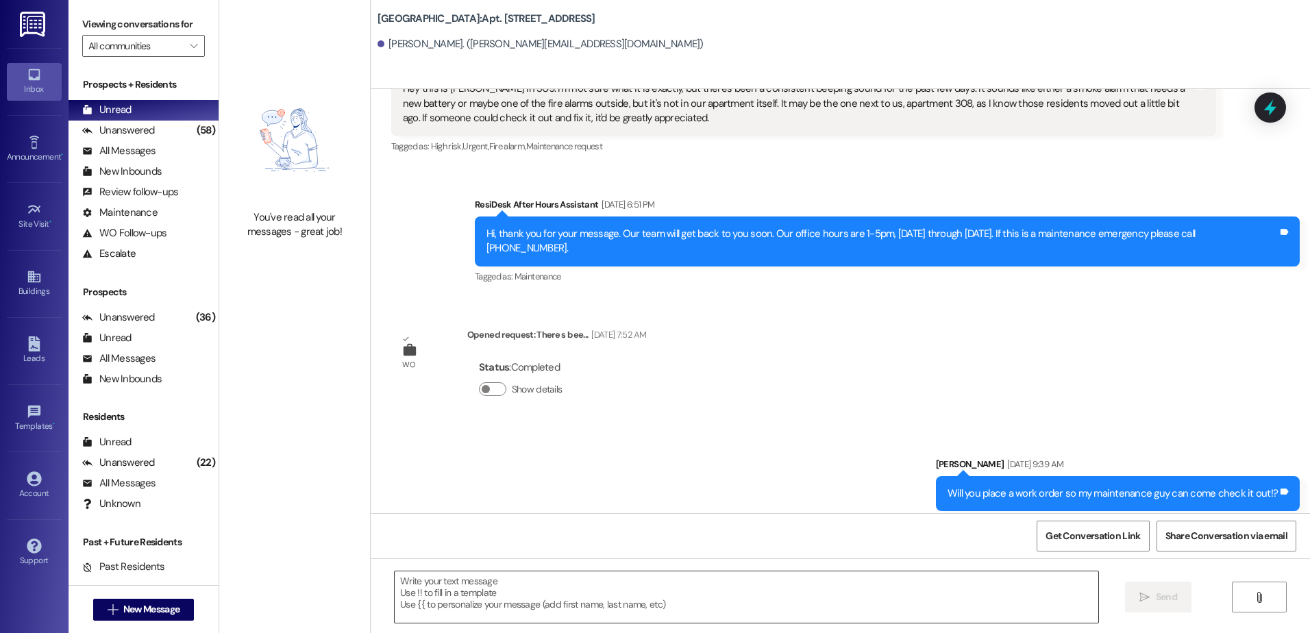
click at [516, 589] on textarea at bounding box center [746, 596] width 703 height 51
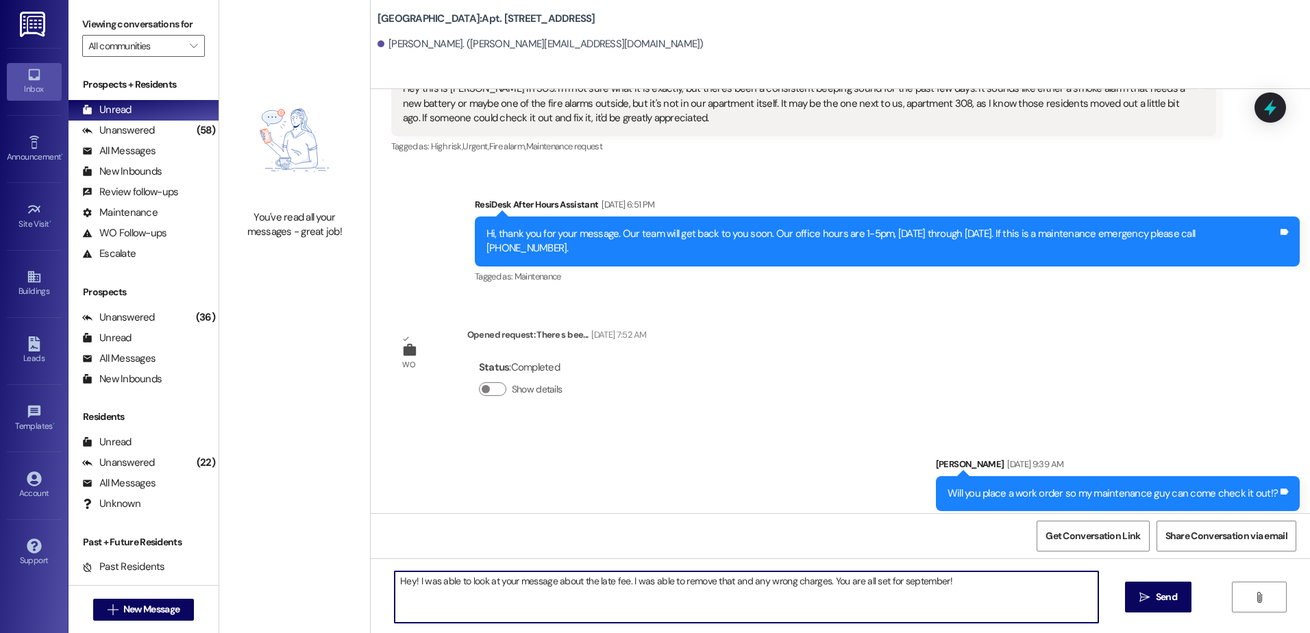
type textarea "Hey! I was able to look at your message about the late fee. I was able to remov…"
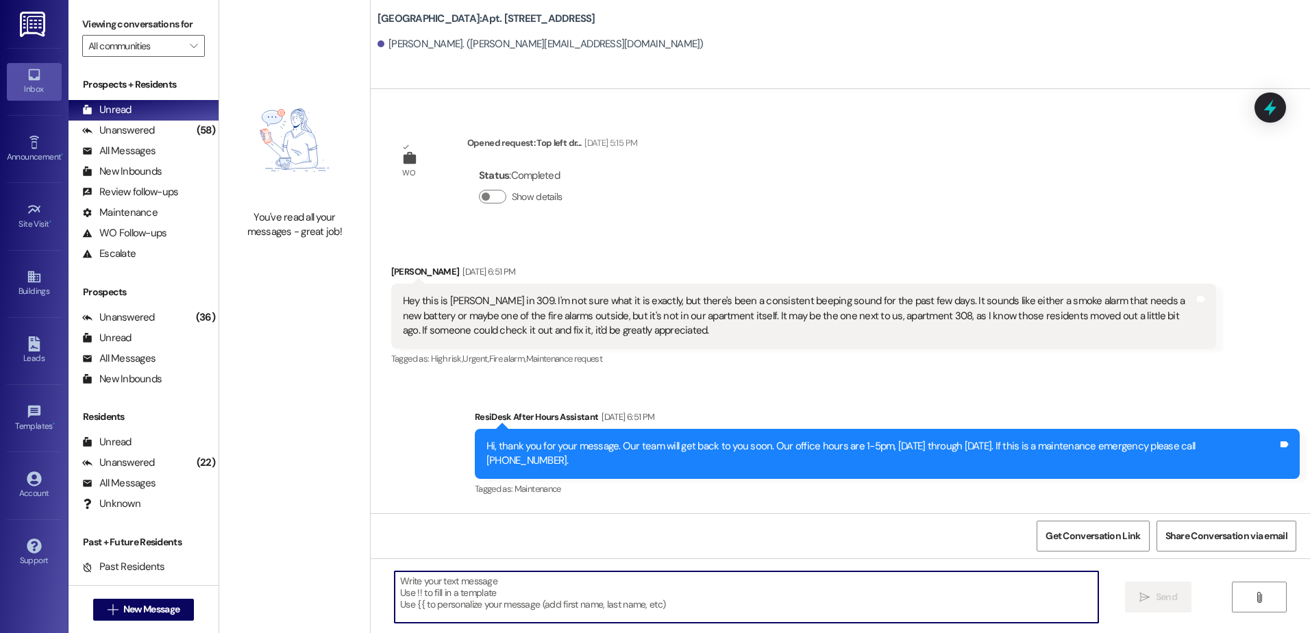
scroll to position [2601, 0]
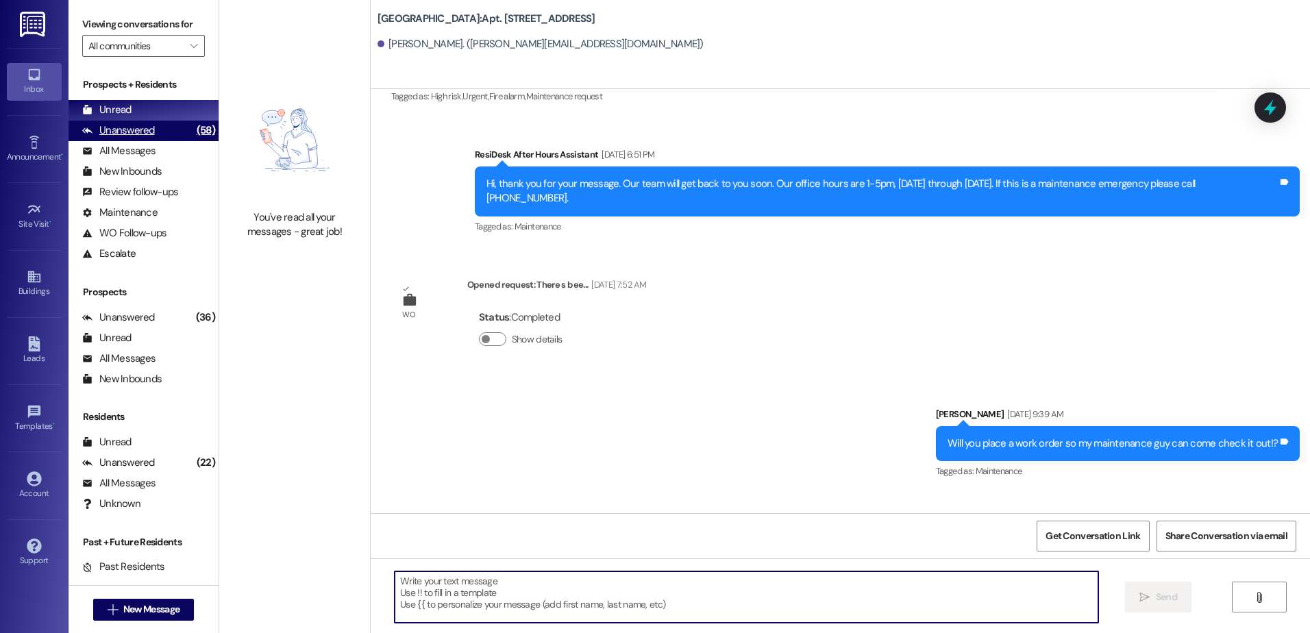
click at [142, 135] on div "Unanswered" at bounding box center [118, 130] width 73 height 14
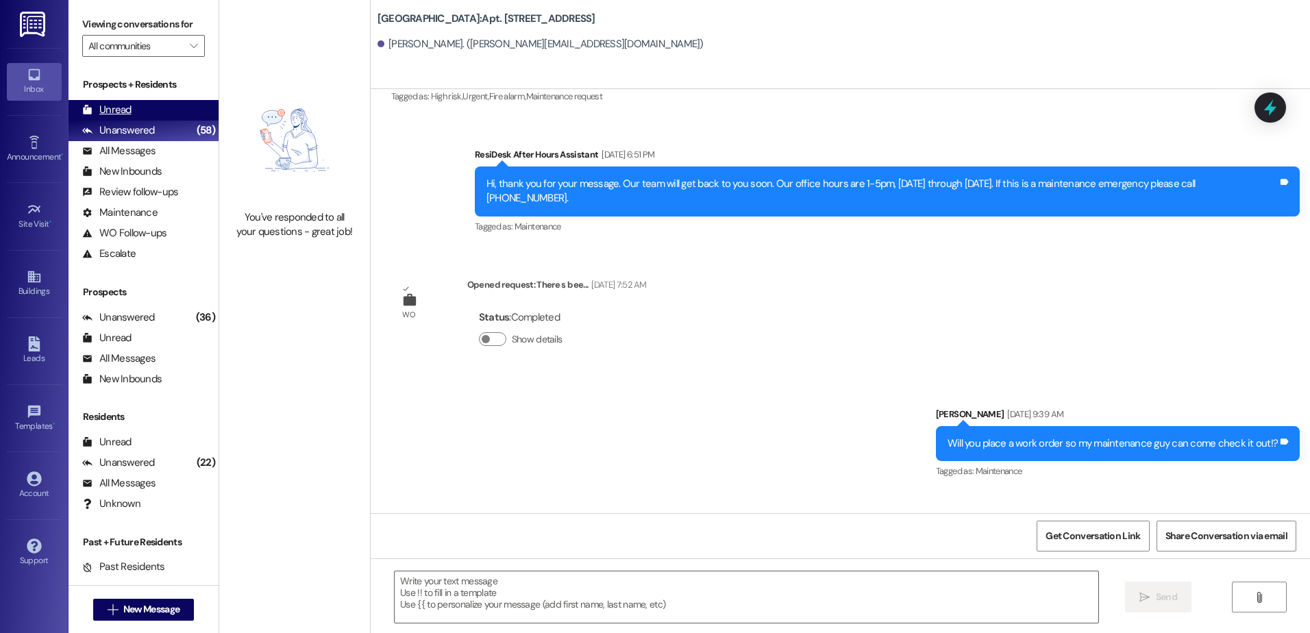
click at [140, 112] on div "Unread (0)" at bounding box center [143, 110] width 150 height 21
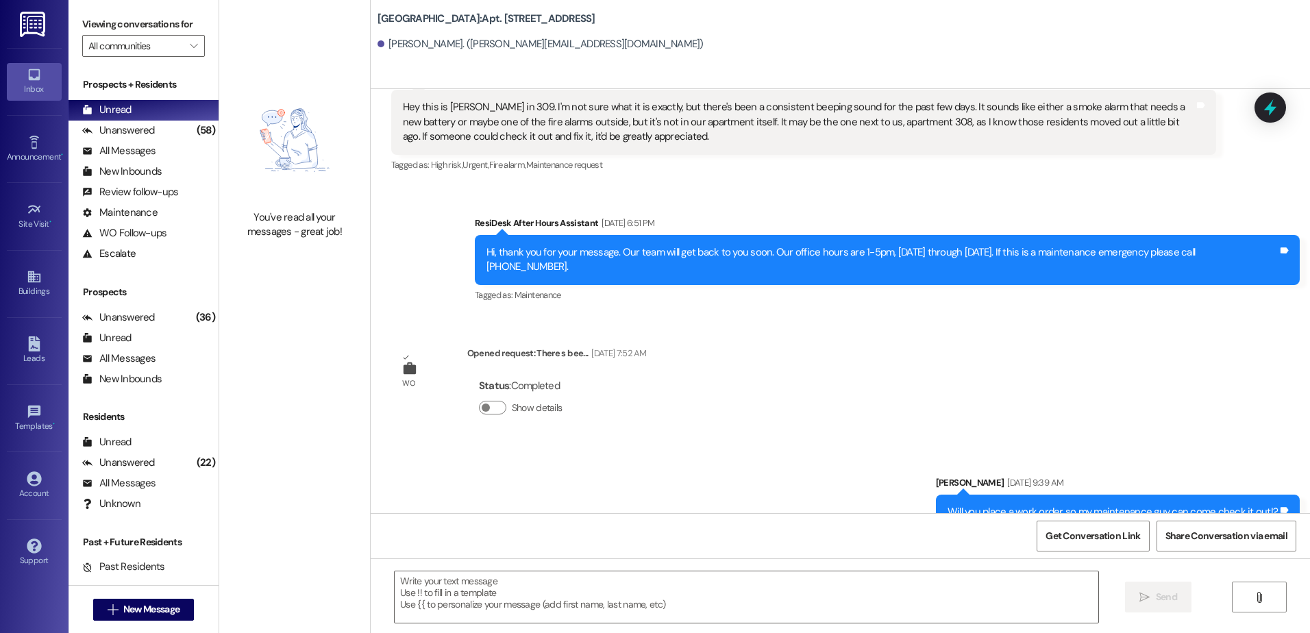
scroll to position [2646, 0]
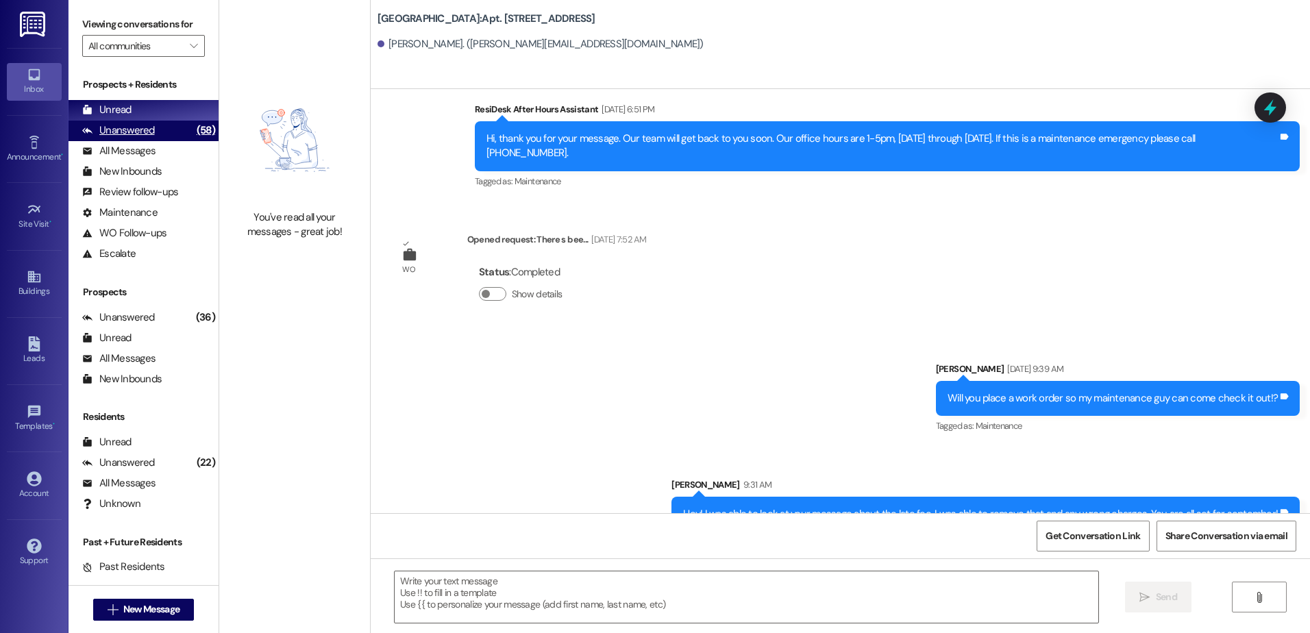
click at [114, 127] on div "Unanswered" at bounding box center [118, 130] width 73 height 14
click at [128, 105] on div "Unread" at bounding box center [106, 110] width 49 height 14
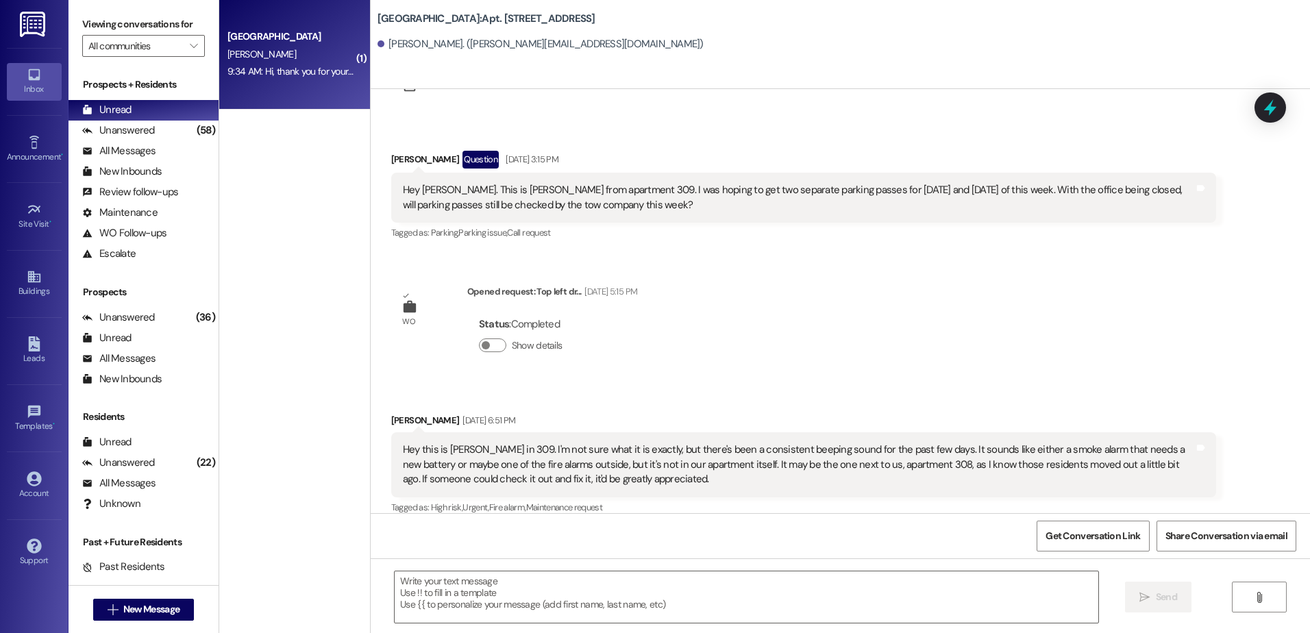
click at [242, 56] on span "[PERSON_NAME]" at bounding box center [261, 54] width 68 height 12
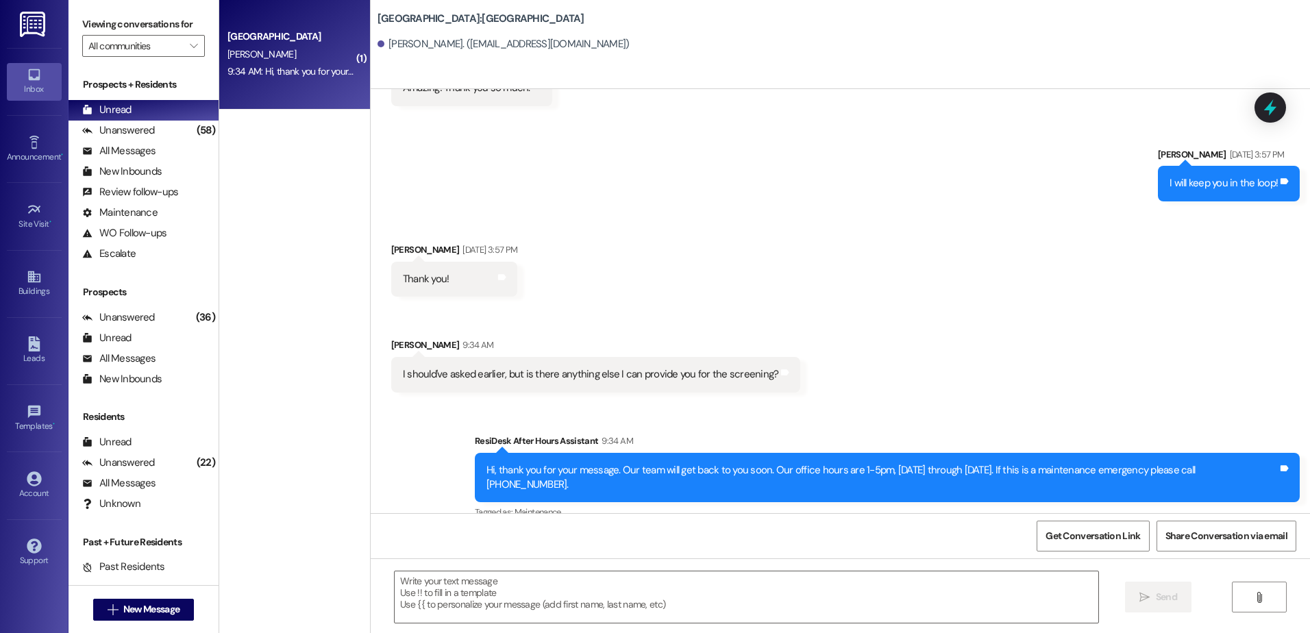
scroll to position [1023, 0]
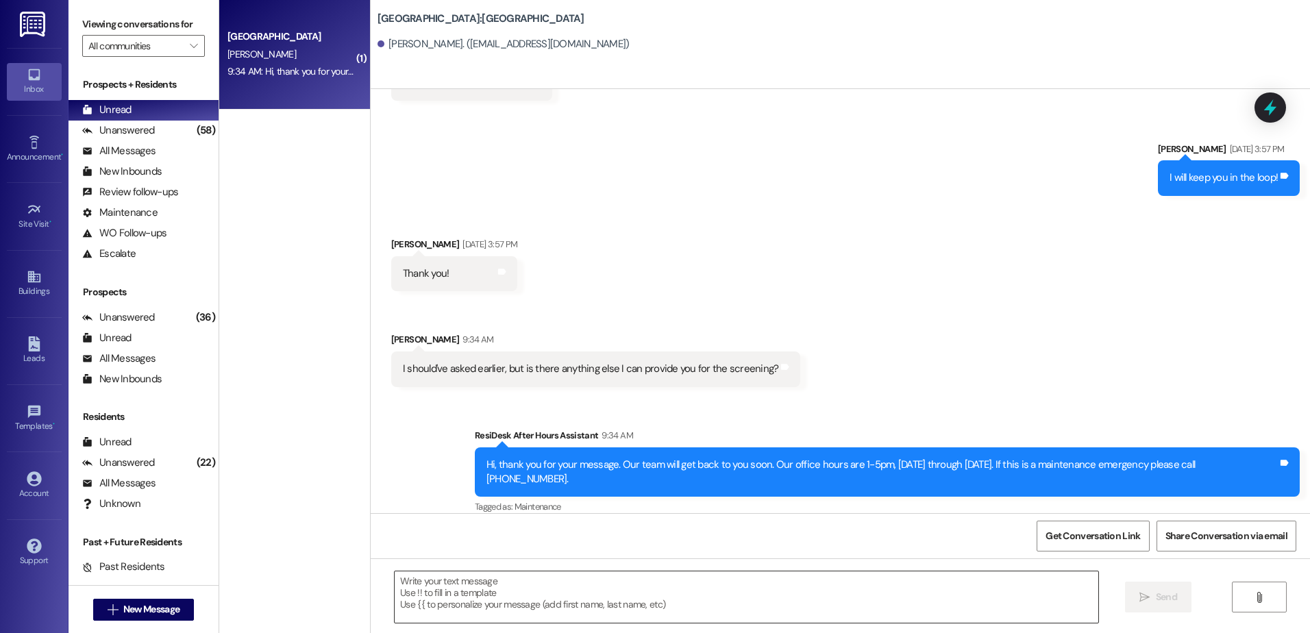
click at [518, 607] on textarea at bounding box center [746, 596] width 703 height 51
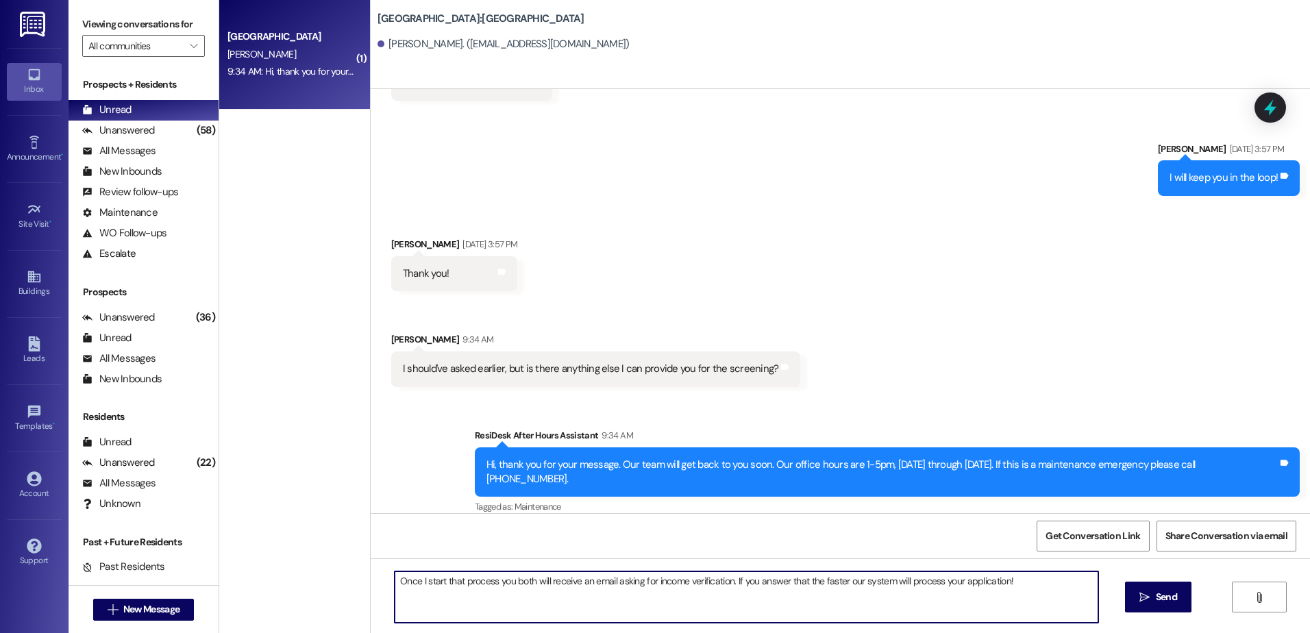
type textarea "Once I start that process you both will receive an email asking for income veri…"
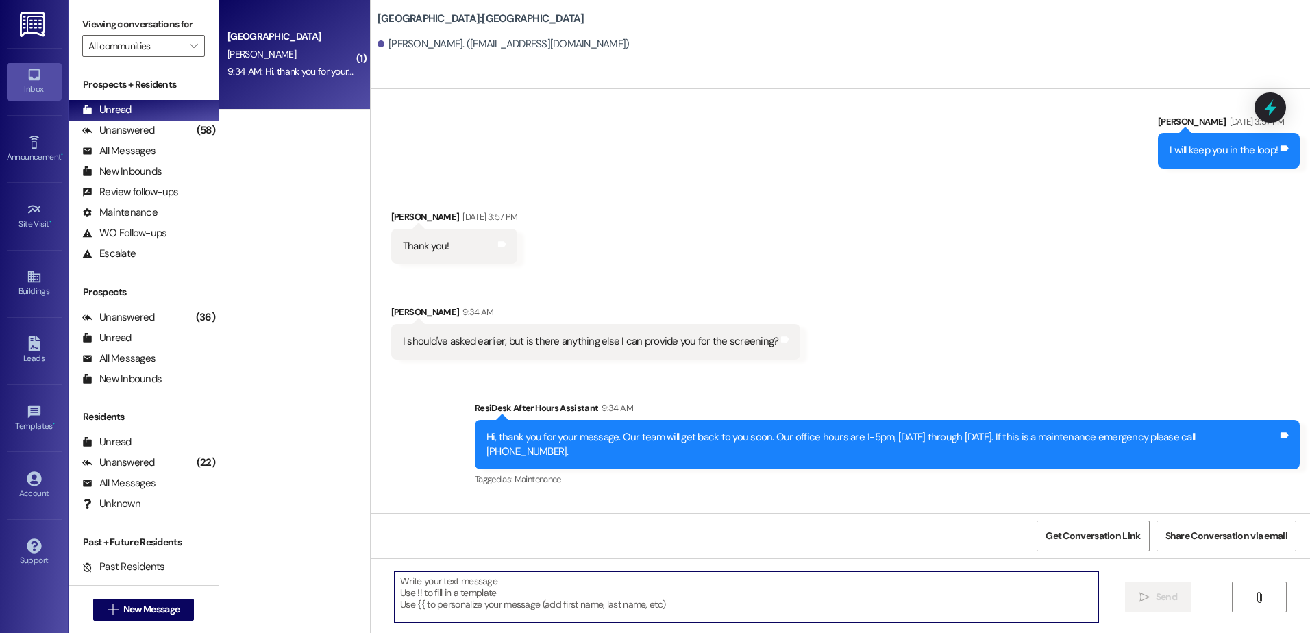
scroll to position [1119, 0]
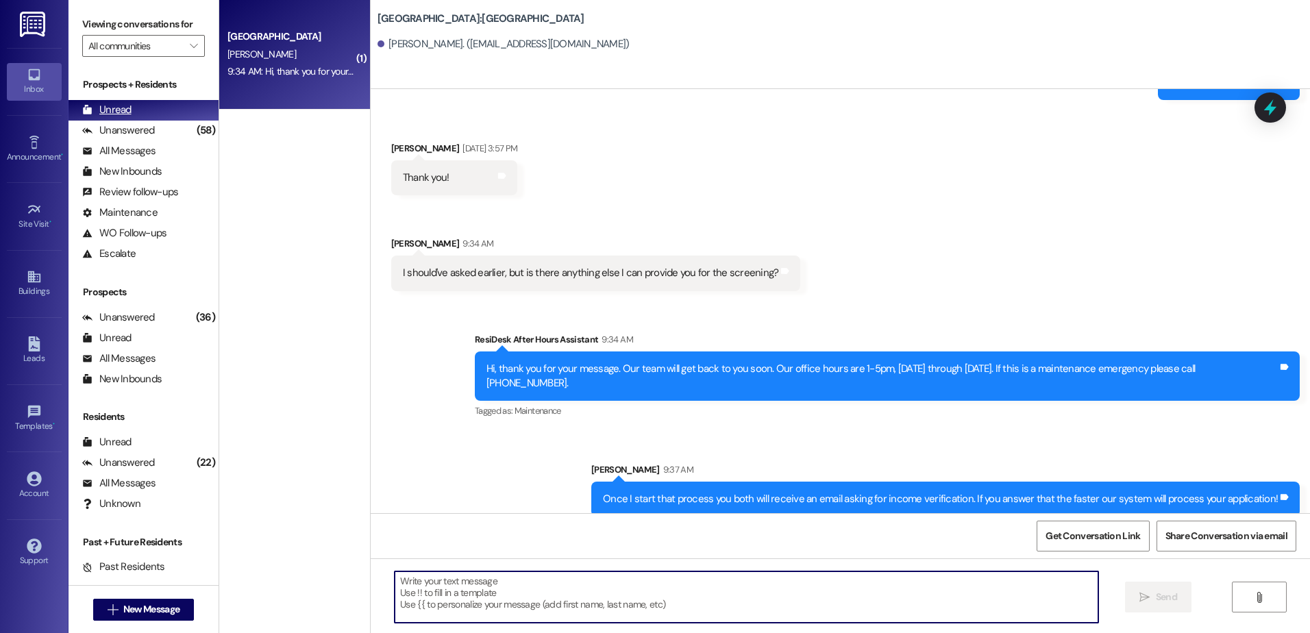
drag, startPoint x: 139, startPoint y: 127, endPoint x: 143, endPoint y: 115, distance: 12.3
click at [140, 127] on div "Unanswered" at bounding box center [118, 130] width 73 height 14
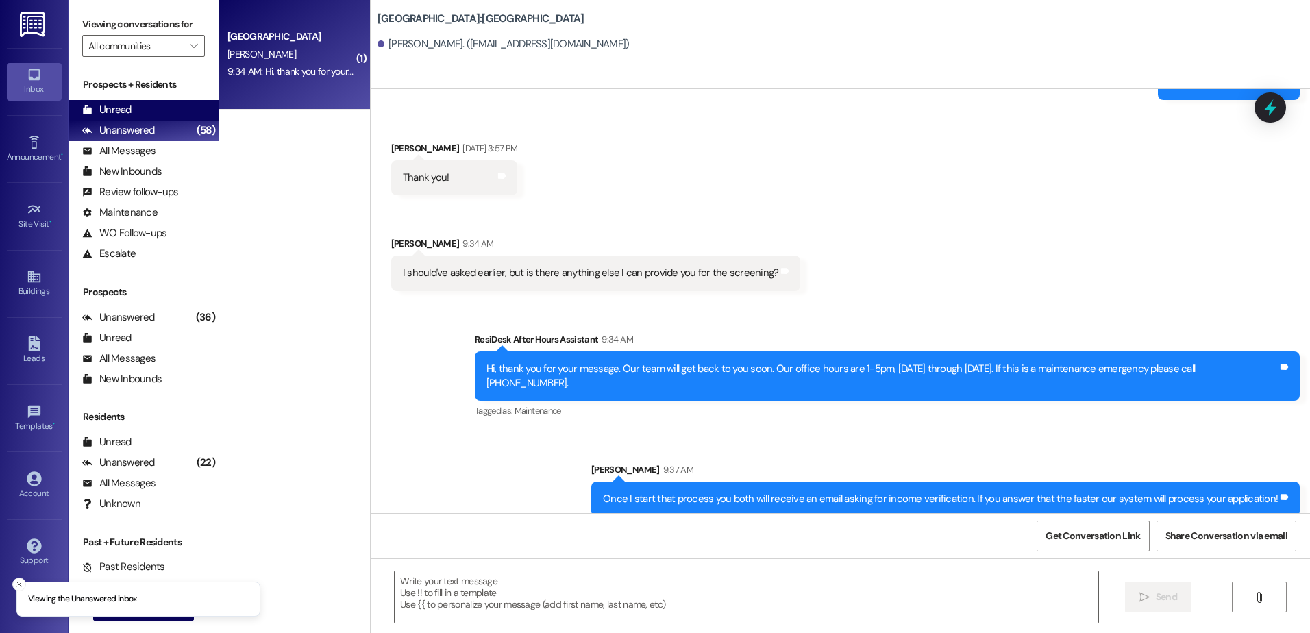
click at [150, 102] on div "Unread (0)" at bounding box center [143, 110] width 150 height 21
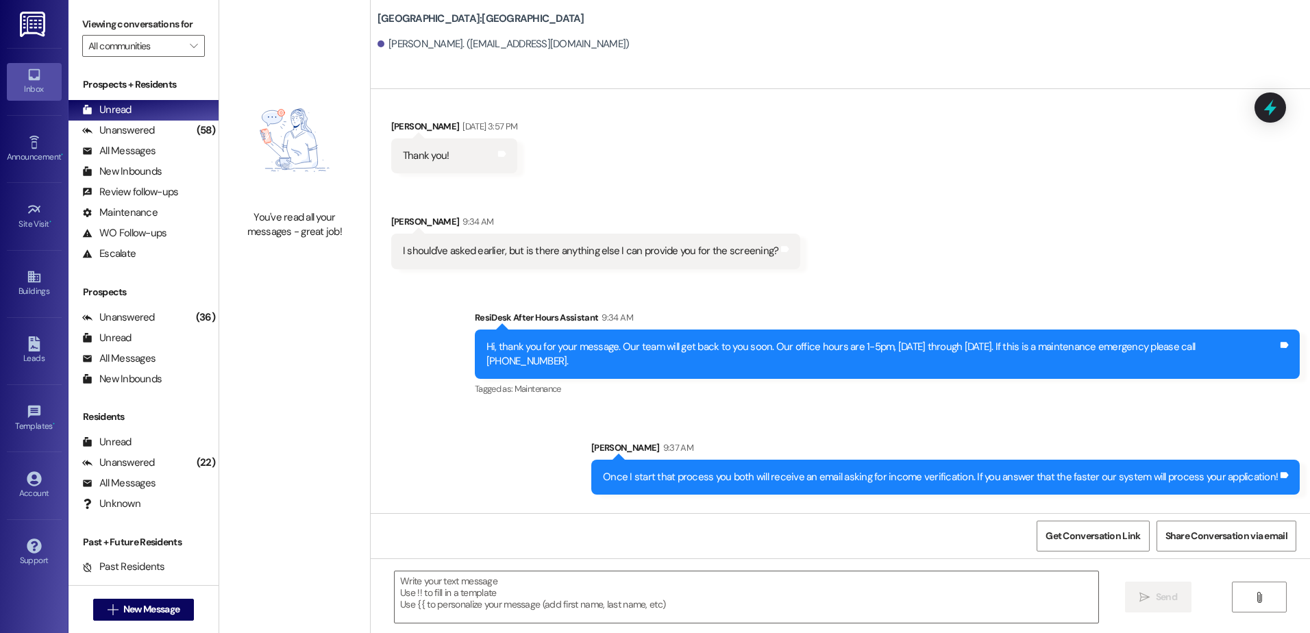
scroll to position [1213, 0]
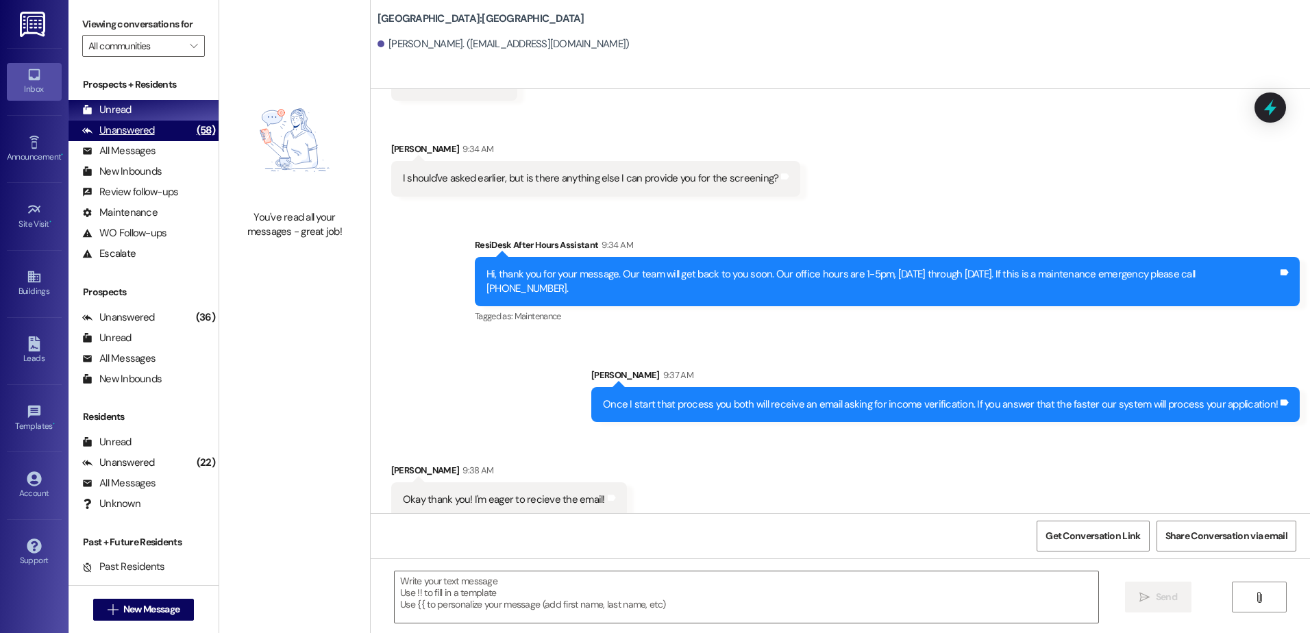
click at [164, 129] on div "Unanswered (58)" at bounding box center [143, 131] width 150 height 21
click at [167, 116] on div "Unread (0)" at bounding box center [143, 110] width 150 height 21
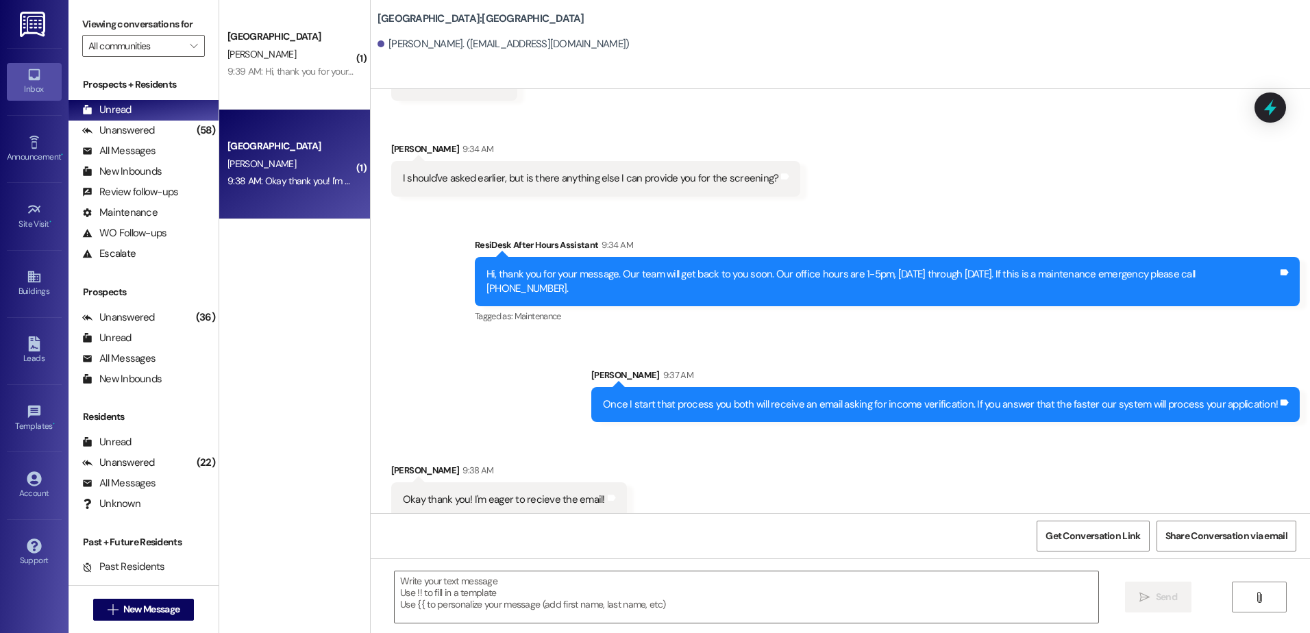
scroll to position [1214, 0]
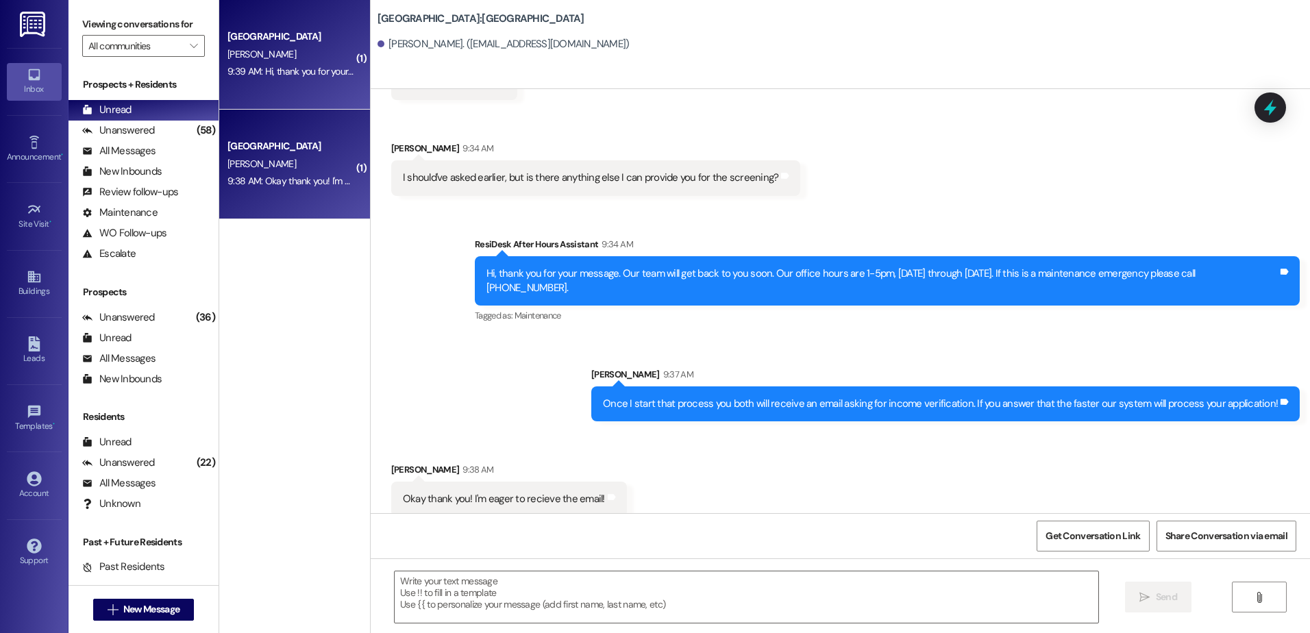
click at [295, 77] on div "9:39 AM: Hi, thank you for your message. Our team will get back to you soon. Ou…" at bounding box center [611, 71] width 768 height 12
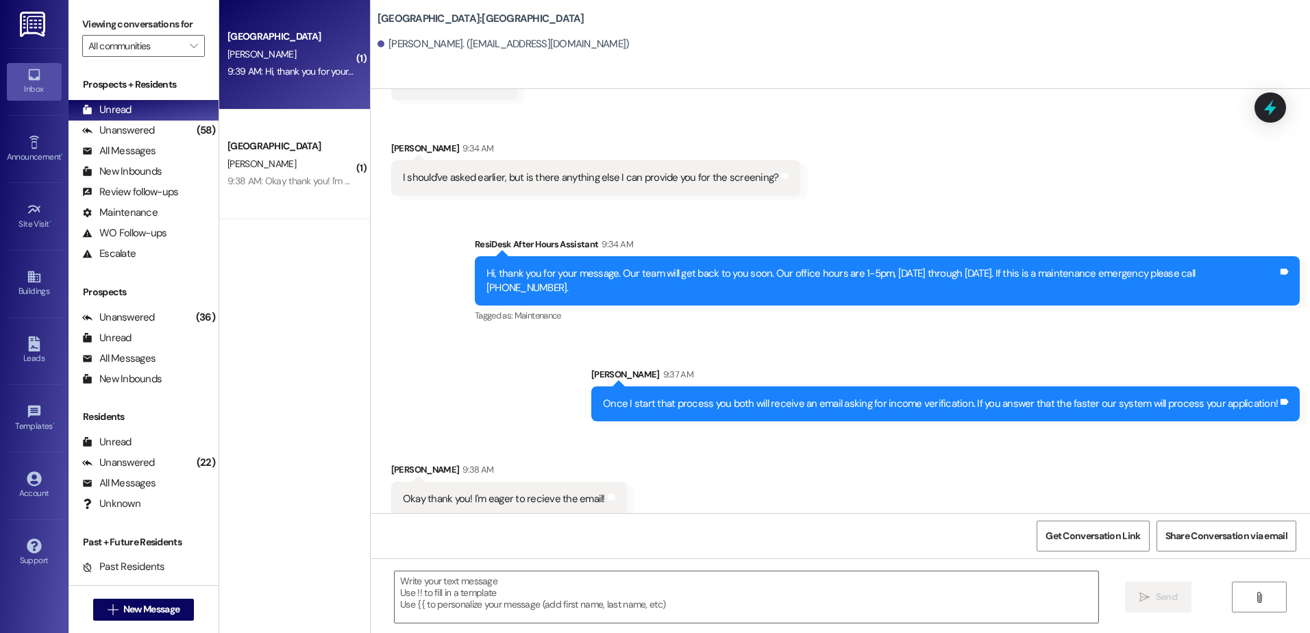
scroll to position [1227, 0]
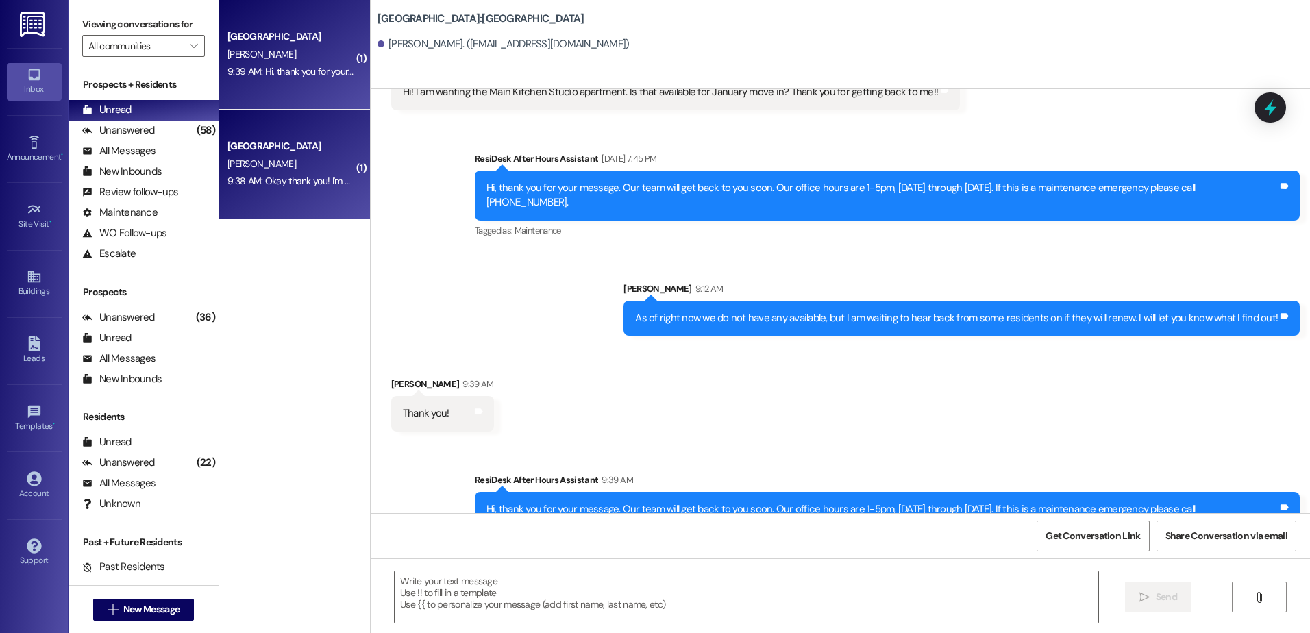
click at [271, 147] on div "[GEOGRAPHIC_DATA]" at bounding box center [290, 146] width 127 height 14
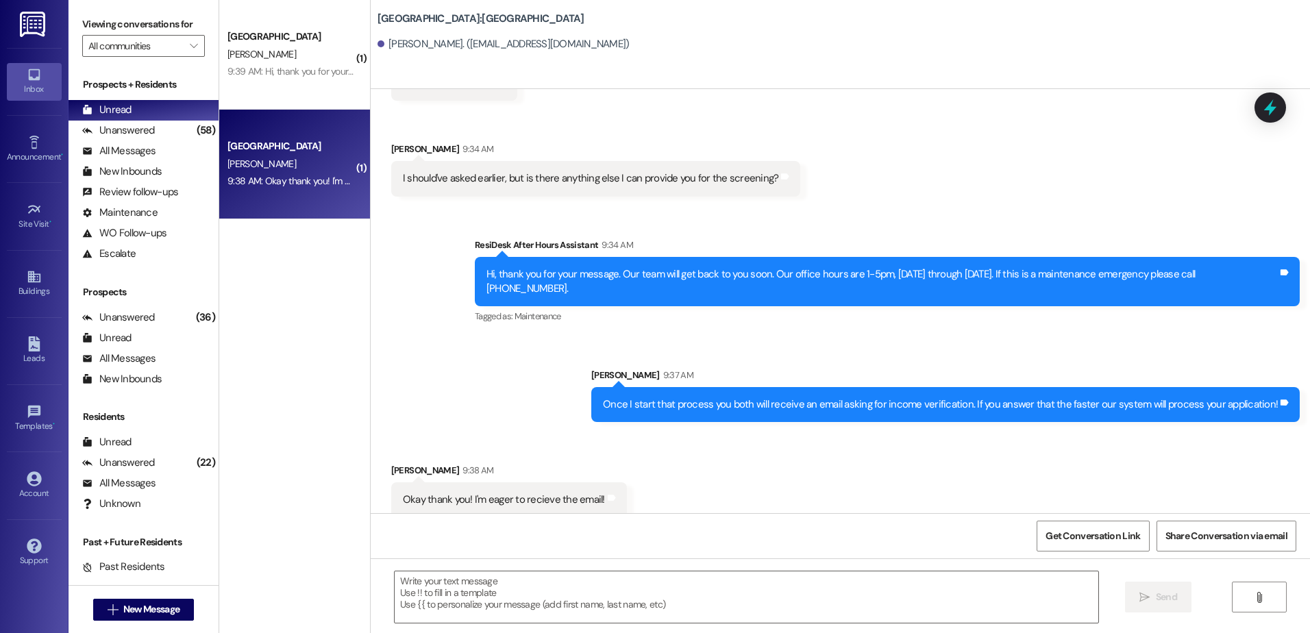
scroll to position [1214, 0]
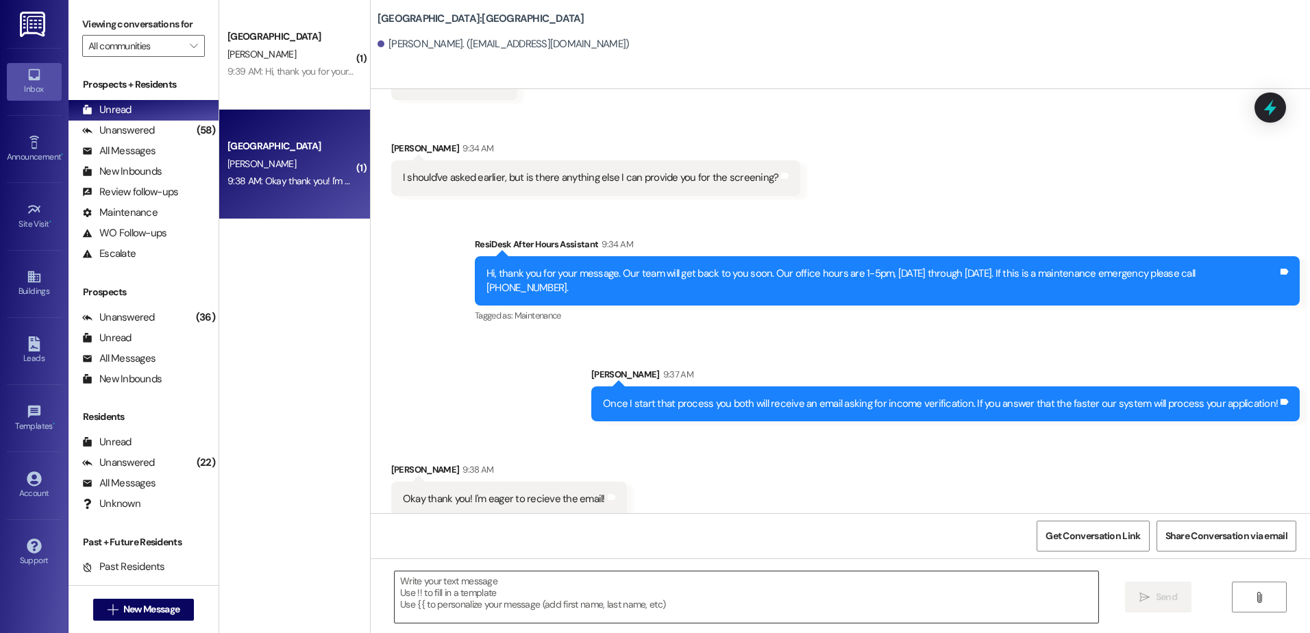
click at [500, 609] on textarea at bounding box center [746, 596] width 703 height 51
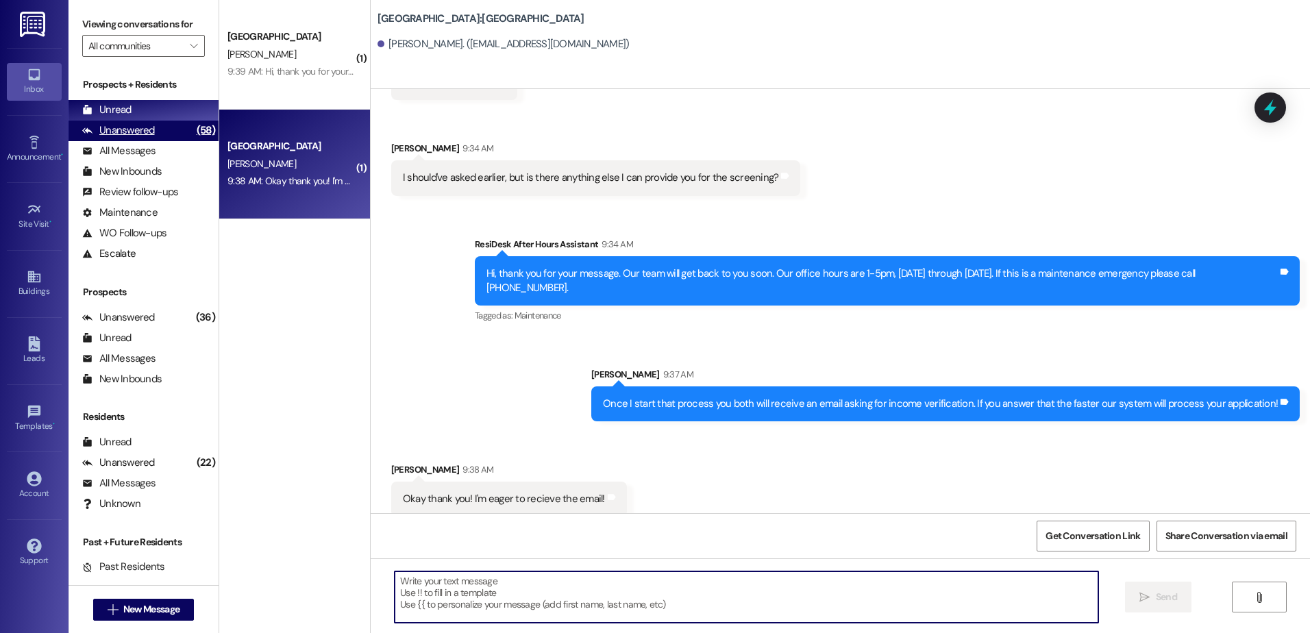
click at [146, 129] on div "Unanswered" at bounding box center [118, 130] width 73 height 14
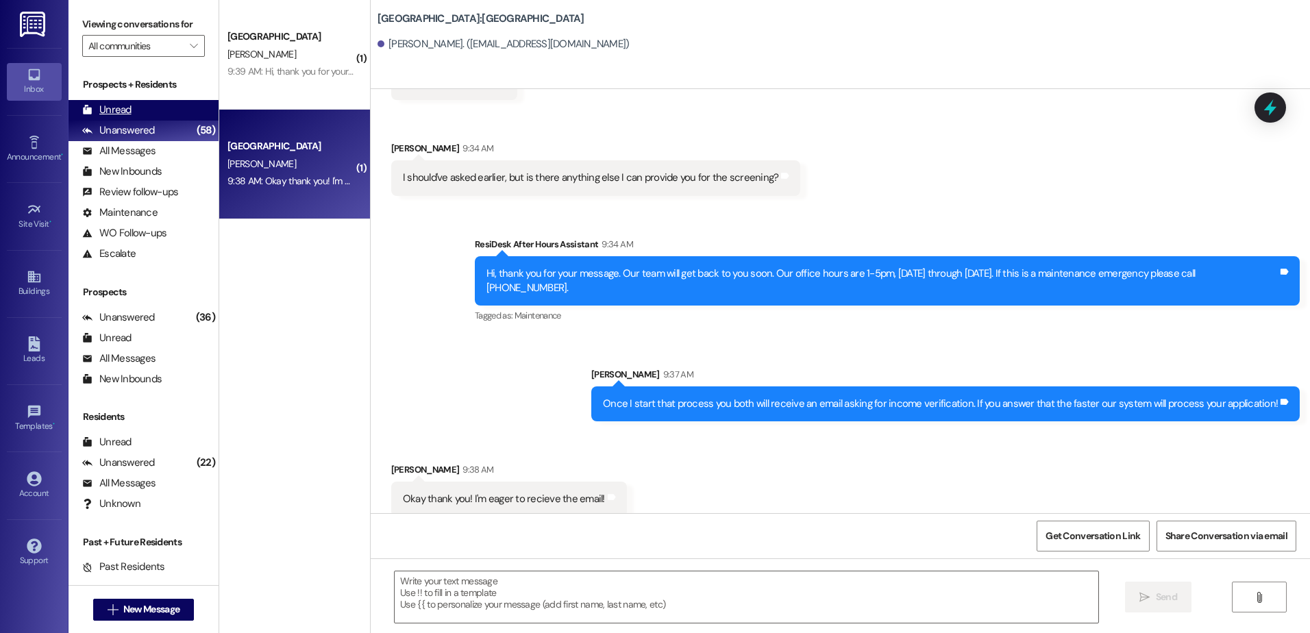
click at [136, 116] on div "Unread (0)" at bounding box center [143, 110] width 150 height 21
